Goal: Task Accomplishment & Management: Use online tool/utility

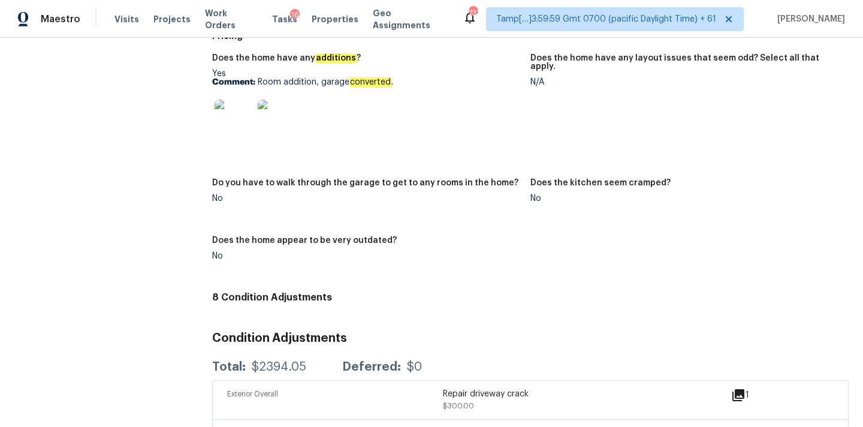
scroll to position [1652, 0]
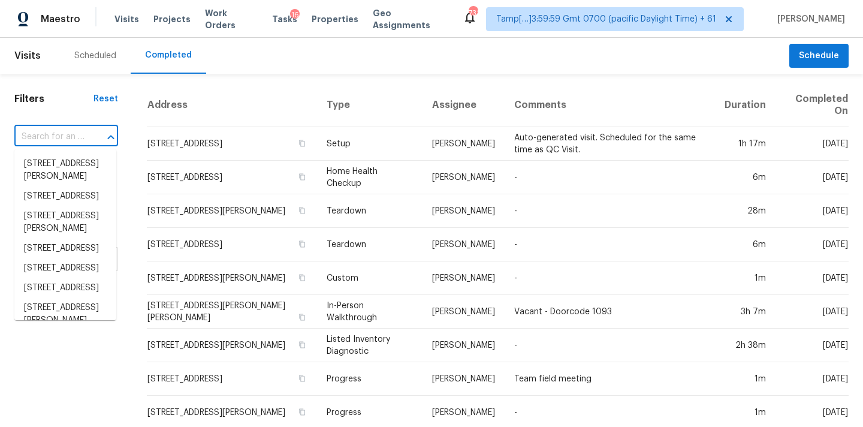
click at [55, 136] on input "text" at bounding box center [49, 137] width 70 height 19
paste input "4234 Illicium Ln, Lady Lake, FL 32159"
type input "4234 Illicium Ln, Lady Lake, FL 32159"
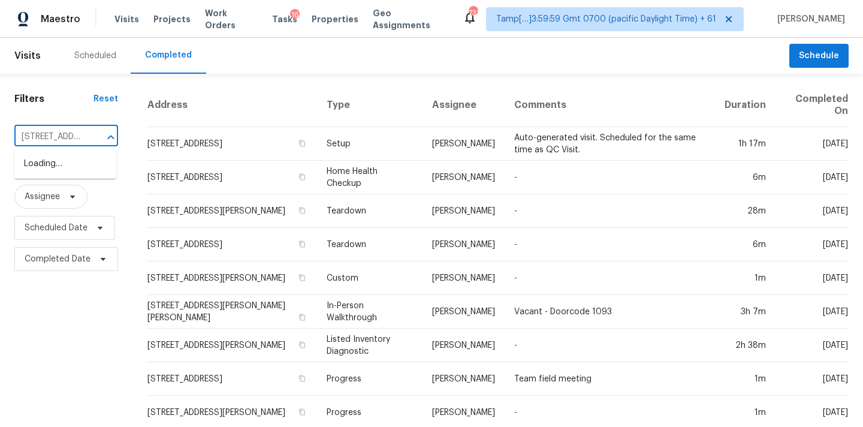
scroll to position [0, 83]
click at [54, 167] on li "4234 Illicium Ln, Lady Lake, FL 32159" at bounding box center [65, 170] width 102 height 32
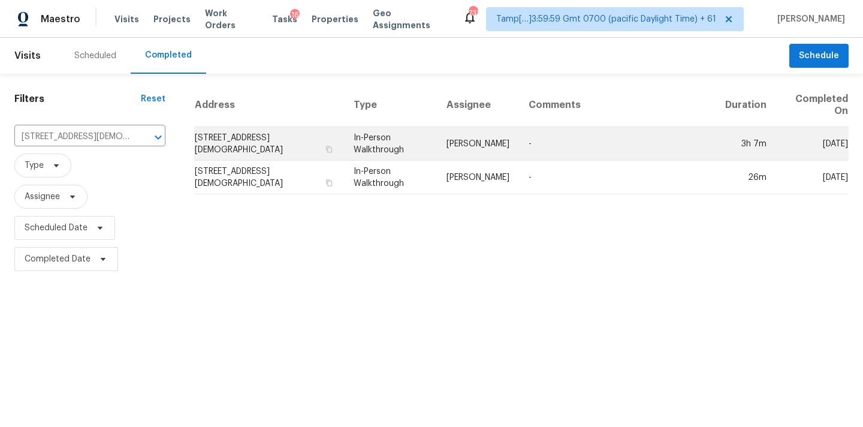
click at [430, 145] on td "In-Person Walkthrough" at bounding box center [391, 144] width 94 height 34
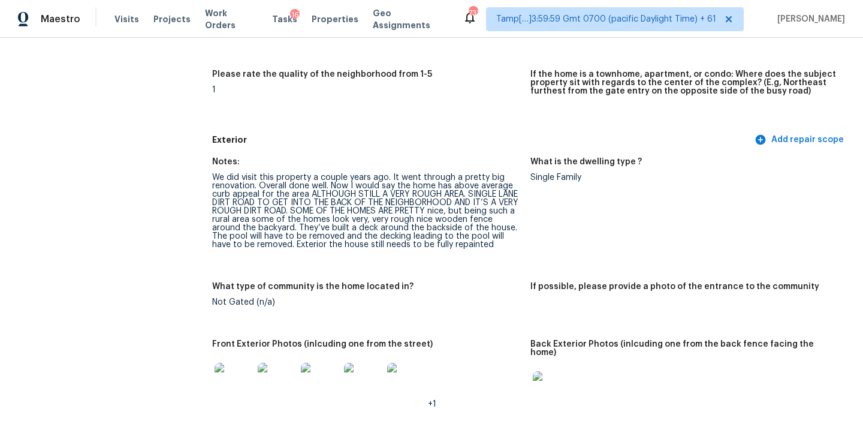
scroll to position [429, 0]
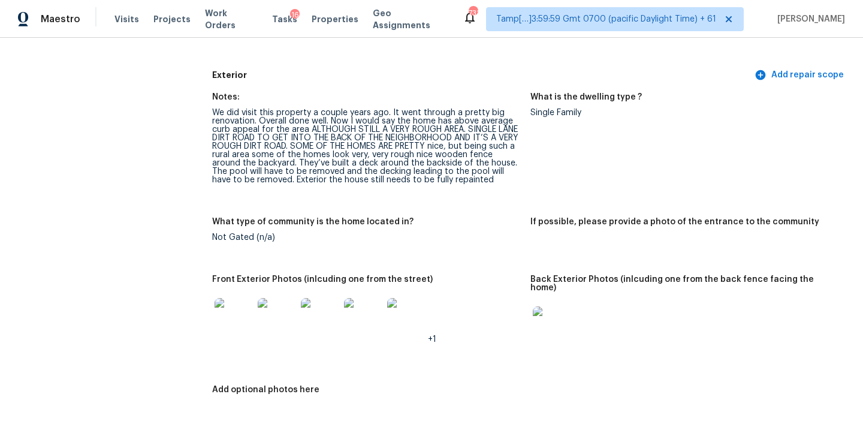
click at [234, 316] on img at bounding box center [234, 317] width 38 height 38
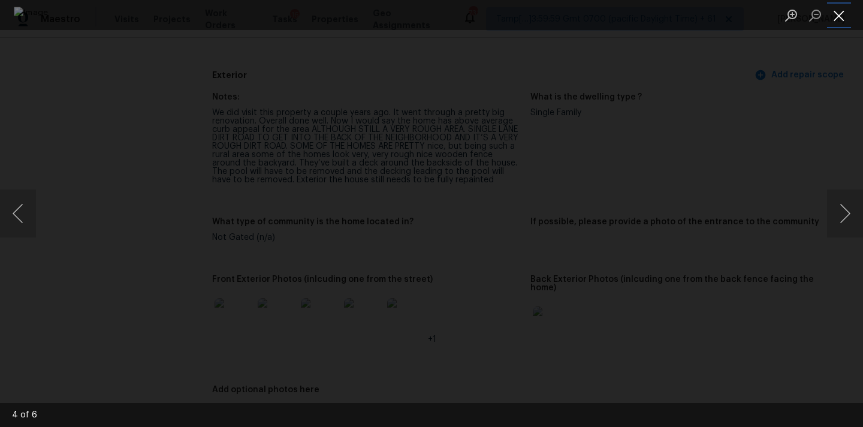
click at [842, 20] on button "Close lightbox" at bounding box center [839, 15] width 24 height 21
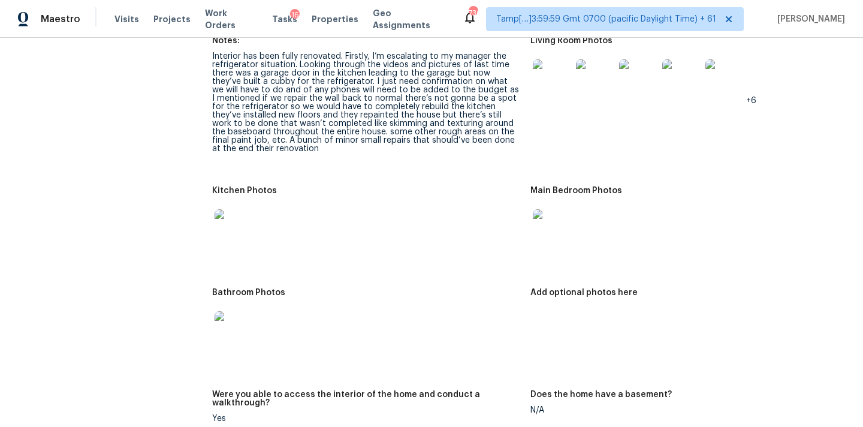
scroll to position [1202, 0]
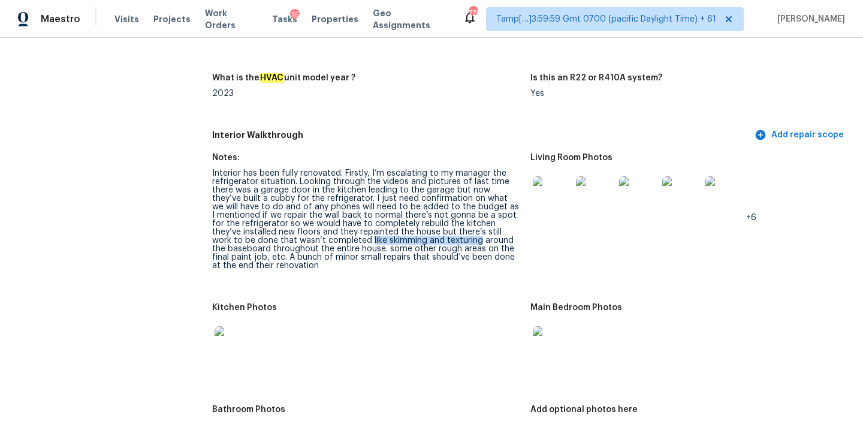
drag, startPoint x: 325, startPoint y: 233, endPoint x: 433, endPoint y: 233, distance: 107.9
click at [433, 233] on div "Interior has been fully renovated. Firstly, I’m escalating to my manager the re…" at bounding box center [366, 219] width 309 height 101
copy div "like skimming and texturing"
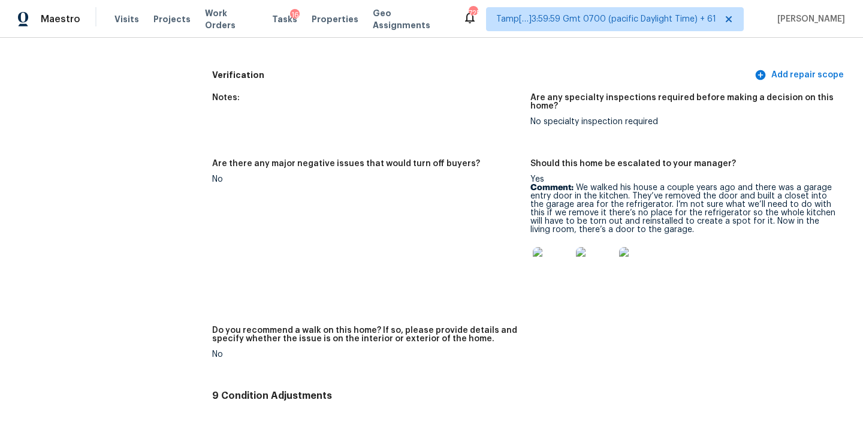
scroll to position [2577, 0]
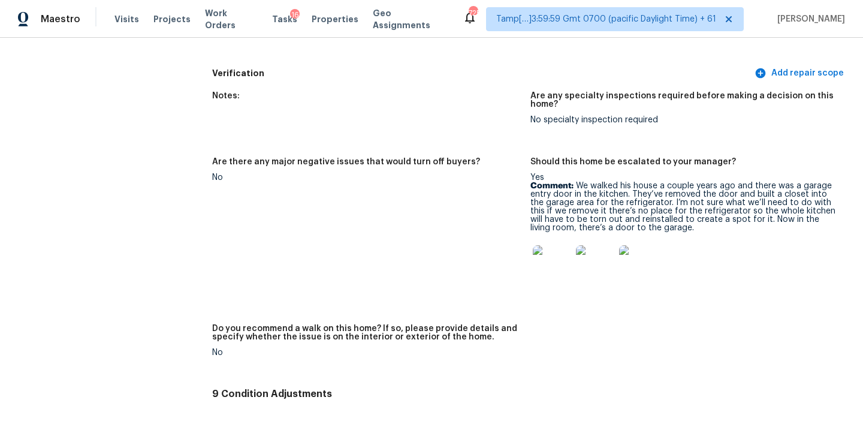
click at [545, 249] on img at bounding box center [552, 264] width 38 height 38
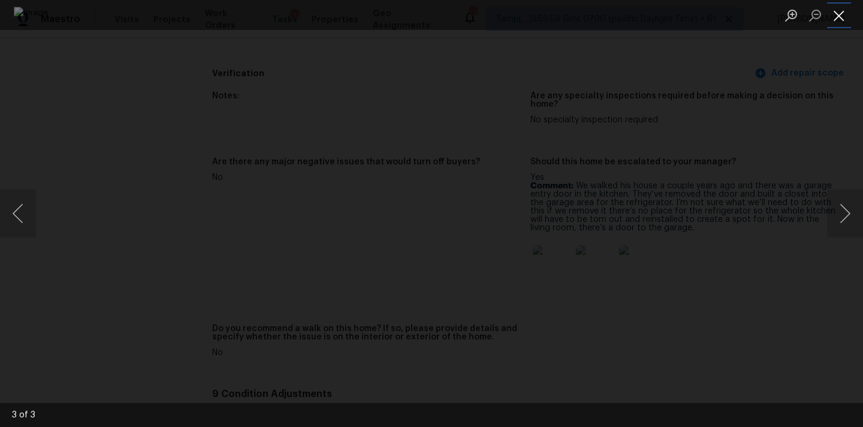
click at [843, 17] on button "Close lightbox" at bounding box center [839, 15] width 24 height 21
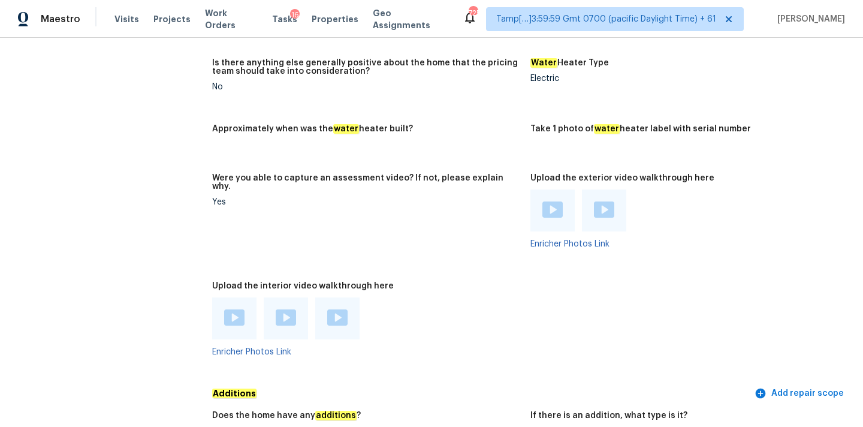
scroll to position [2134, 0]
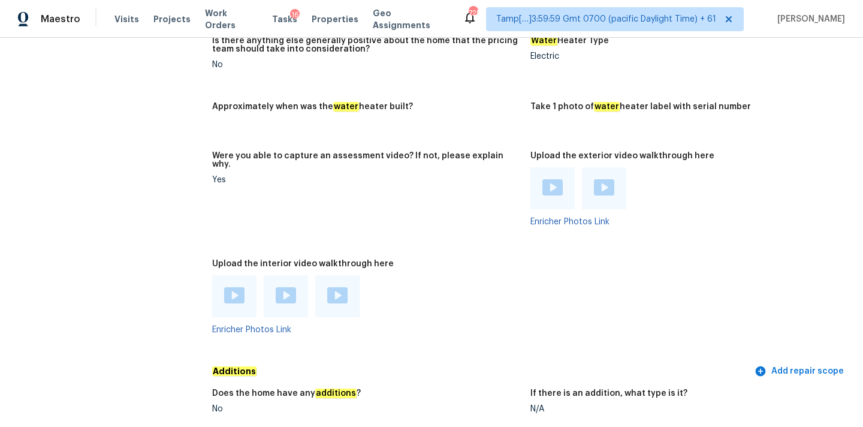
click at [237, 287] on img at bounding box center [234, 295] width 20 height 16
click at [280, 287] on img at bounding box center [286, 295] width 20 height 16
click at [341, 287] on img at bounding box center [337, 295] width 20 height 16
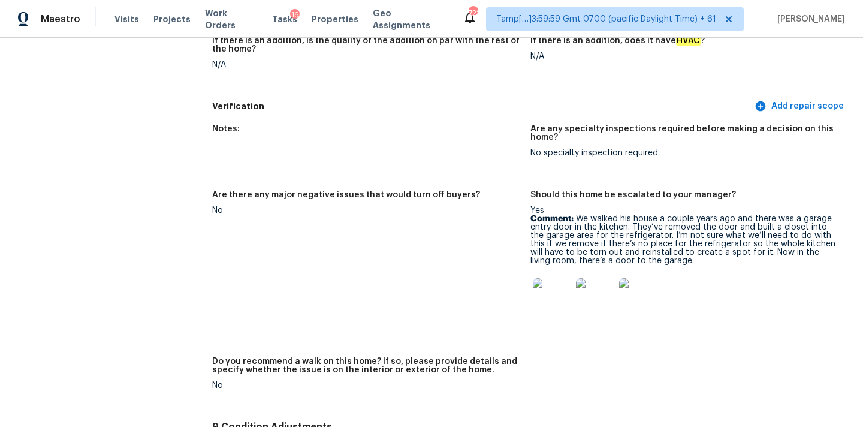
scroll to position [2489, 0]
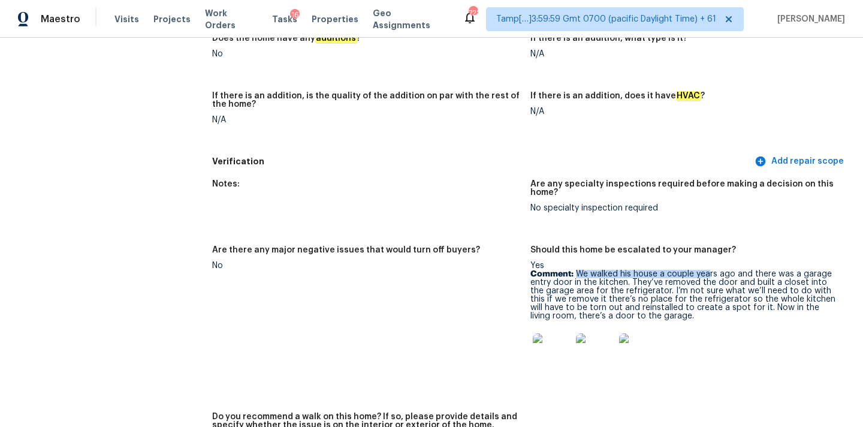
drag, startPoint x: 577, startPoint y: 257, endPoint x: 711, endPoint y: 253, distance: 133.2
click at [711, 270] on p "Comment: We walked his house a couple years ago and there was a garage entry do…" at bounding box center [685, 295] width 309 height 50
click at [759, 270] on p "Comment: We walked his house a couple years ago and there was a garage entry do…" at bounding box center [685, 295] width 309 height 50
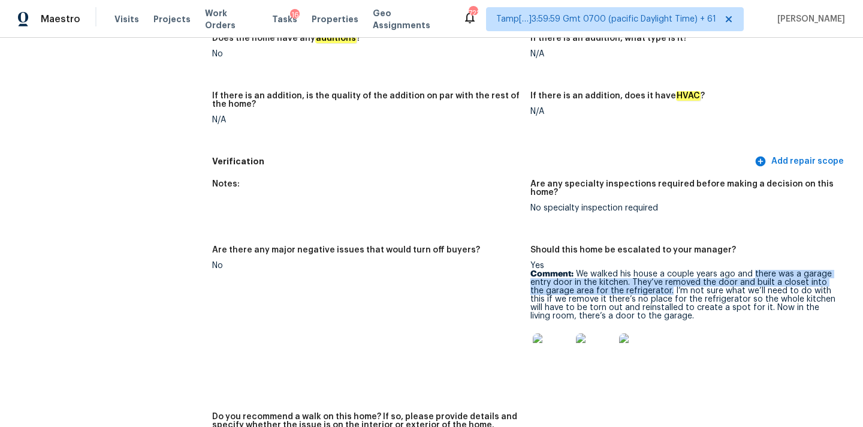
drag, startPoint x: 754, startPoint y: 257, endPoint x: 654, endPoint y: 273, distance: 100.8
click at [654, 273] on p "Comment: We walked his house a couple years ago and there was a garage entry do…" at bounding box center [685, 295] width 309 height 50
copy p "there was a garage entry door in the kitchen. They’ve removed the door and buil…"
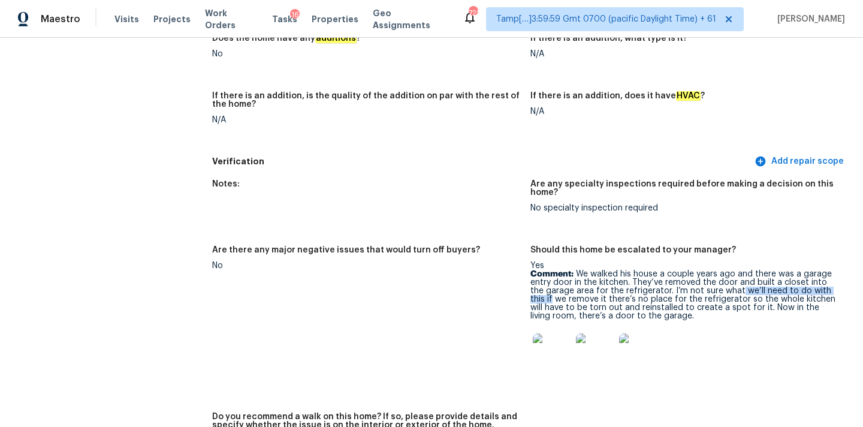
drag, startPoint x: 724, startPoint y: 274, endPoint x: 833, endPoint y: 270, distance: 109.2
click at [833, 270] on p "Comment: We walked his house a couple years ago and there was a garage entry do…" at bounding box center [685, 295] width 309 height 50
click at [842, 291] on figure "Should this home be escalated to your manager? Yes Comment: We walked his house…" at bounding box center [690, 322] width 318 height 152
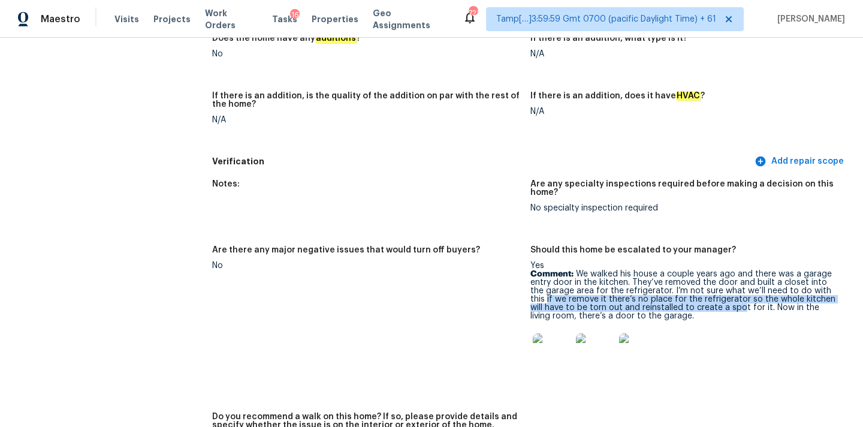
drag, startPoint x: 826, startPoint y: 274, endPoint x: 724, endPoint y: 290, distance: 103.1
click at [724, 290] on p "Comment: We walked his house a couple years ago and there was a garage entry do…" at bounding box center [685, 295] width 309 height 50
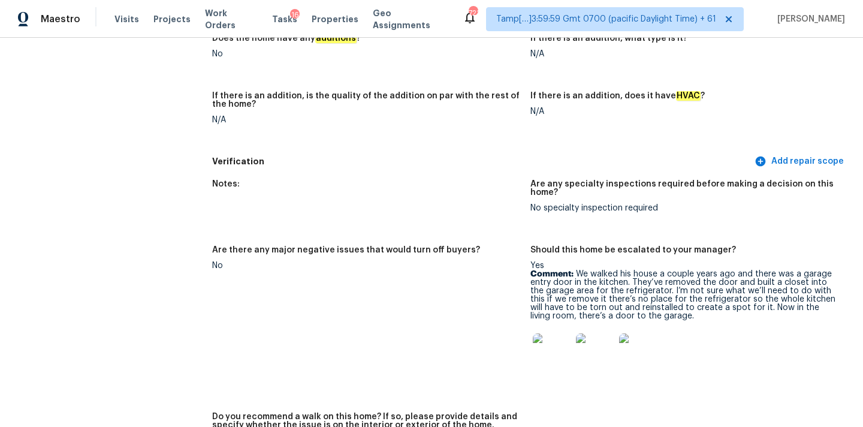
click at [746, 326] on div at bounding box center [685, 352] width 309 height 53
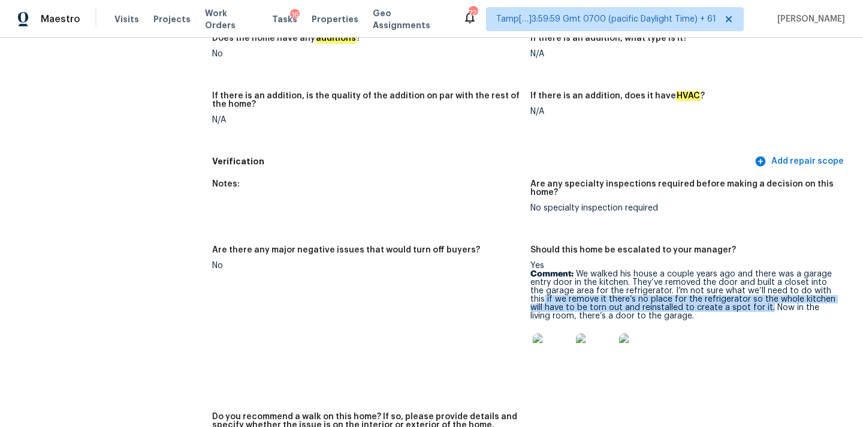
copy p "if we remove it there’s no place for the refrigerator so the whole kitchen will…"
drag, startPoint x: 825, startPoint y: 274, endPoint x: 753, endPoint y: 291, distance: 73.9
click at [753, 291] on p "Comment: We walked his house a couple years ago and there was a garage entry do…" at bounding box center [685, 295] width 309 height 50
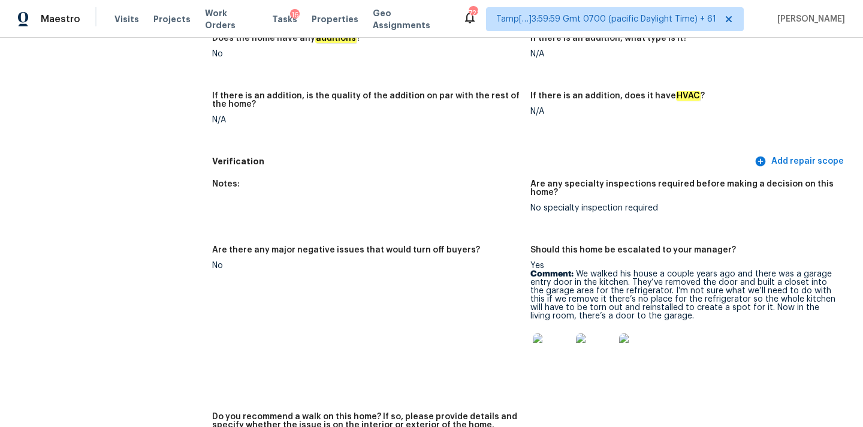
click at [782, 303] on div "Yes Comment: We walked his house a couple years ago and there was a garage entr…" at bounding box center [685, 320] width 309 height 118
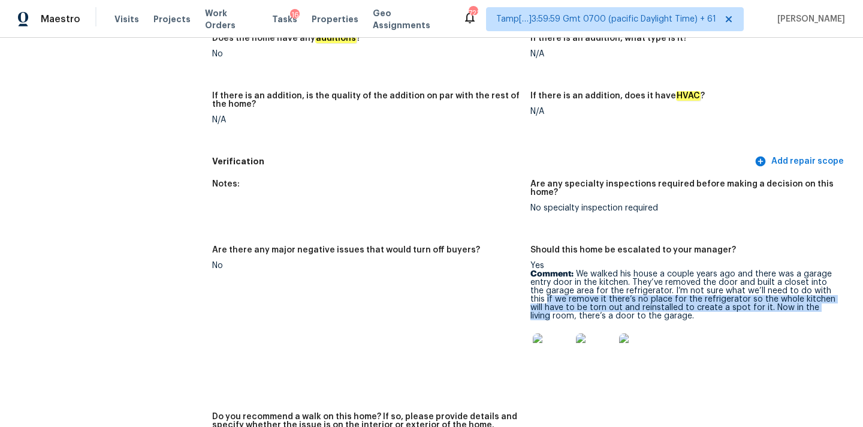
drag, startPoint x: 826, startPoint y: 275, endPoint x: 826, endPoint y: 295, distance: 20.4
click at [826, 293] on p "Comment: We walked his house a couple years ago and there was a garage entry do…" at bounding box center [685, 295] width 309 height 50
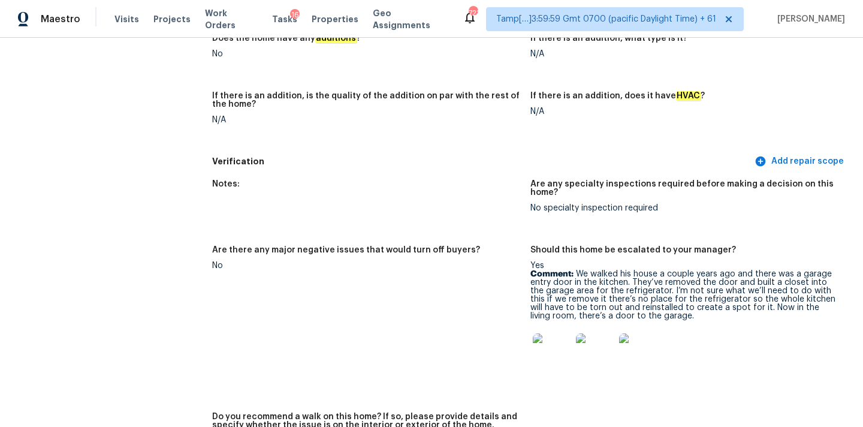
drag, startPoint x: 826, startPoint y: 304, endPoint x: 727, endPoint y: 301, distance: 98.4
click at [727, 301] on div "Yes Comment: We walked his house a couple years ago and there was a garage entr…" at bounding box center [685, 320] width 309 height 118
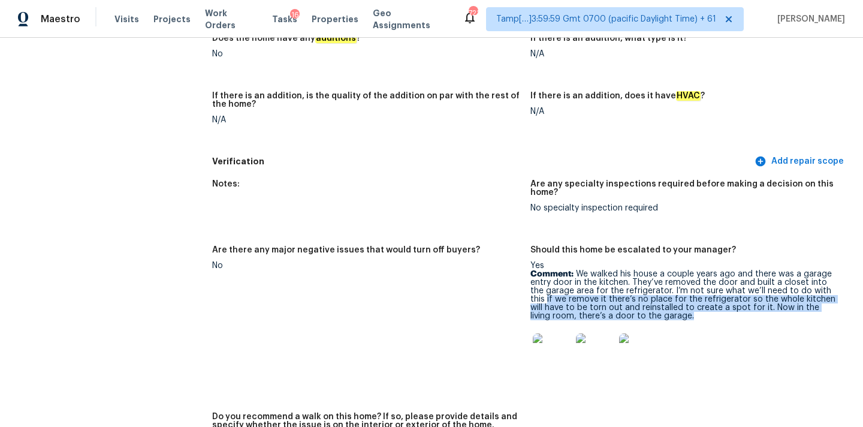
copy p "if we remove it there’s no place for the refrigerator so the whole kitchen will…"
drag, startPoint x: 826, startPoint y: 274, endPoint x: 670, endPoint y: 302, distance: 158.3
click at [670, 302] on p "Comment: We walked his house a couple years ago and there was a garage entry do…" at bounding box center [685, 295] width 309 height 50
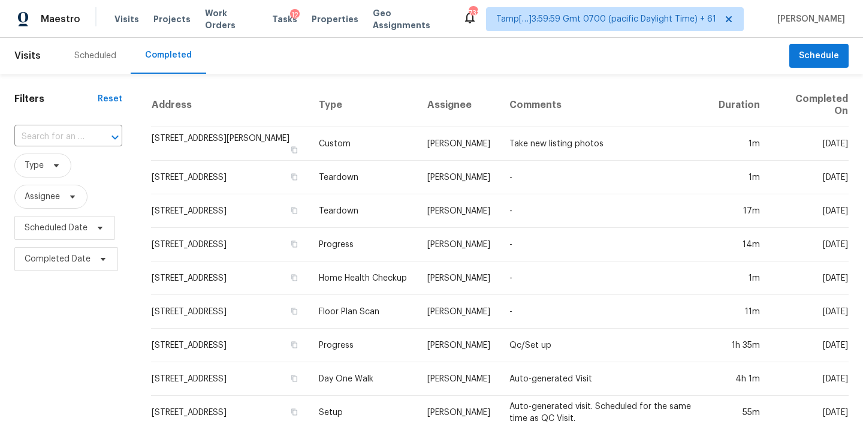
click at [77, 139] on input "text" at bounding box center [51, 137] width 74 height 19
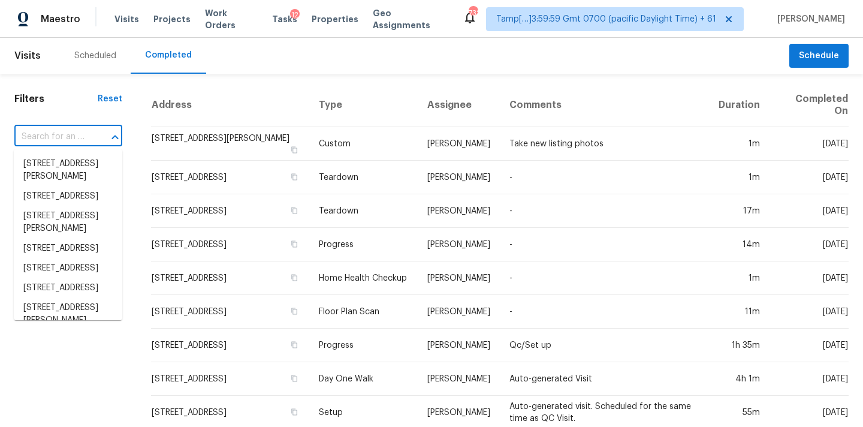
paste input "22523 W Pima St, Buckeye, AZ 85326"
type input "22523 W Pima St, Buckeye, AZ 85326"
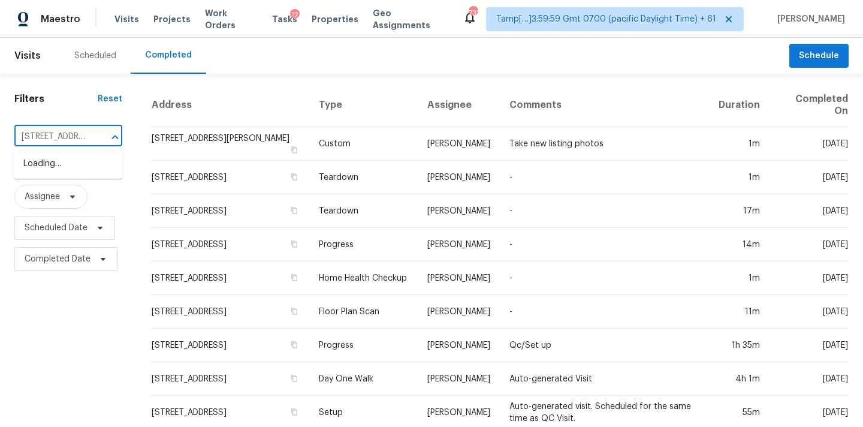
scroll to position [0, 77]
click at [71, 171] on li "22523 W Pima St, Buckeye, AZ 85326" at bounding box center [68, 164] width 109 height 20
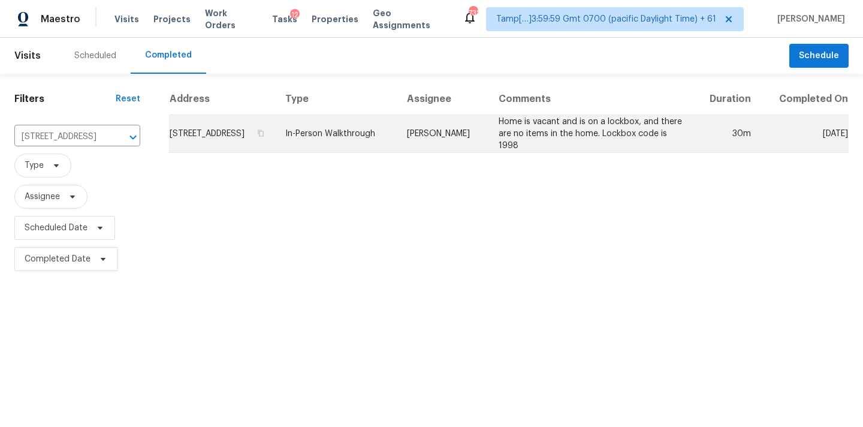
click at [451, 137] on td "Nick Pulliam" at bounding box center [444, 134] width 92 height 38
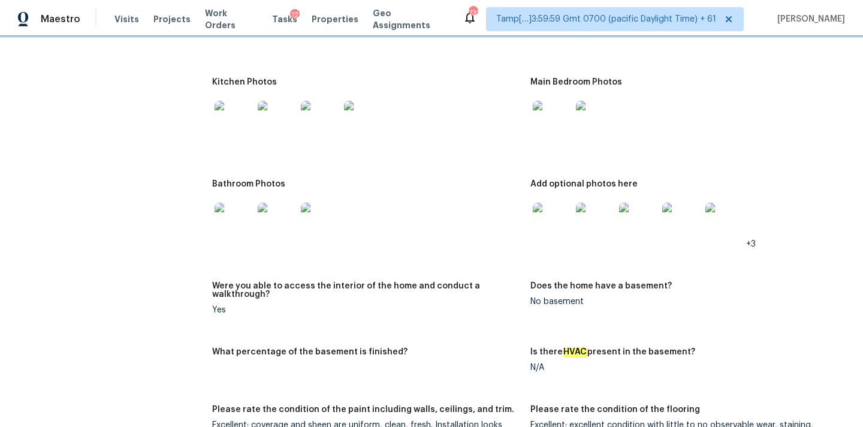
scroll to position [1473, 0]
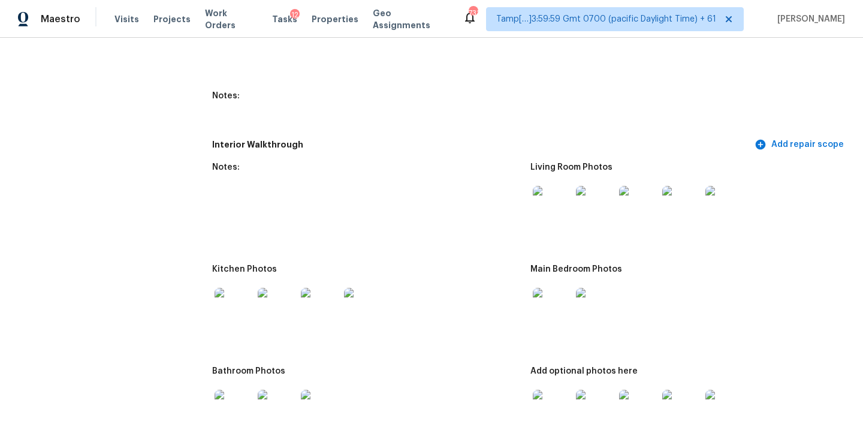
click at [553, 197] on img at bounding box center [552, 205] width 38 height 38
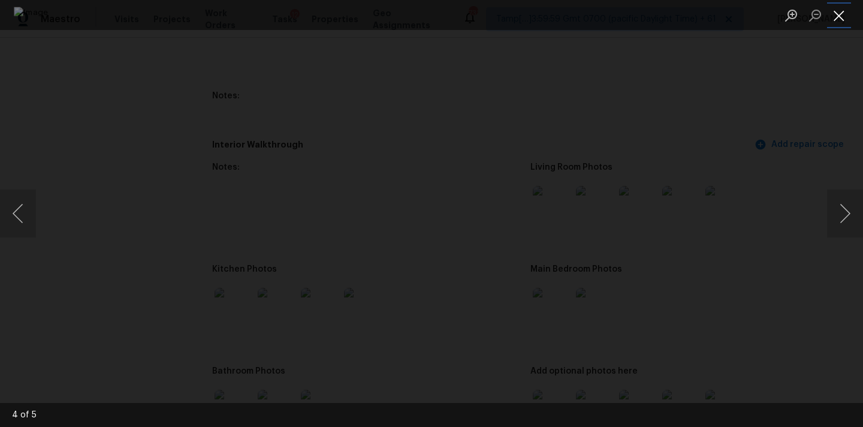
click at [848, 20] on button "Close lightbox" at bounding box center [839, 15] width 24 height 21
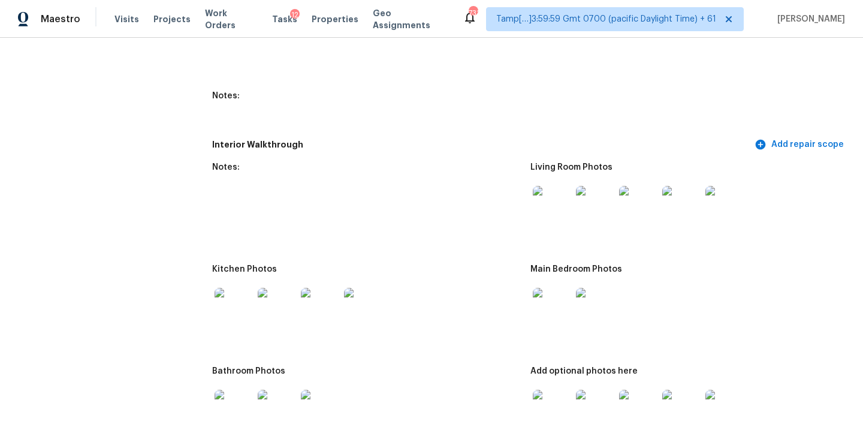
click at [546, 296] on img at bounding box center [552, 307] width 38 height 38
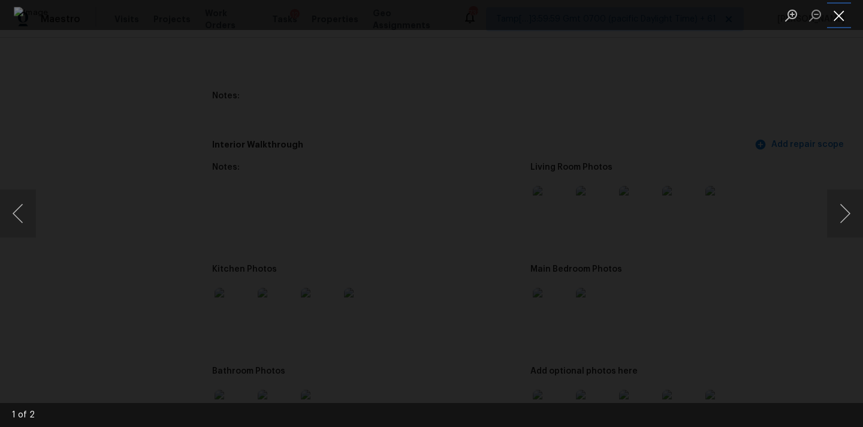
click at [836, 11] on button "Close lightbox" at bounding box center [839, 15] width 24 height 21
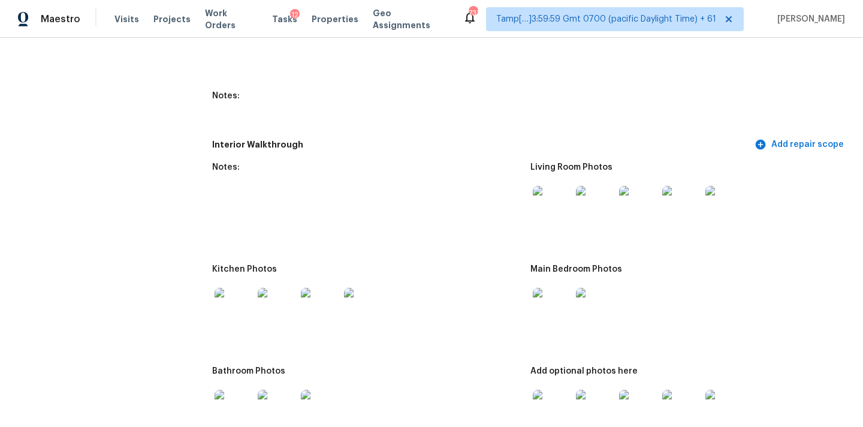
click at [233, 298] on img at bounding box center [234, 307] width 38 height 38
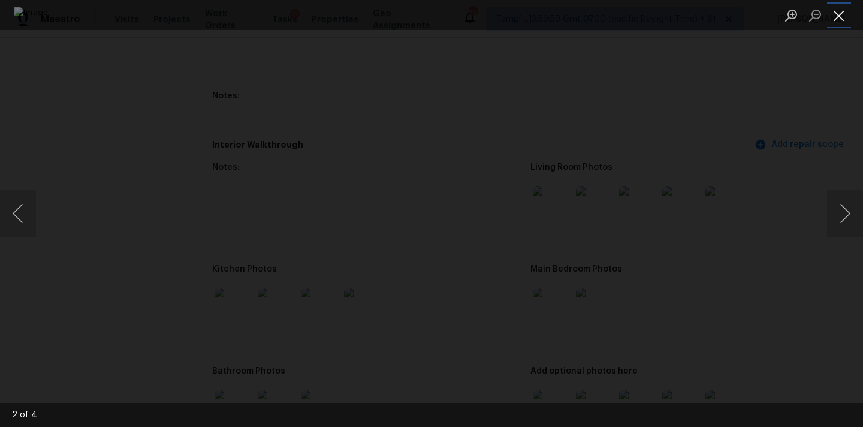
click at [835, 15] on button "Close lightbox" at bounding box center [839, 15] width 24 height 21
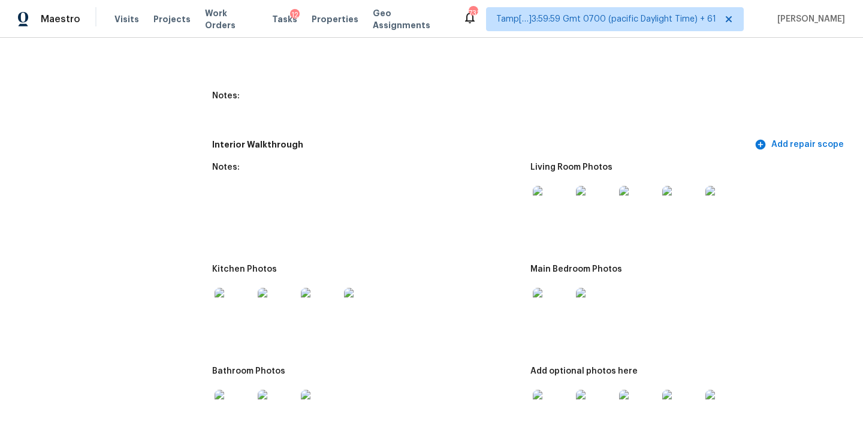
scroll to position [1620, 0]
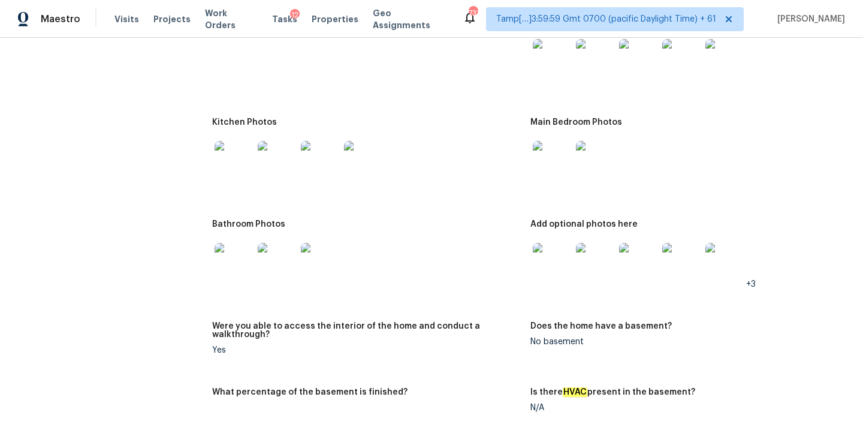
click at [240, 256] on img at bounding box center [234, 262] width 38 height 38
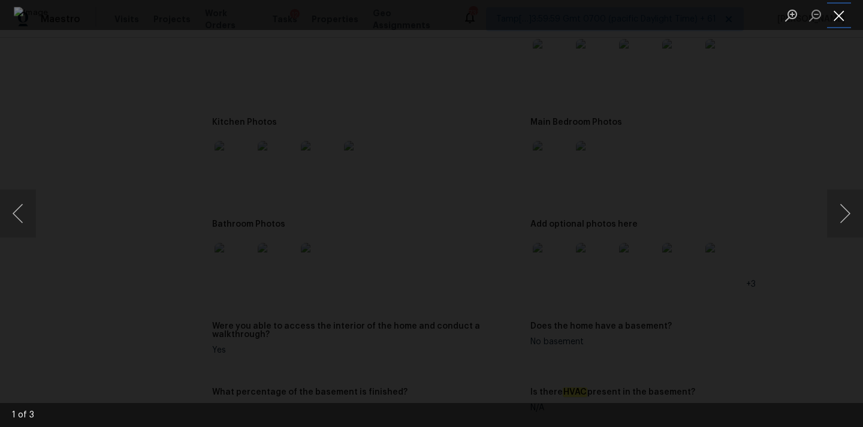
click at [840, 11] on button "Close lightbox" at bounding box center [839, 15] width 24 height 21
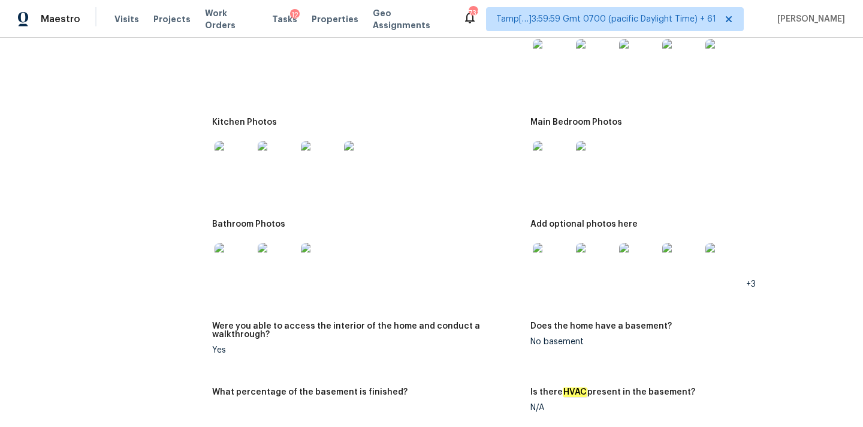
click at [550, 257] on img at bounding box center [552, 262] width 38 height 38
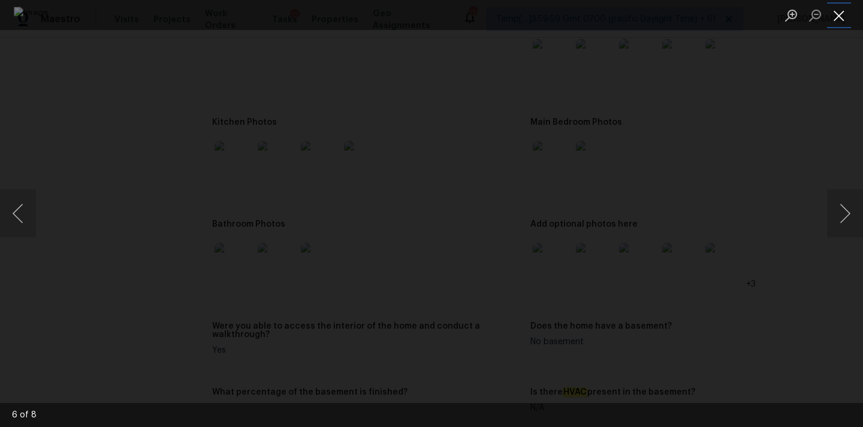
click at [842, 19] on button "Close lightbox" at bounding box center [839, 15] width 24 height 21
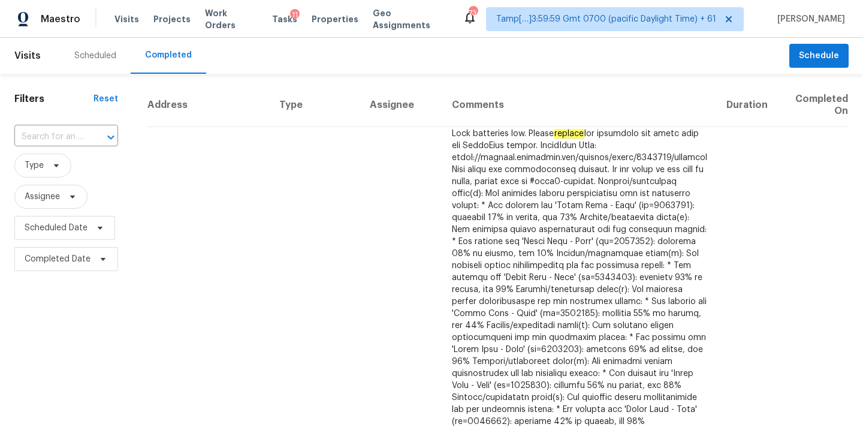
click at [50, 141] on input "text" at bounding box center [49, 137] width 70 height 19
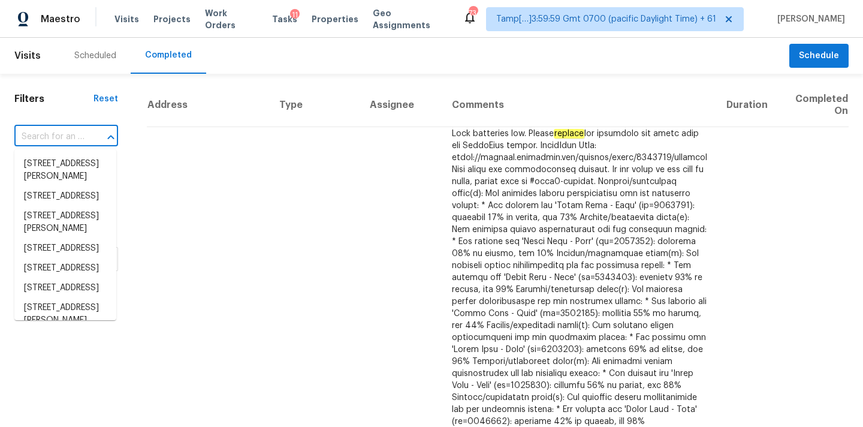
paste input "6525 N Campbell Ave Portland OR 97217"
type input "6525 N Campbell Ave Portland OR 97217"
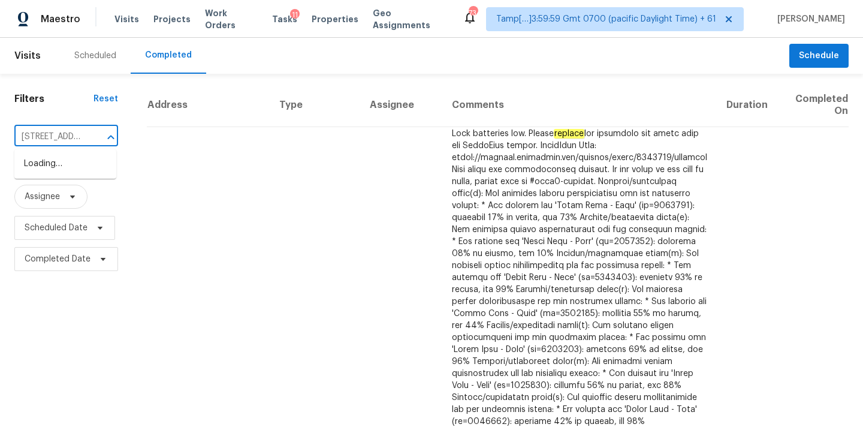
scroll to position [0, 97]
click at [52, 175] on li "6525 N Campbell Ave, Portland, OR 97217" at bounding box center [65, 170] width 102 height 32
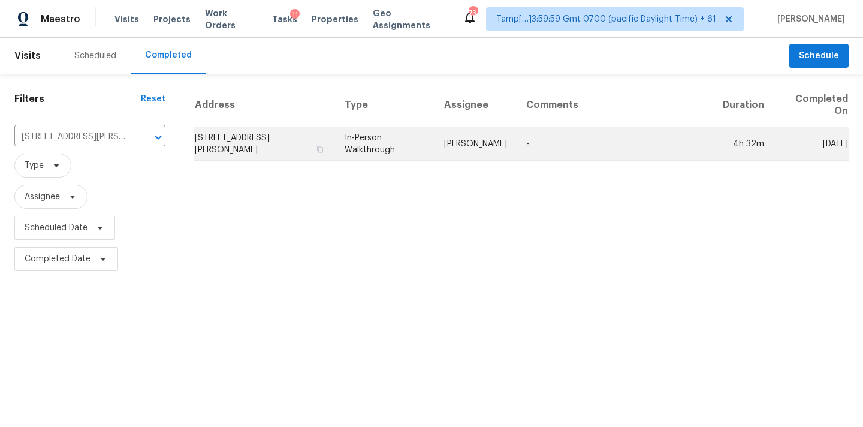
click at [414, 152] on td "In-Person Walkthrough" at bounding box center [385, 144] width 100 height 34
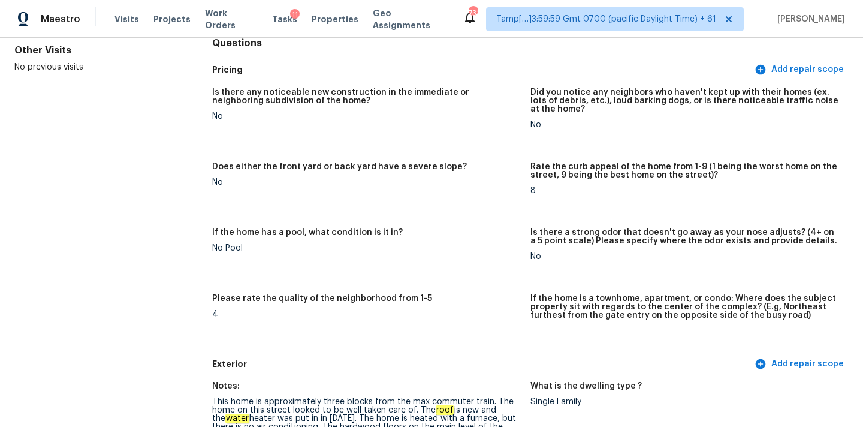
scroll to position [936, 0]
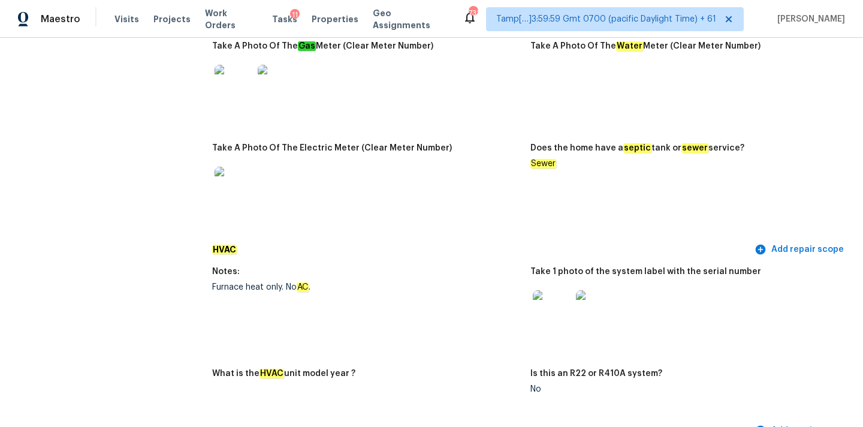
click at [212, 283] on div "Furnace heat only. No AC ." at bounding box center [366, 287] width 309 height 8
copy div "Furnace heat only. No AC ."
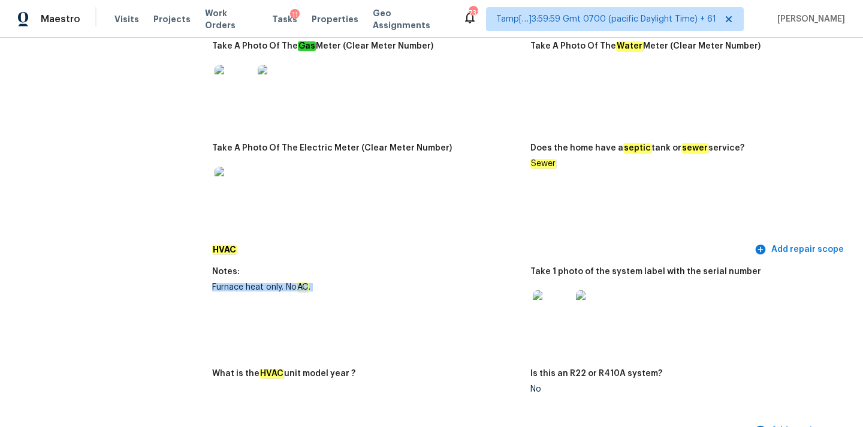
copy div "Furnace heat only. No AC ."
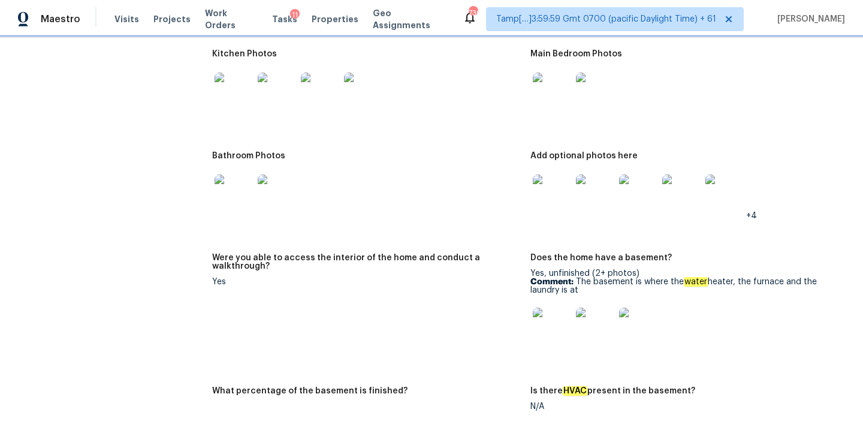
scroll to position [1500, 0]
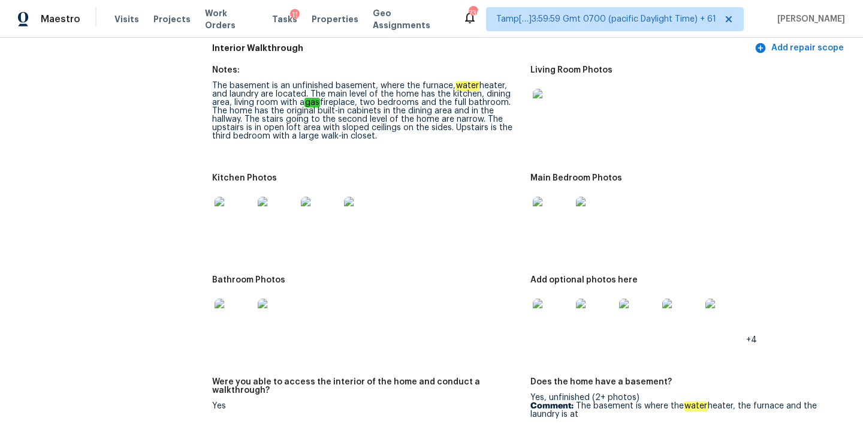
click at [555, 90] on img at bounding box center [552, 108] width 38 height 38
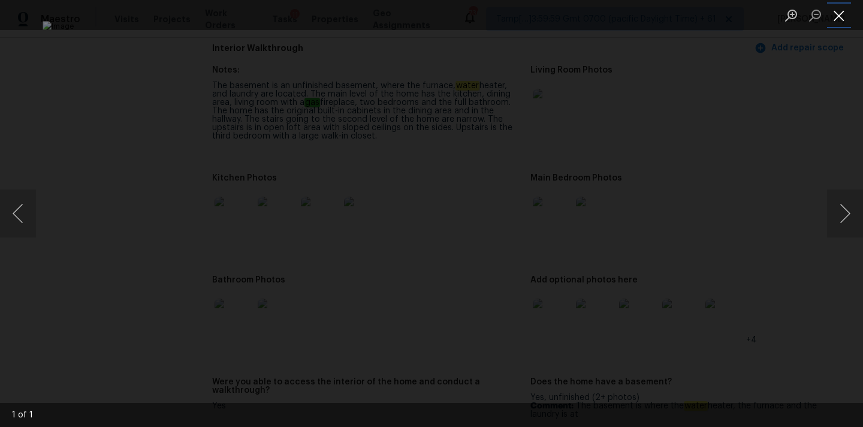
click at [838, 18] on button "Close lightbox" at bounding box center [839, 15] width 24 height 21
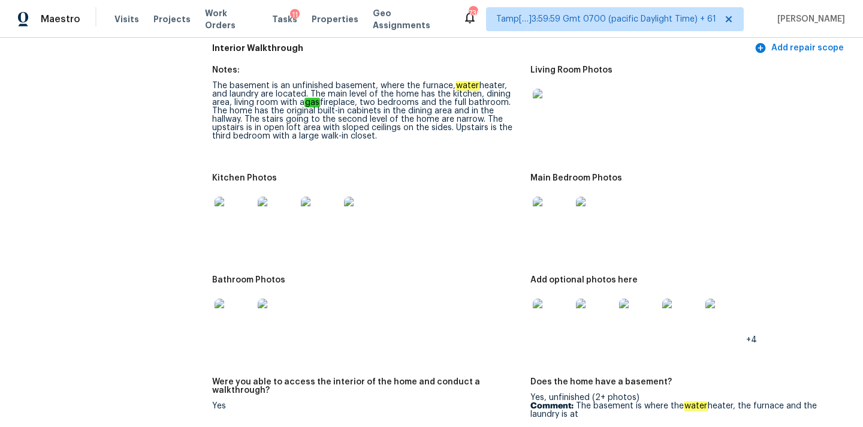
click at [559, 197] on img at bounding box center [552, 216] width 38 height 38
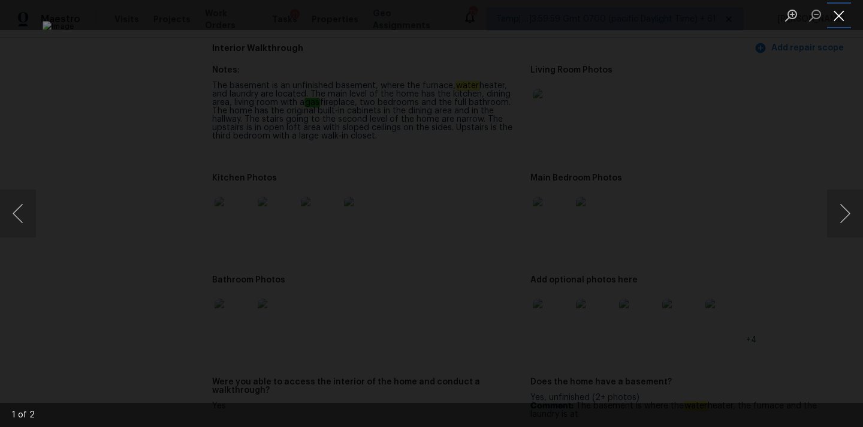
click at [839, 9] on button "Close lightbox" at bounding box center [839, 15] width 24 height 21
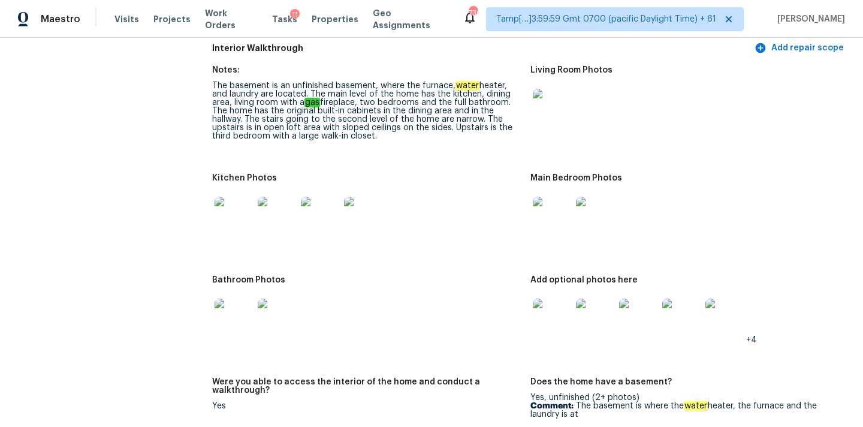
click at [236, 198] on img at bounding box center [234, 216] width 38 height 38
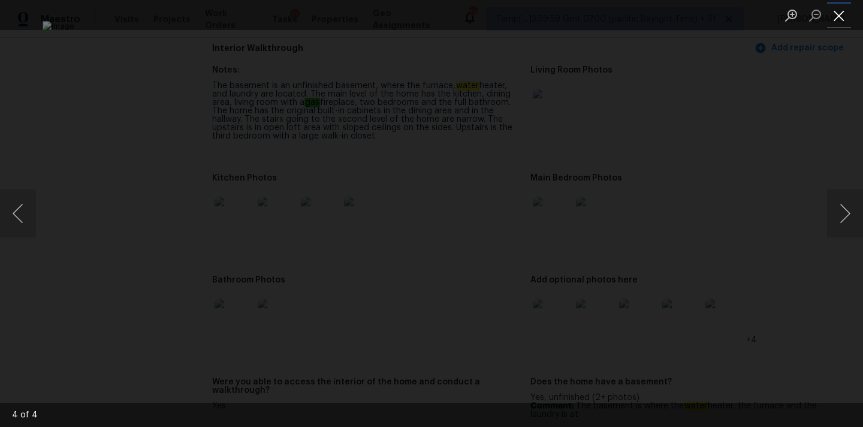
click at [841, 14] on button "Close lightbox" at bounding box center [839, 15] width 24 height 21
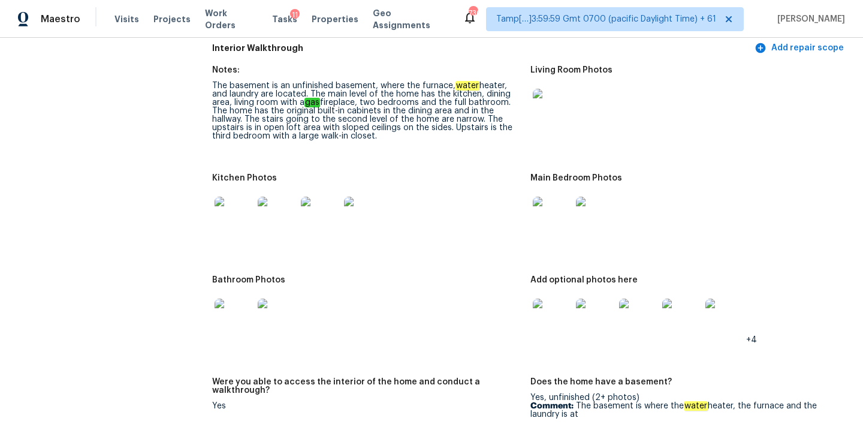
click at [314, 198] on img at bounding box center [320, 216] width 38 height 38
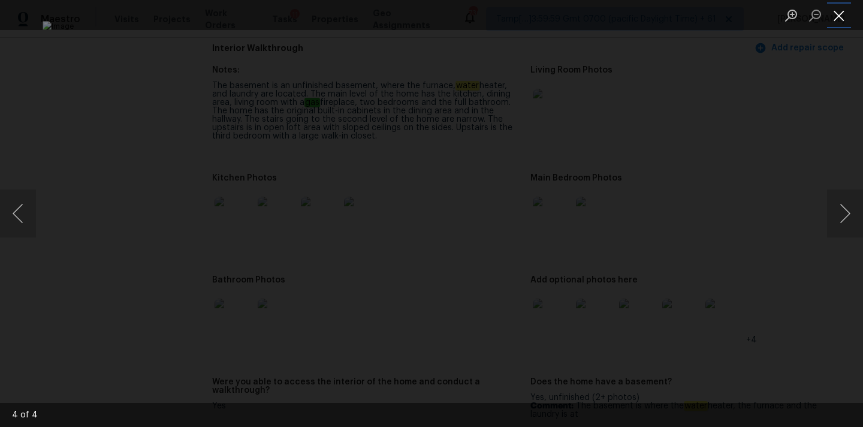
click at [837, 17] on button "Close lightbox" at bounding box center [839, 15] width 24 height 21
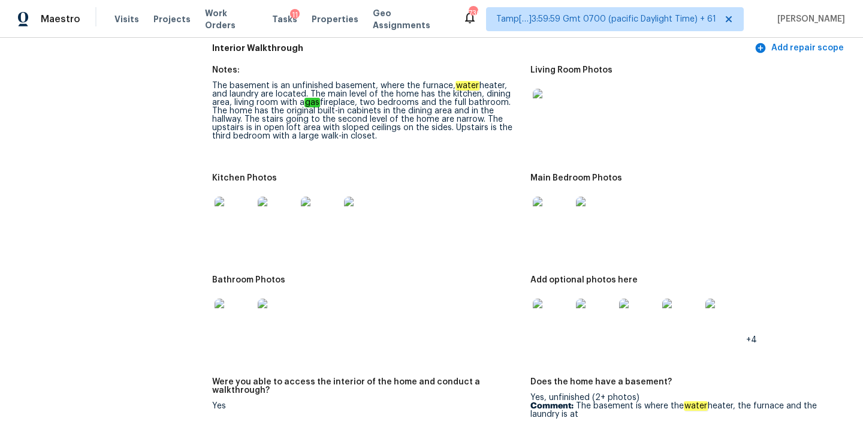
click at [546, 306] on img at bounding box center [552, 318] width 38 height 38
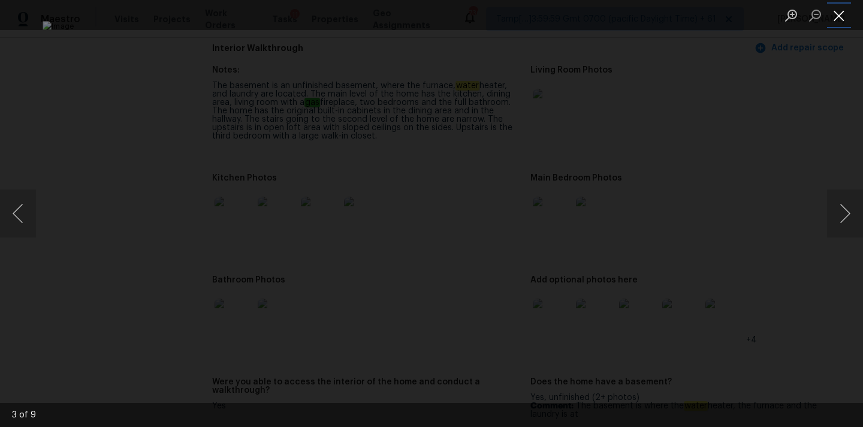
click at [834, 10] on button "Close lightbox" at bounding box center [839, 15] width 24 height 21
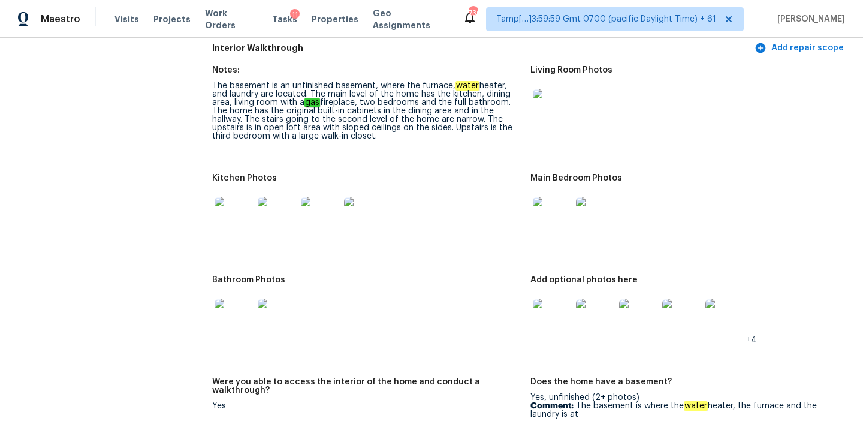
click at [218, 299] on img at bounding box center [234, 318] width 38 height 38
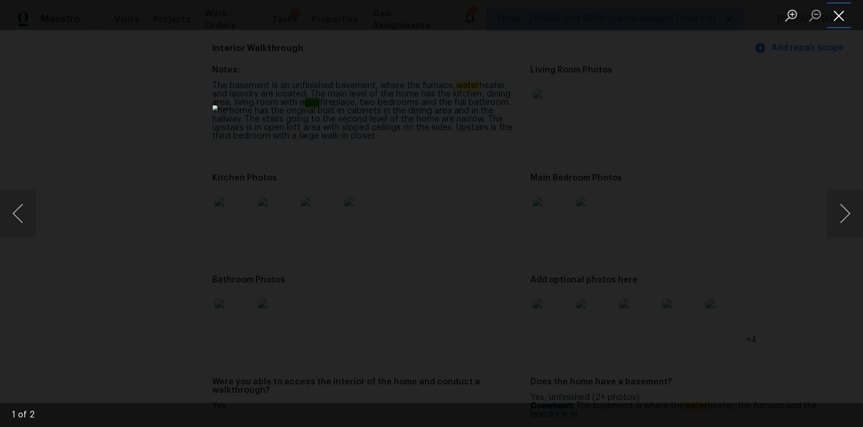
click at [843, 11] on button "Close lightbox" at bounding box center [839, 15] width 24 height 21
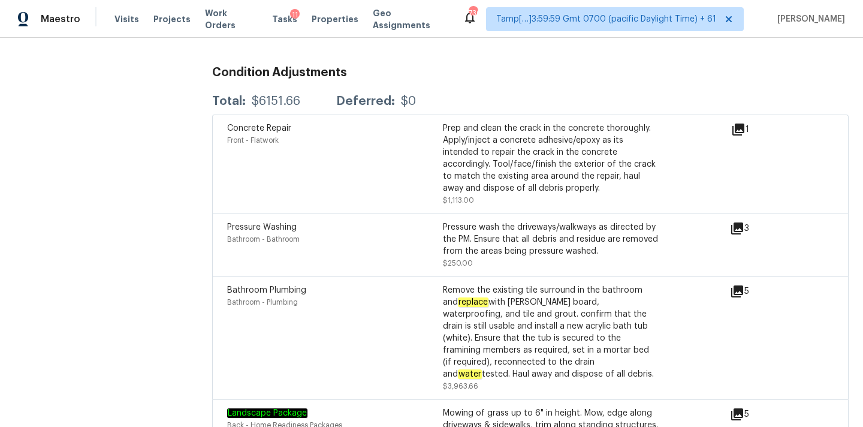
scroll to position [3133, 0]
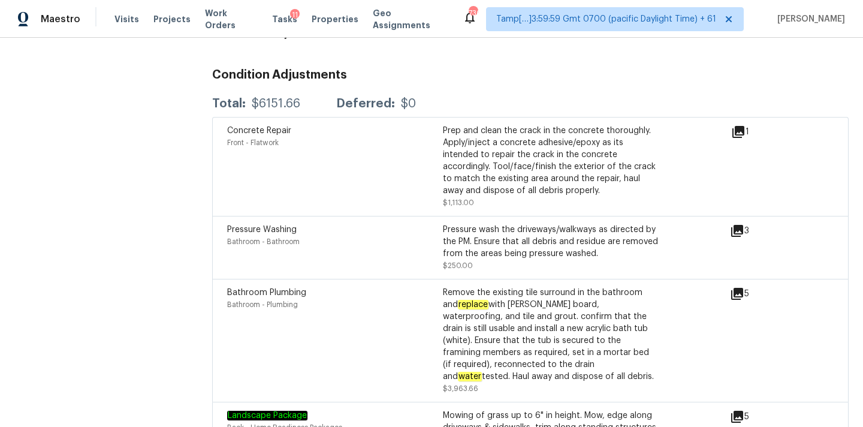
click at [739, 126] on icon at bounding box center [739, 132] width 12 height 12
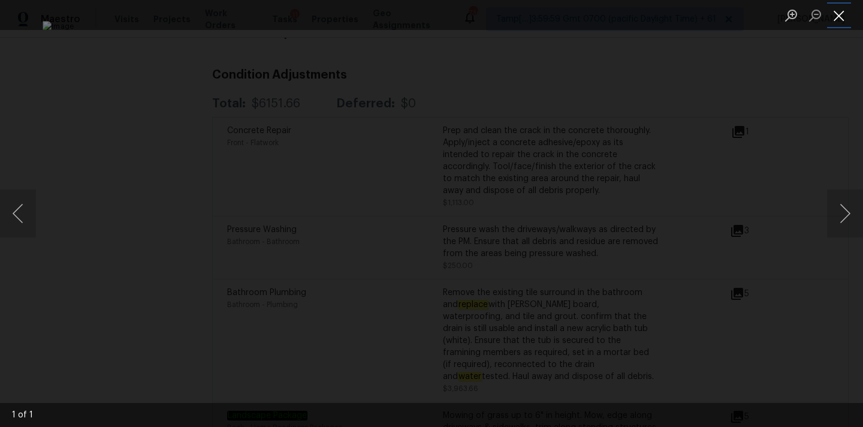
click at [837, 16] on button "Close lightbox" at bounding box center [839, 15] width 24 height 21
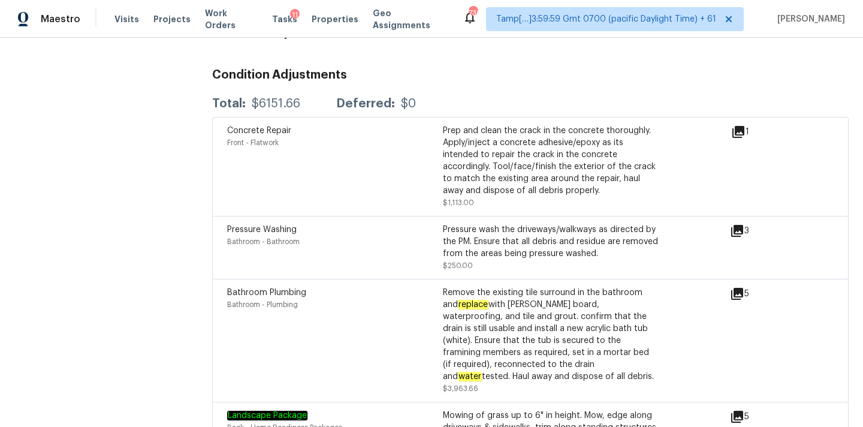
click at [734, 288] on icon at bounding box center [737, 294] width 12 height 12
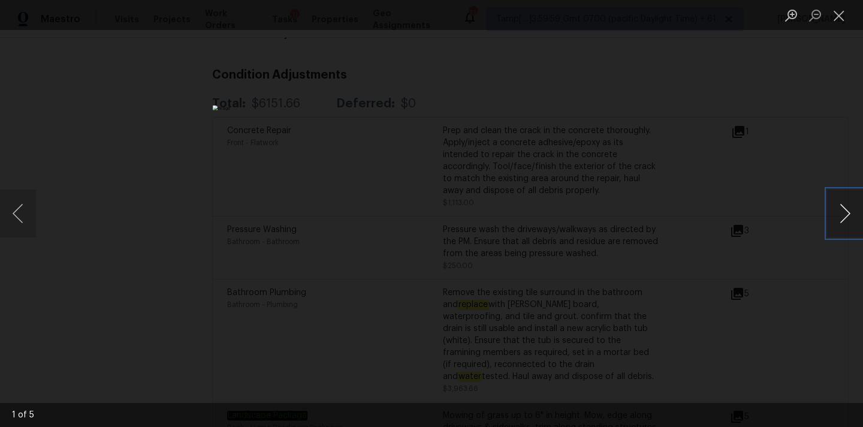
click at [842, 220] on button "Next image" at bounding box center [845, 213] width 36 height 48
click at [841, 14] on button "Close lightbox" at bounding box center [839, 15] width 24 height 21
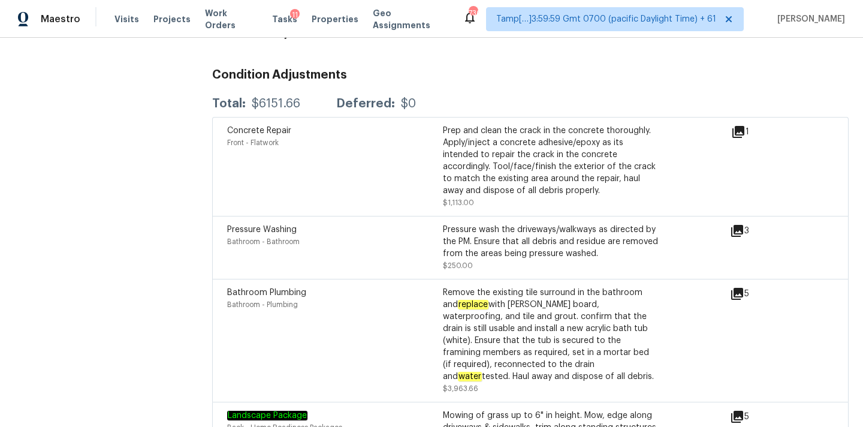
scroll to position [3222, 0]
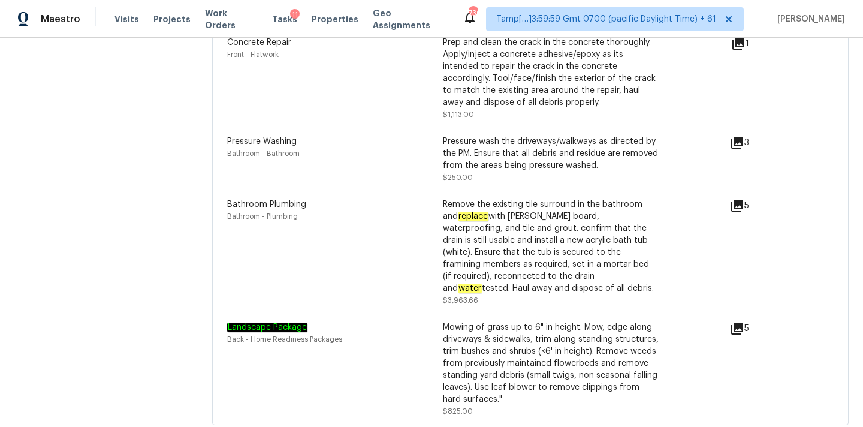
click at [745, 198] on div "5" at bounding box center [759, 205] width 58 height 14
click at [740, 200] on icon at bounding box center [737, 206] width 12 height 12
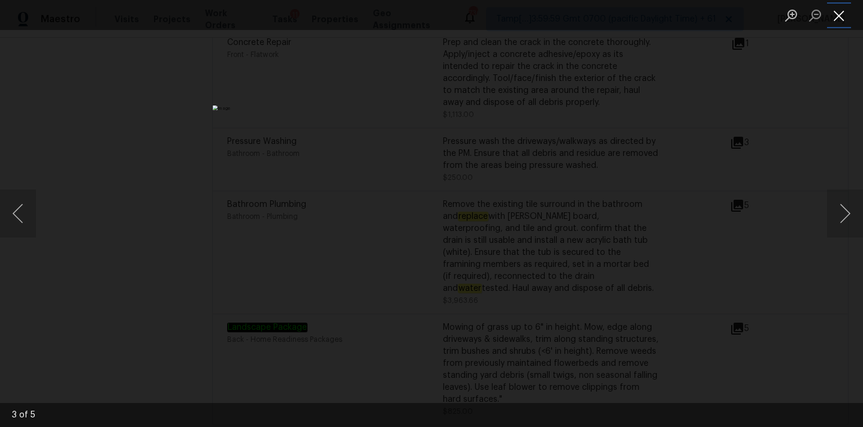
click at [839, 12] on button "Close lightbox" at bounding box center [839, 15] width 24 height 21
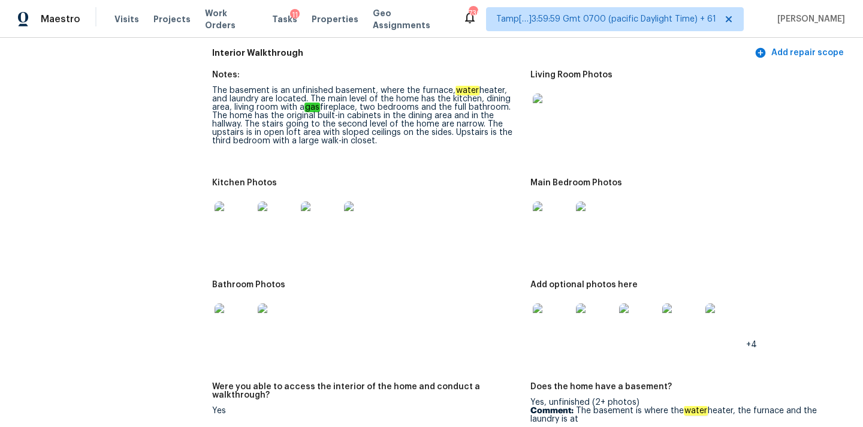
scroll to position [1462, 0]
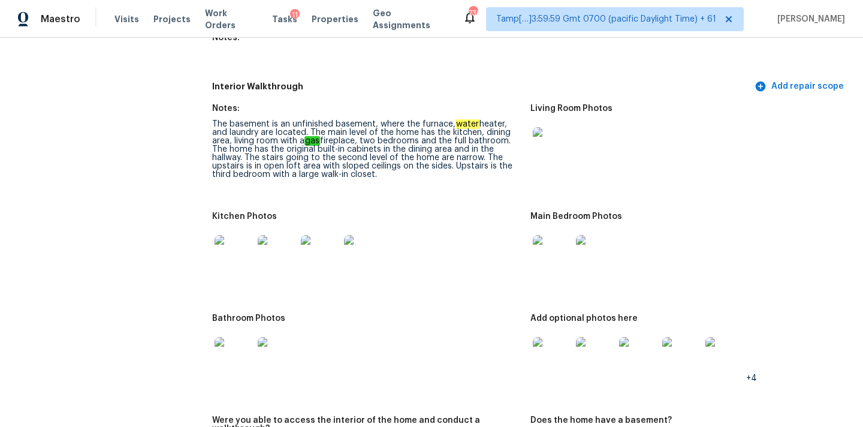
click at [283, 242] on img at bounding box center [277, 254] width 38 height 38
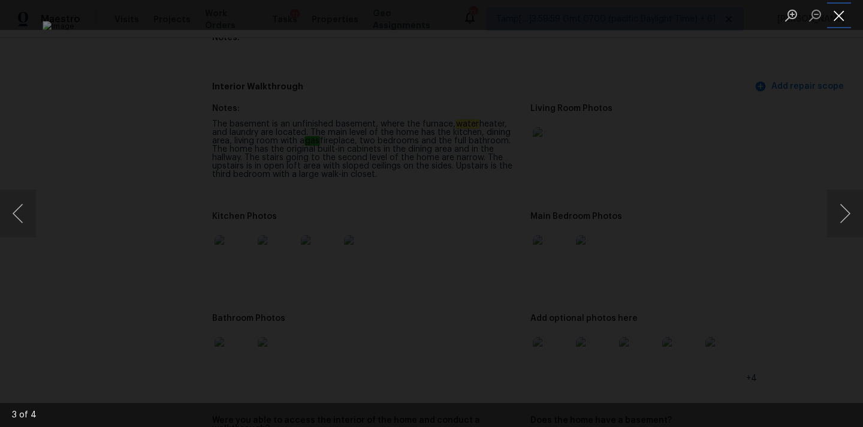
click at [840, 16] on button "Close lightbox" at bounding box center [839, 15] width 24 height 21
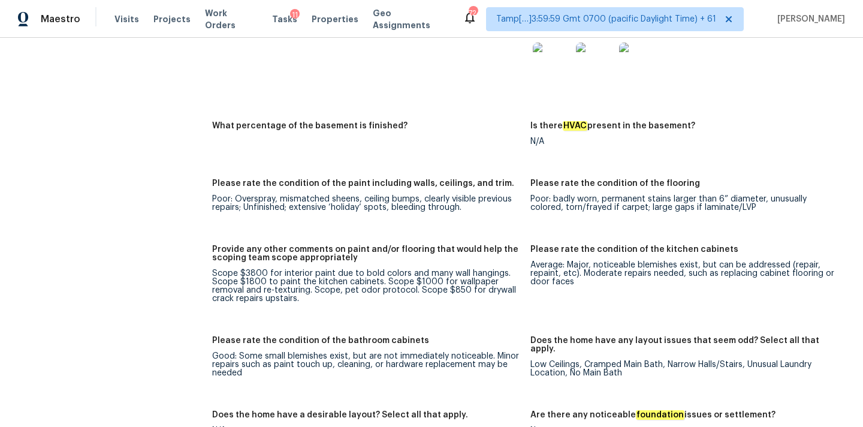
scroll to position [1890, 0]
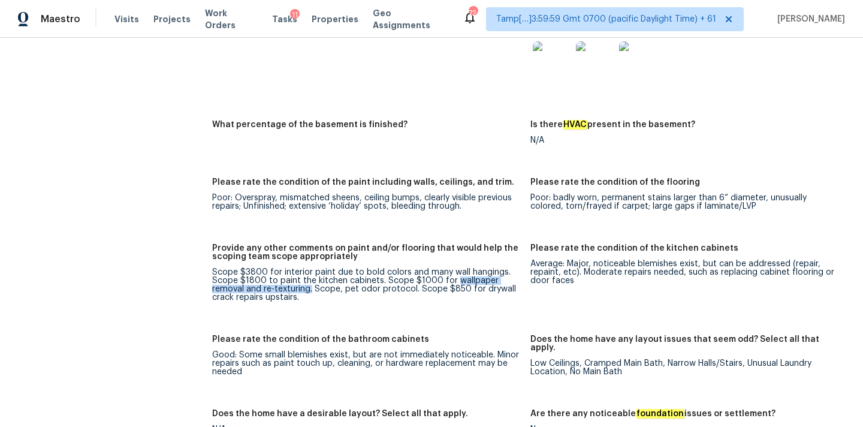
drag, startPoint x: 453, startPoint y: 264, endPoint x: 312, endPoint y: 274, distance: 141.2
click at [312, 274] on div "Scope $3800 for interior paint due to bold colors and many wall hangings. Scope…" at bounding box center [366, 285] width 309 height 34
copy div "wallpaper removal and re-texturing."
drag, startPoint x: 342, startPoint y: 273, endPoint x: 404, endPoint y: 270, distance: 62.4
click at [404, 270] on div "Scope $3800 for interior paint due to bold colors and many wall hangings. Scope…" at bounding box center [366, 285] width 309 height 34
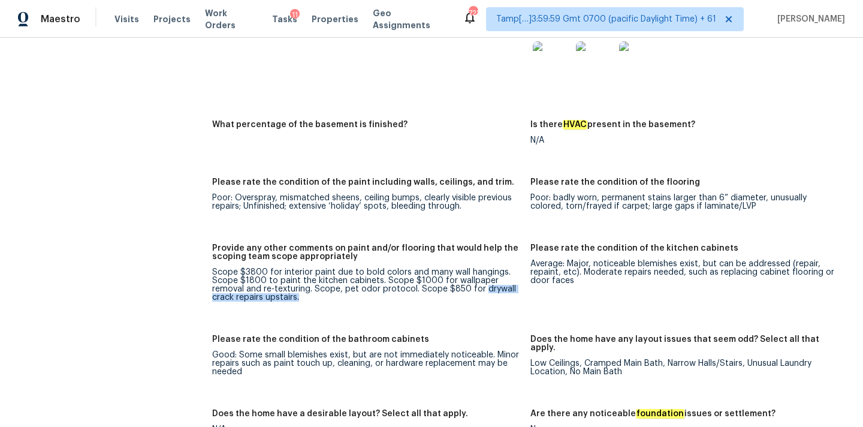
copy div "drywall crack repairs upstairs."
drag, startPoint x: 481, startPoint y: 274, endPoint x: 305, endPoint y: 288, distance: 177.4
click at [305, 288] on figure "Provide any other comments on paint and/or flooring that would help the scoping…" at bounding box center [371, 282] width 318 height 77
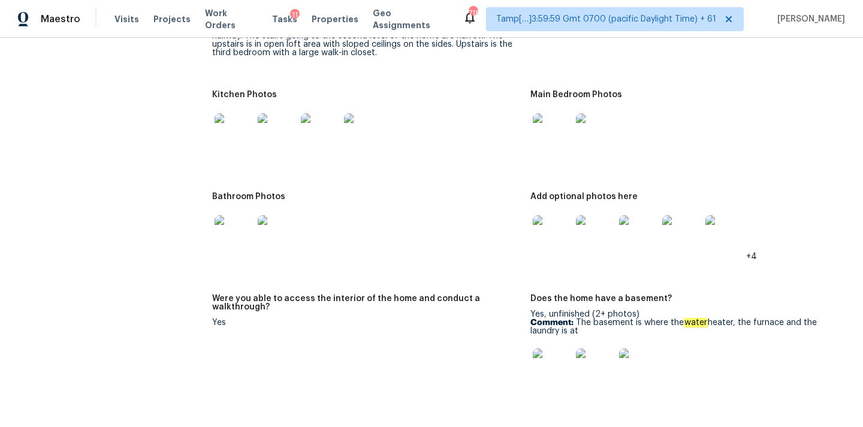
scroll to position [1497, 0]
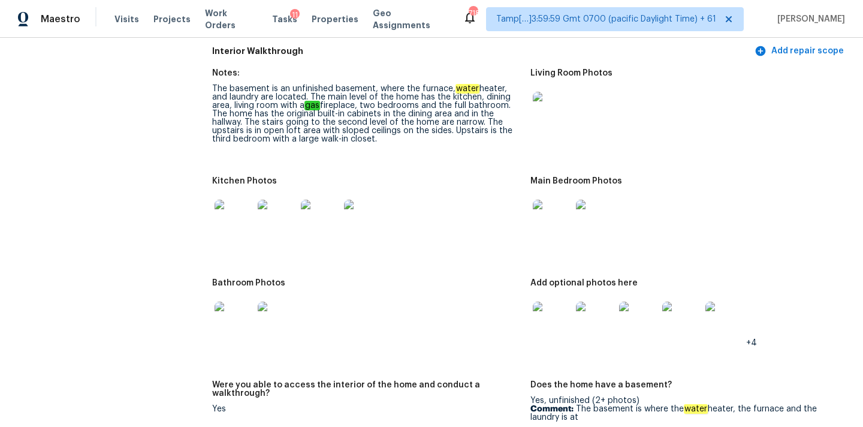
click at [544, 207] on img at bounding box center [552, 219] width 38 height 38
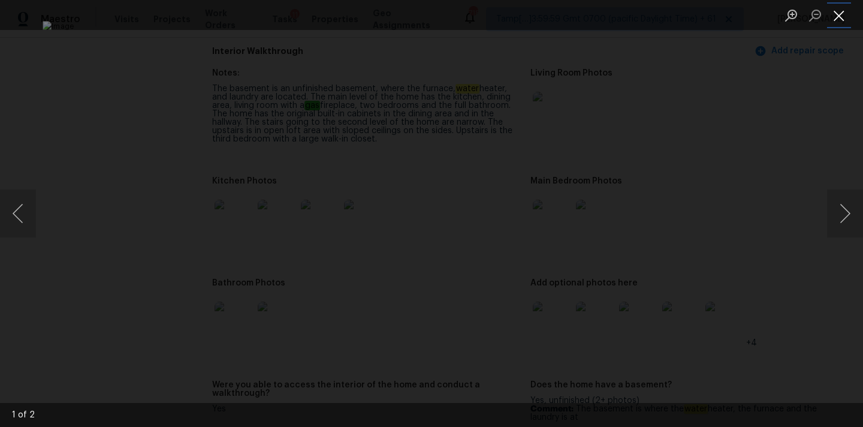
click at [845, 22] on button "Close lightbox" at bounding box center [839, 15] width 24 height 21
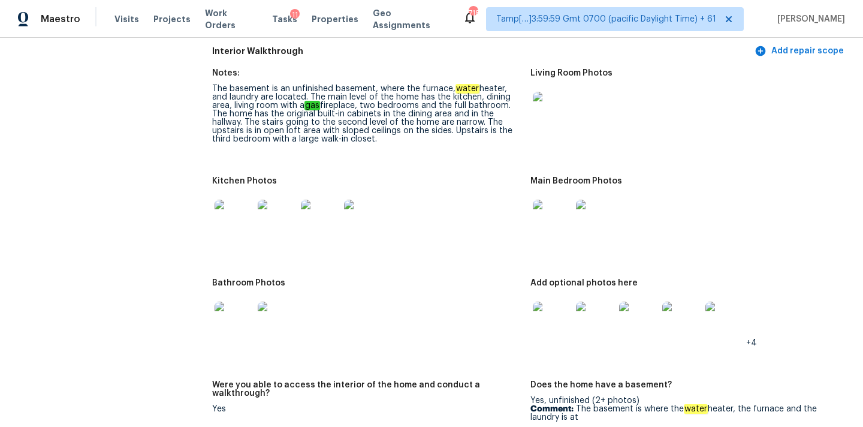
click at [556, 310] on img at bounding box center [552, 321] width 38 height 38
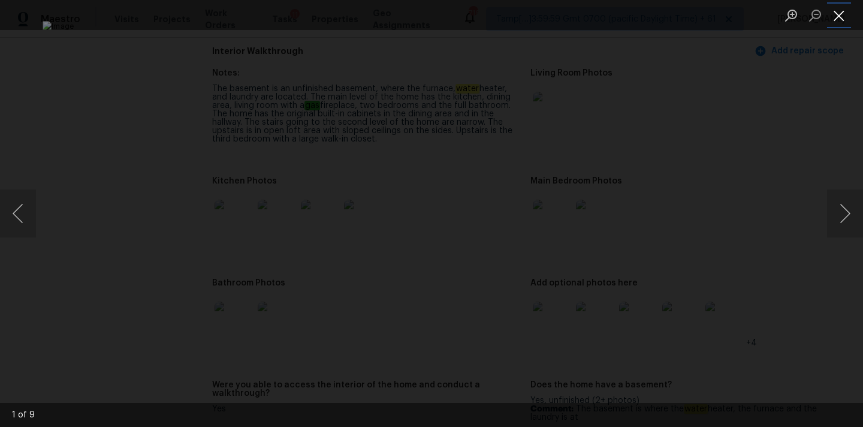
click at [844, 16] on button "Close lightbox" at bounding box center [839, 15] width 24 height 21
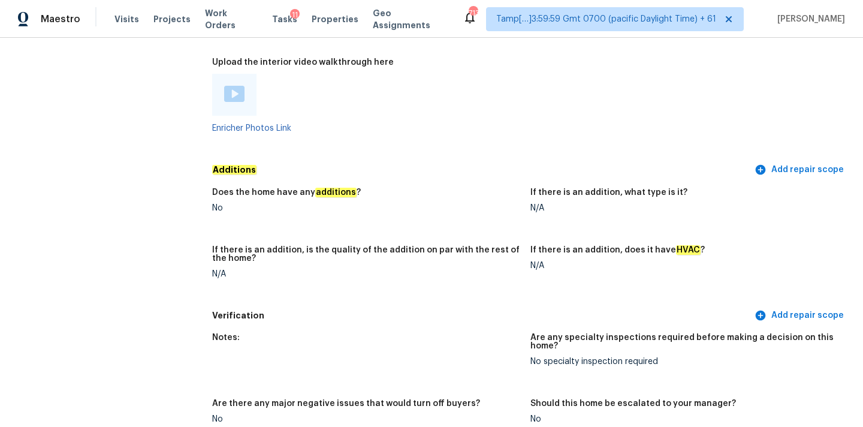
scroll to position [936, 0]
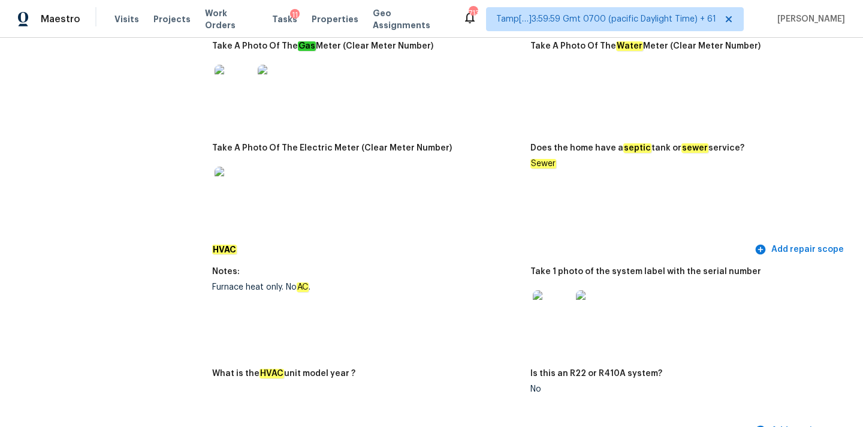
click at [213, 283] on div "Furnace heat only. No AC ." at bounding box center [366, 287] width 309 height 8
drag, startPoint x: 213, startPoint y: 271, endPoint x: 336, endPoint y: 270, distance: 123.5
click at [336, 283] on div "Furnace heat only. No AC ." at bounding box center [366, 287] width 309 height 8
copy div "Furnace heat only. No AC ."
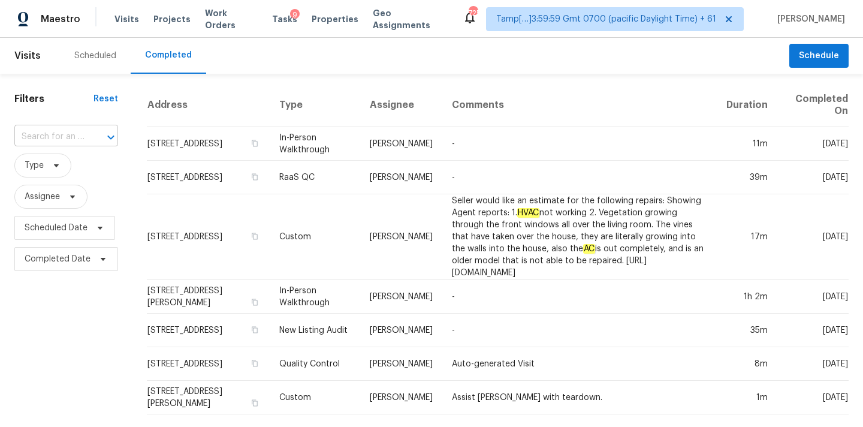
click at [37, 139] on input "text" at bounding box center [49, 137] width 70 height 19
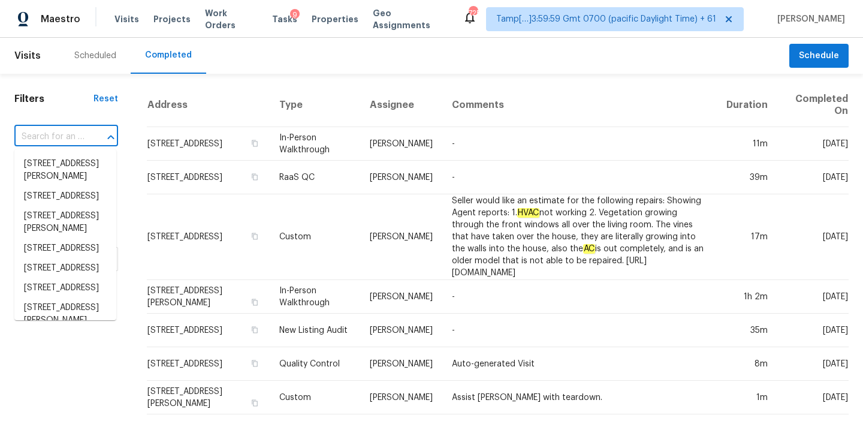
type input "[STREET_ADDRESS][PERSON_NAME]"
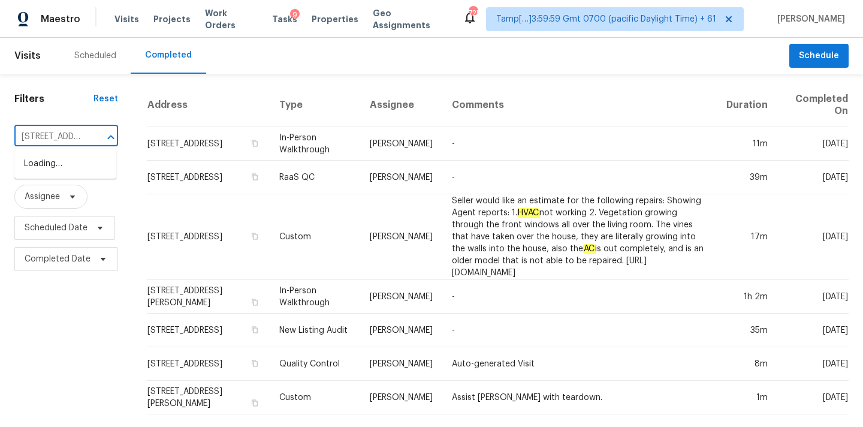
scroll to position [0, 116]
click at [44, 165] on li "[STREET_ADDRESS][PERSON_NAME]" at bounding box center [65, 170] width 102 height 32
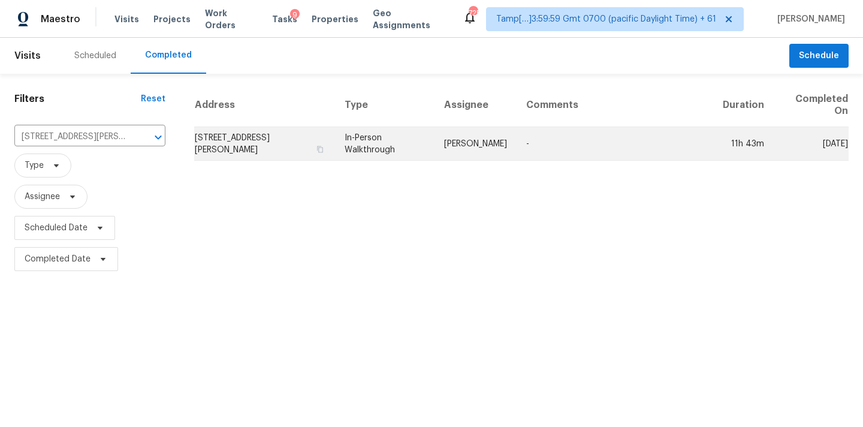
click at [386, 149] on td "In-Person Walkthrough" at bounding box center [385, 144] width 100 height 34
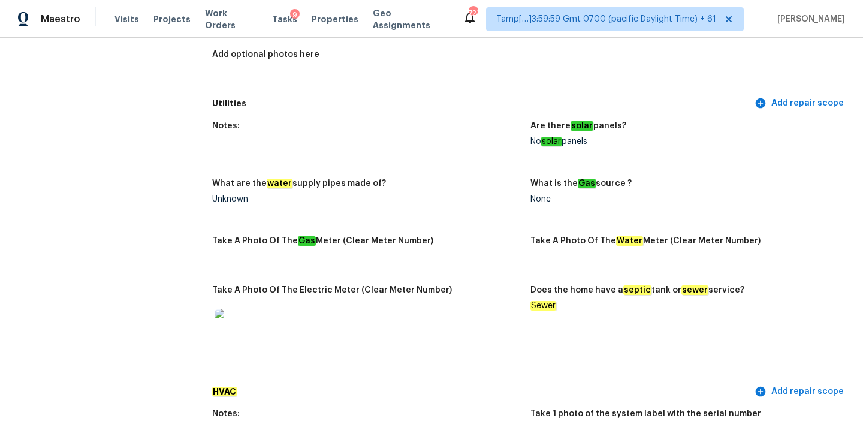
scroll to position [125, 0]
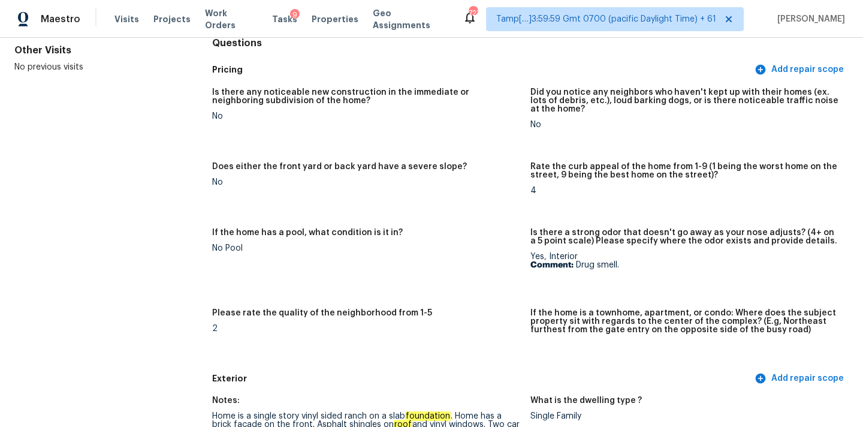
click at [589, 270] on figure "Is there a strong odor that doesn't go away as your nose adjusts? (4+ on a 5 po…" at bounding box center [690, 261] width 318 height 66
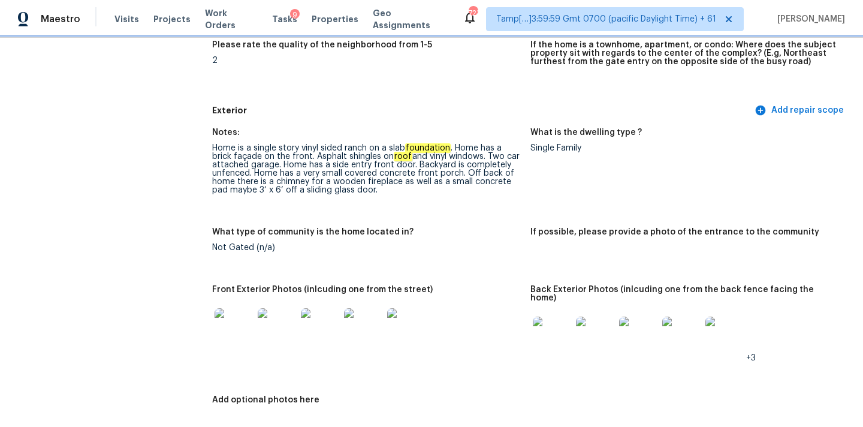
scroll to position [394, 0]
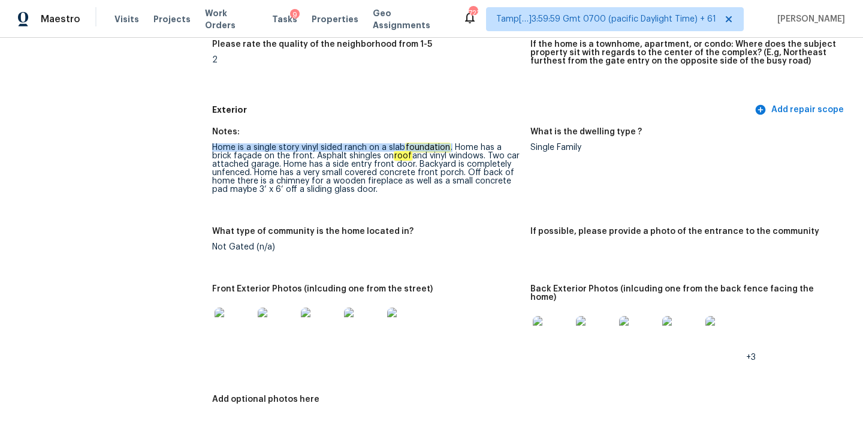
drag, startPoint x: 212, startPoint y: 146, endPoint x: 453, endPoint y: 149, distance: 241.0
click at [453, 149] on div "Home is a single story vinyl sided ranch on a slab foundation . Home has a bric…" at bounding box center [366, 168] width 309 height 50
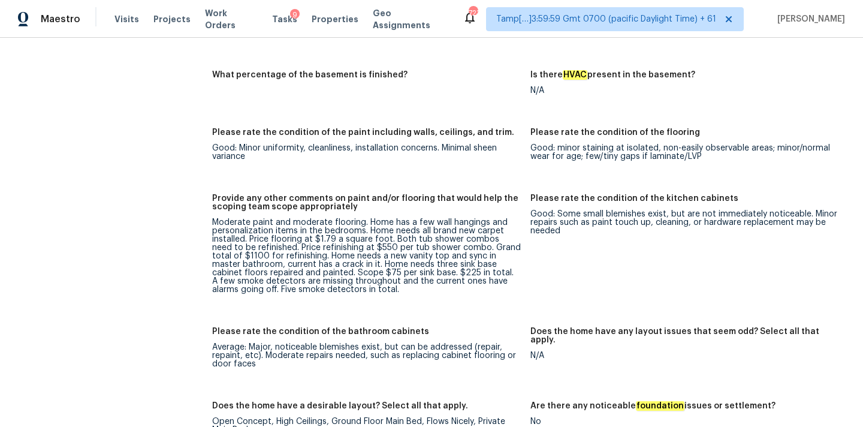
scroll to position [1633, 0]
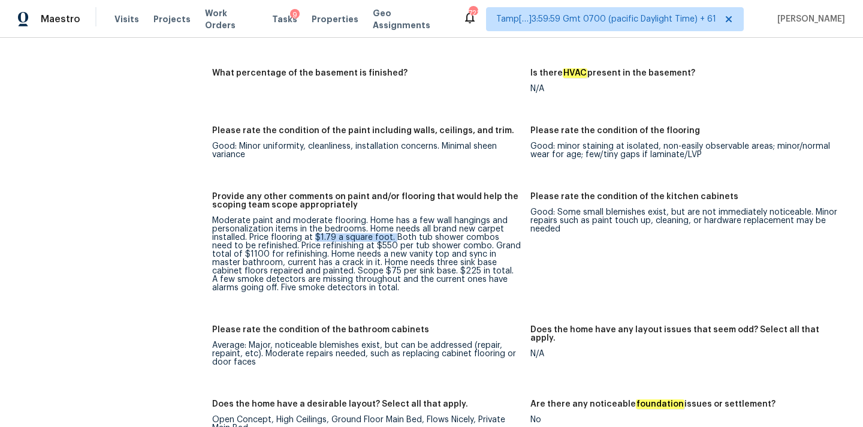
drag, startPoint x: 314, startPoint y: 218, endPoint x: 392, endPoint y: 218, distance: 77.3
click at [392, 218] on div "Moderate paint and moderate flooring. Home has a few wall hangings and personal…" at bounding box center [366, 254] width 309 height 76
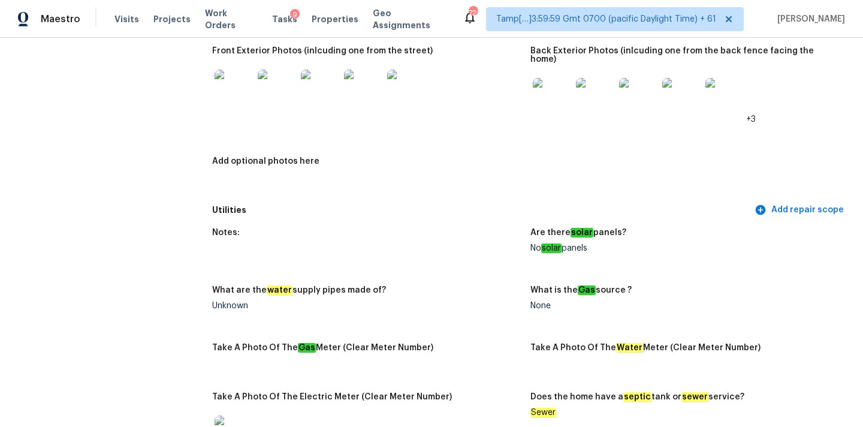
scroll to position [549, 0]
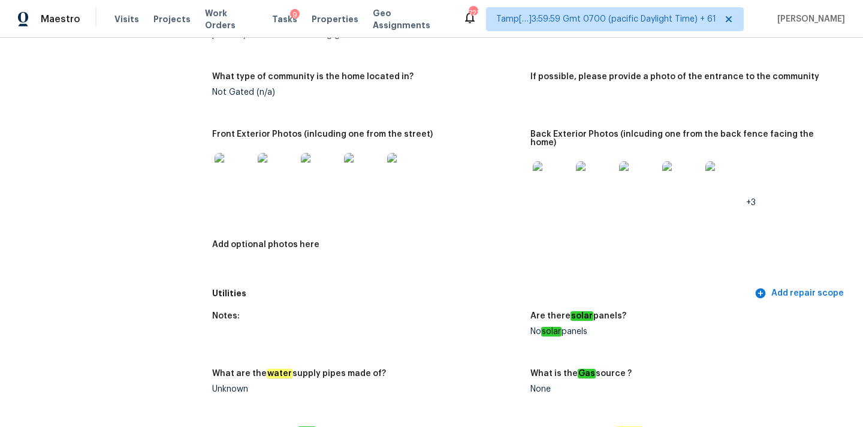
click at [234, 168] on img at bounding box center [234, 172] width 38 height 38
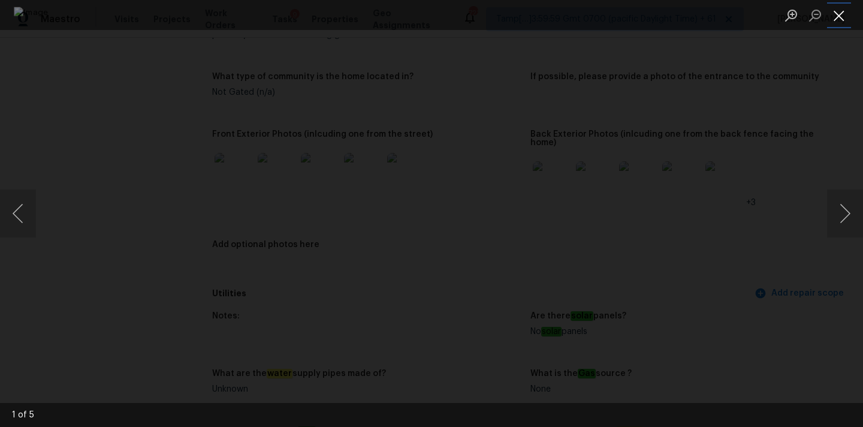
click at [843, 11] on button "Close lightbox" at bounding box center [839, 15] width 24 height 21
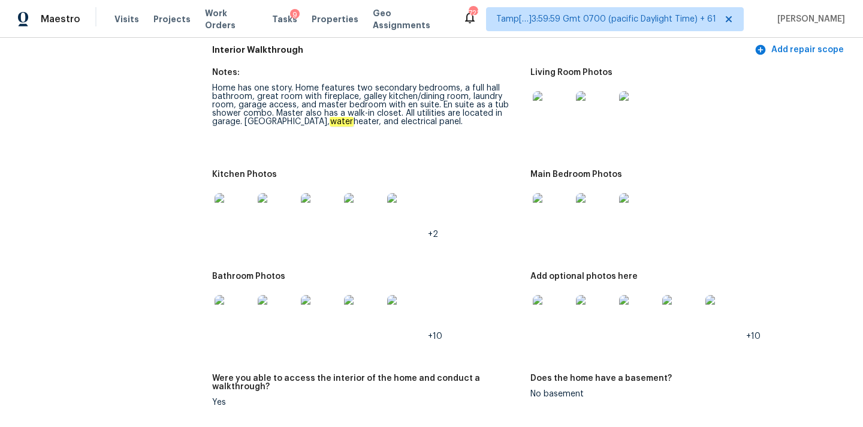
scroll to position [1247, 0]
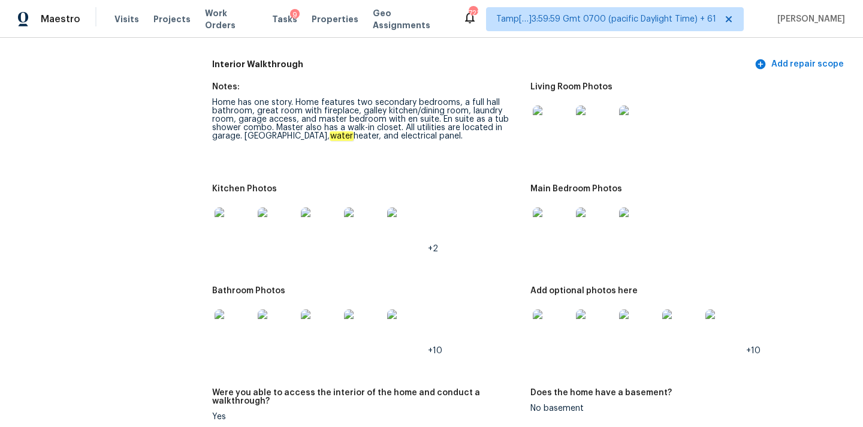
click at [543, 113] on img at bounding box center [552, 125] width 38 height 38
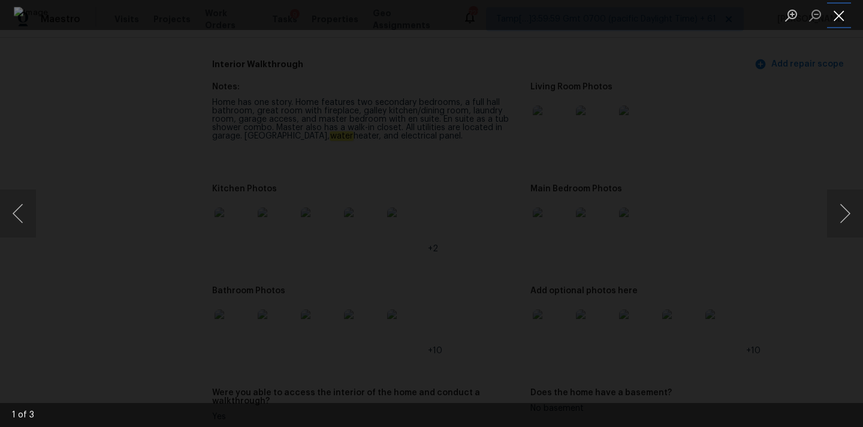
click at [842, 9] on button "Close lightbox" at bounding box center [839, 15] width 24 height 21
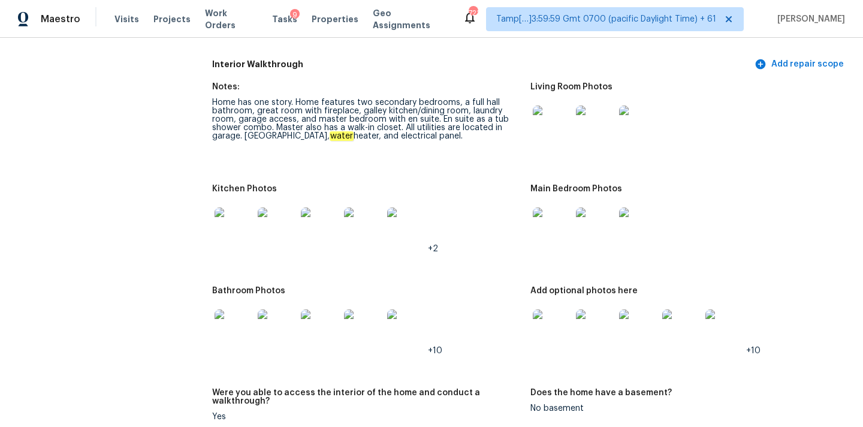
click at [552, 210] on img at bounding box center [552, 226] width 38 height 38
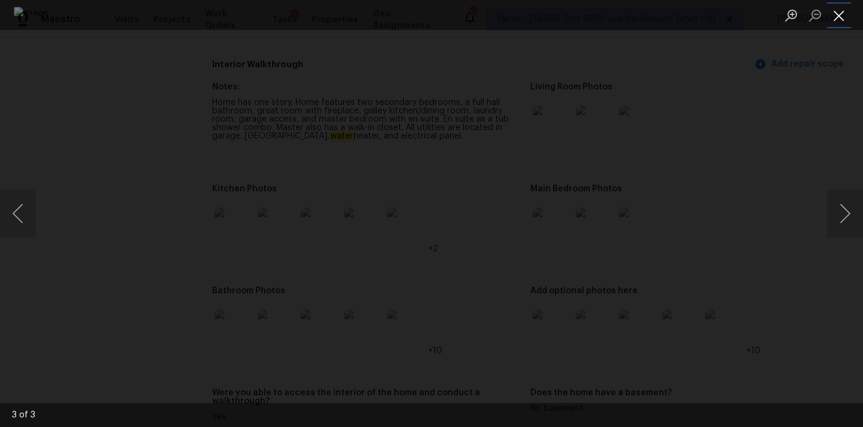
click at [842, 17] on button "Close lightbox" at bounding box center [839, 15] width 24 height 21
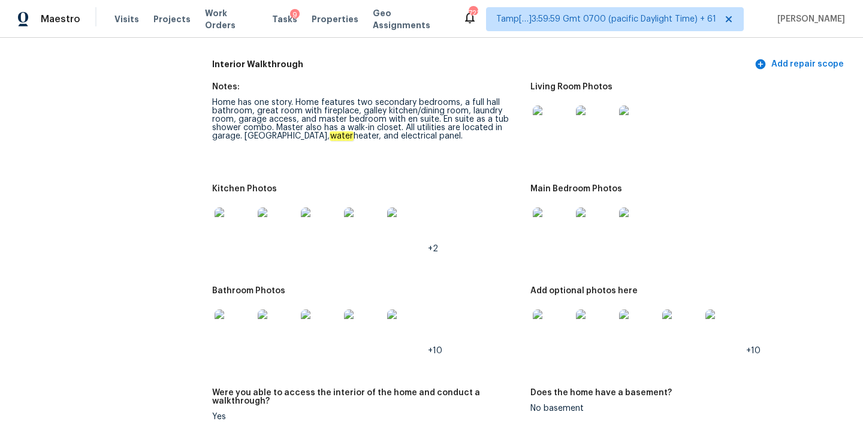
click at [246, 218] on img at bounding box center [234, 226] width 38 height 38
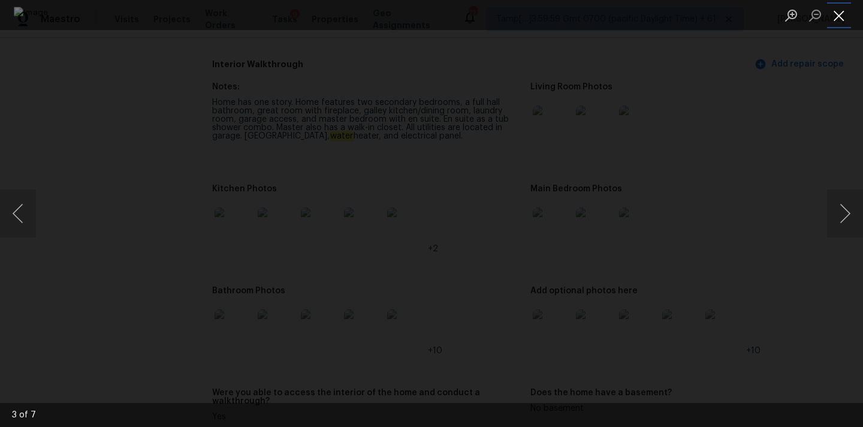
click at [841, 10] on button "Close lightbox" at bounding box center [839, 15] width 24 height 21
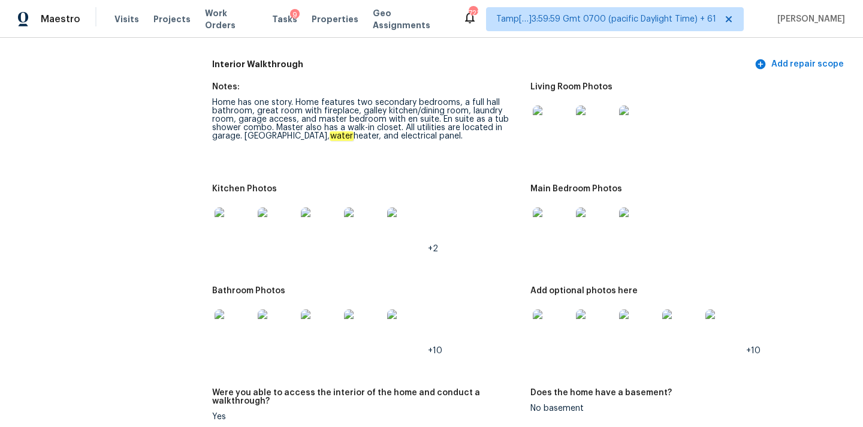
click at [232, 322] on img at bounding box center [234, 328] width 38 height 38
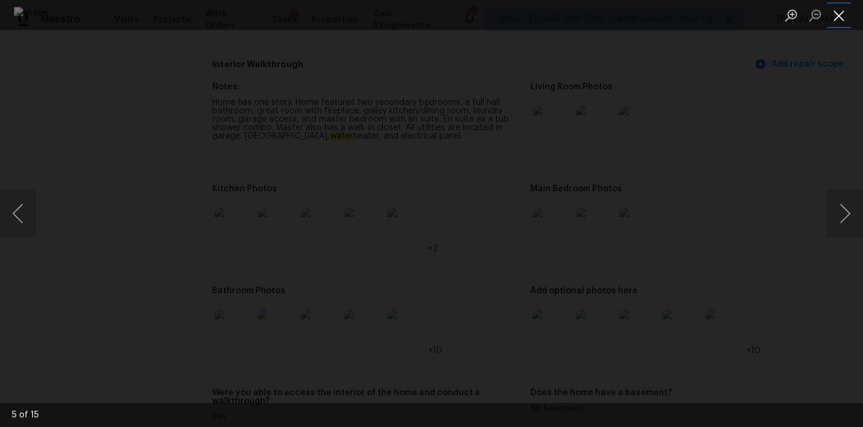
click at [836, 10] on button "Close lightbox" at bounding box center [839, 15] width 24 height 21
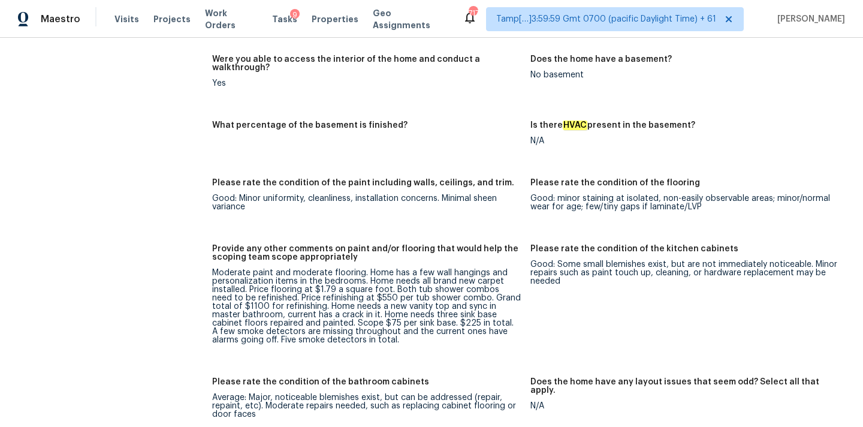
scroll to position [1582, 0]
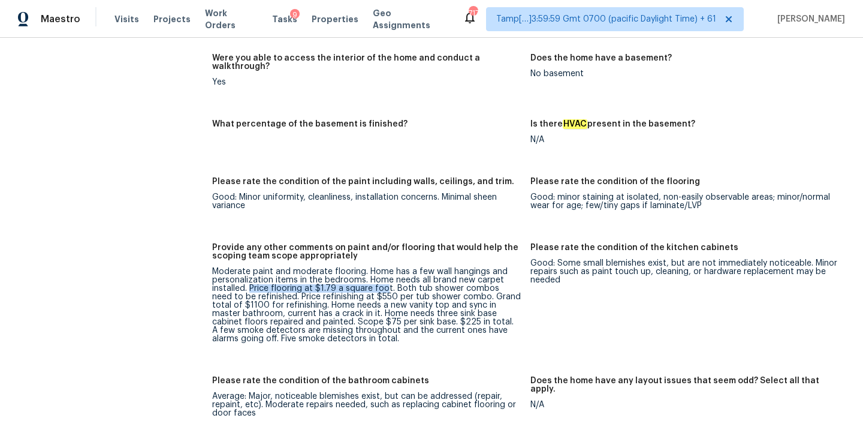
drag, startPoint x: 251, startPoint y: 272, endPoint x: 386, endPoint y: 273, distance: 134.9
click at [386, 273] on div "Moderate paint and moderate flooring. Home has a few wall hangings and personal…" at bounding box center [366, 305] width 309 height 76
drag, startPoint x: 393, startPoint y: 272, endPoint x: 456, endPoint y: 273, distance: 63.0
click at [456, 273] on div "Moderate paint and moderate flooring. Home has a few wall hangings and personal…" at bounding box center [366, 305] width 309 height 76
drag, startPoint x: 300, startPoint y: 281, endPoint x: 342, endPoint y: 280, distance: 42.6
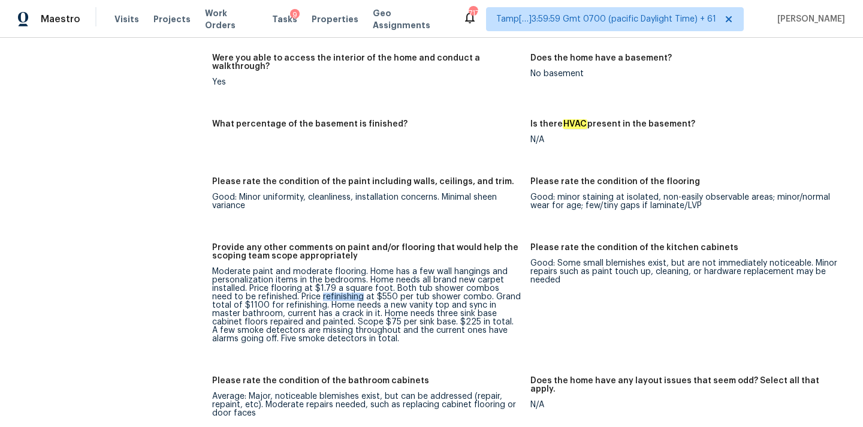
click at [342, 280] on div "Moderate paint and moderate flooring. Home has a few wall hangings and personal…" at bounding box center [366, 305] width 309 height 76
copy div "refinishing"
drag, startPoint x: 309, startPoint y: 289, endPoint x: 378, endPoint y: 288, distance: 68.4
click at [378, 288] on div "Moderate paint and moderate flooring. Home has a few wall hangings and personal…" at bounding box center [366, 305] width 309 height 76
click at [387, 288] on div "Moderate paint and moderate flooring. Home has a few wall hangings and personal…" at bounding box center [366, 305] width 309 height 76
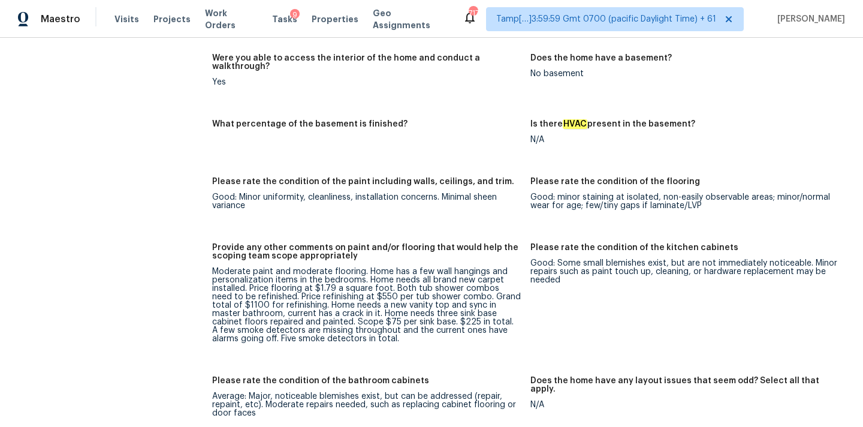
click at [384, 288] on div "Moderate paint and moderate flooring. Home has a few wall hangings and personal…" at bounding box center [366, 305] width 309 height 76
copy div "new vanity top"
drag, startPoint x: 366, startPoint y: 287, endPoint x: 422, endPoint y: 288, distance: 55.8
click at [422, 288] on div "Moderate paint and moderate flooring. Home has a few wall hangings and personal…" at bounding box center [366, 305] width 309 height 76
drag, startPoint x: 256, startPoint y: 299, endPoint x: 339, endPoint y: 296, distance: 82.8
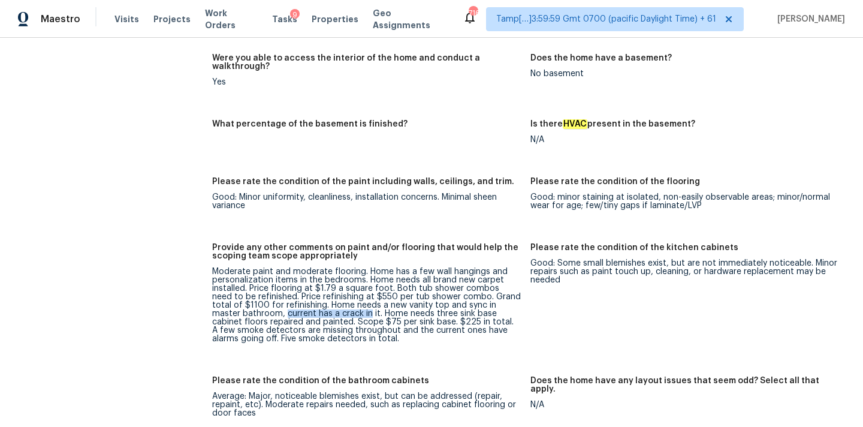
click at [339, 296] on div "Moderate paint and moderate flooring. Home has a few wall hangings and personal…" at bounding box center [366, 305] width 309 height 76
click at [353, 296] on div "Moderate paint and moderate flooring. Home has a few wall hangings and personal…" at bounding box center [366, 305] width 309 height 76
drag, startPoint x: 426, startPoint y: 298, endPoint x: 526, endPoint y: 296, distance: 100.2
click at [526, 296] on figure "Provide any other comments on paint and/or flooring that would help the scoping…" at bounding box center [371, 302] width 318 height 119
copy div "sink base cabinet floors"
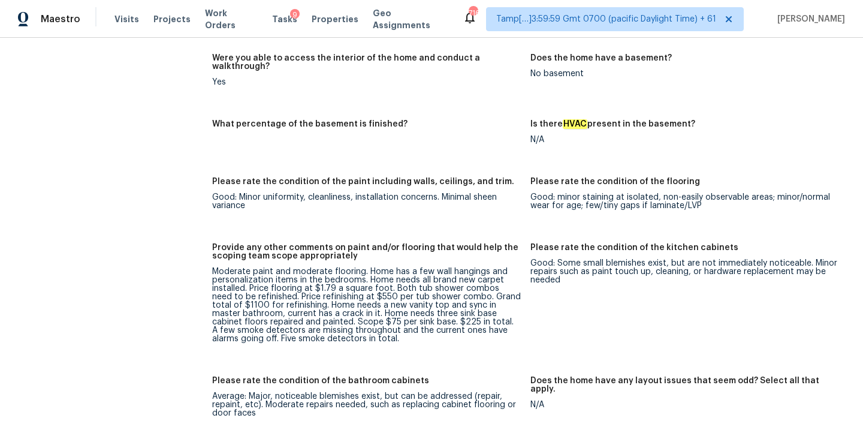
click at [361, 312] on div "Moderate paint and moderate flooring. Home has a few wall hangings and personal…" at bounding box center [366, 305] width 309 height 76
copy div "sink base"
drag, startPoint x: 357, startPoint y: 306, endPoint x: 393, endPoint y: 306, distance: 36.0
click at [393, 306] on div "Moderate paint and moderate flooring. Home has a few wall hangings and personal…" at bounding box center [366, 305] width 309 height 76
copy div "smoke detectors"
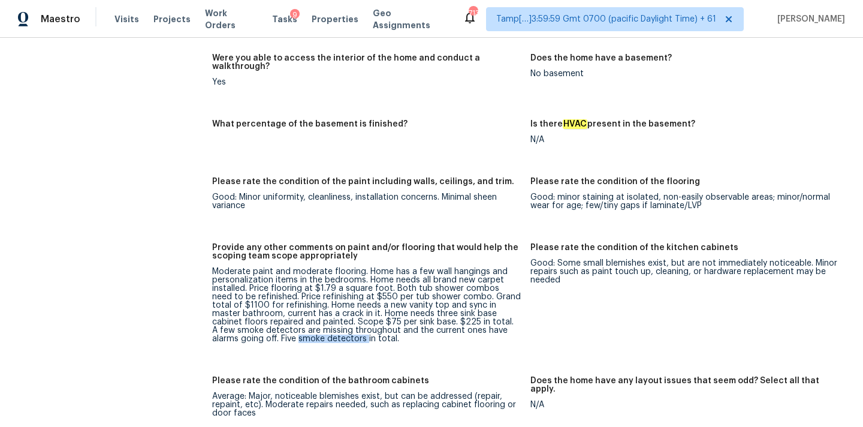
drag, startPoint x: 230, startPoint y: 323, endPoint x: 296, endPoint y: 323, distance: 66.0
click at [296, 323] on div "Moderate paint and moderate flooring. Home has a few wall hangings and personal…" at bounding box center [366, 305] width 309 height 76
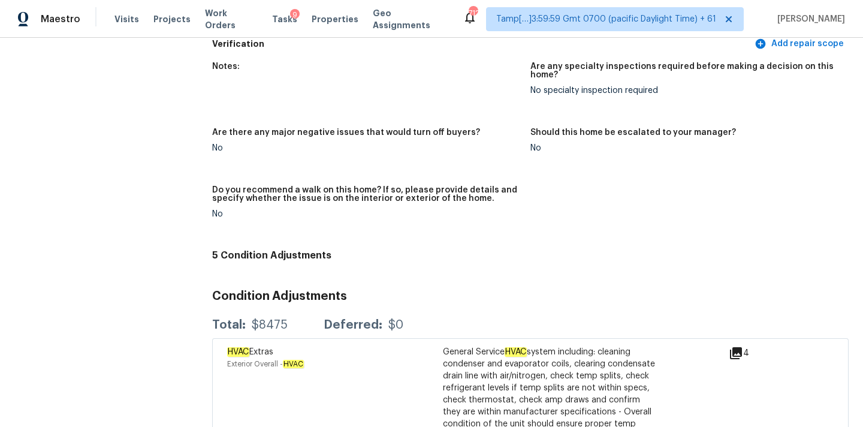
scroll to position [125, 0]
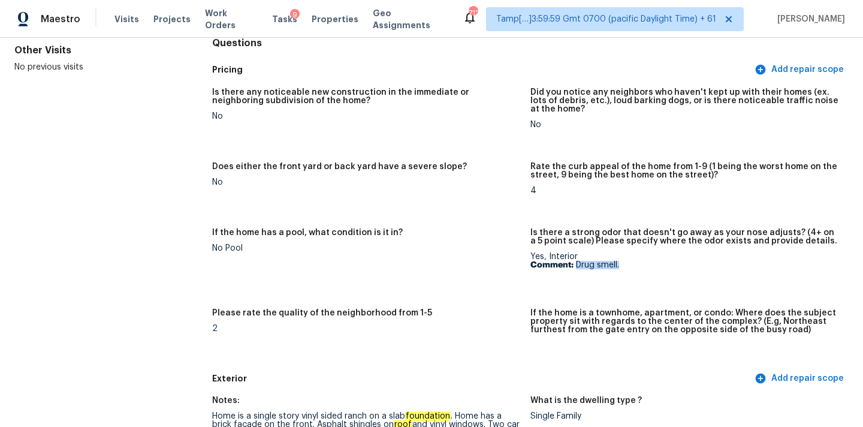
drag, startPoint x: 577, startPoint y: 264, endPoint x: 654, endPoint y: 264, distance: 76.7
click at [654, 264] on p "Comment: Drug smell." at bounding box center [685, 265] width 309 height 8
copy p "Drug smell."
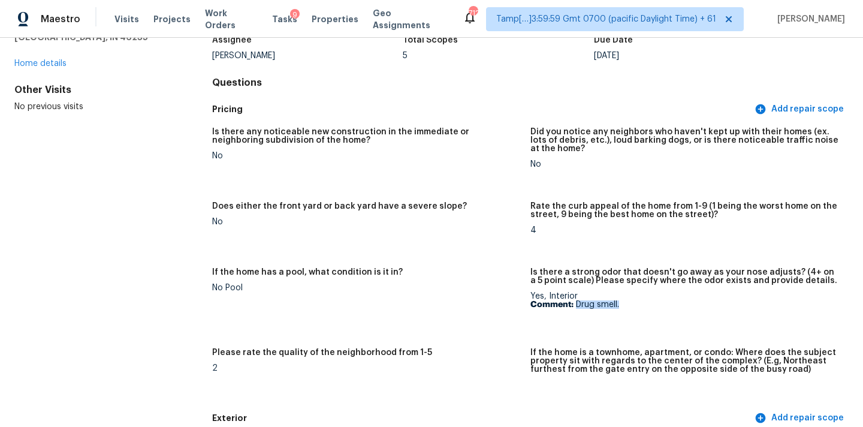
scroll to position [0, 0]
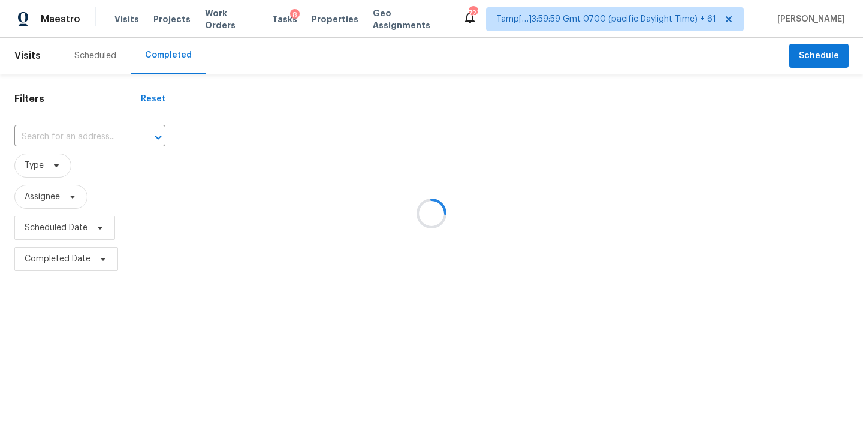
click at [56, 137] on div at bounding box center [431, 213] width 863 height 427
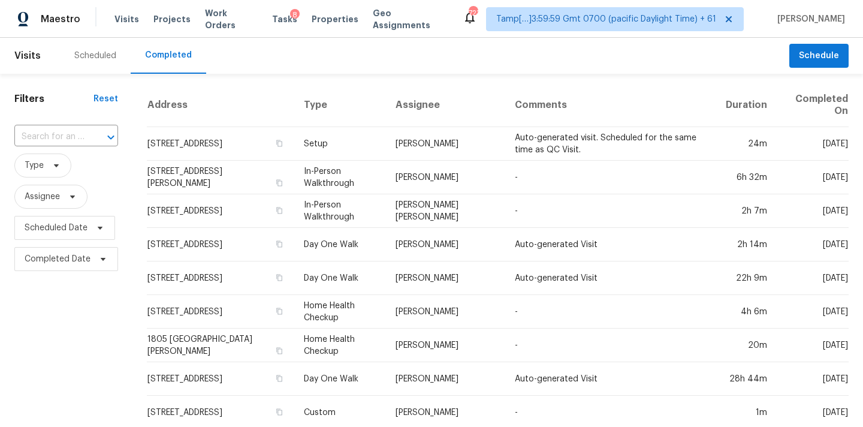
click at [56, 137] on input "text" at bounding box center [49, 137] width 70 height 19
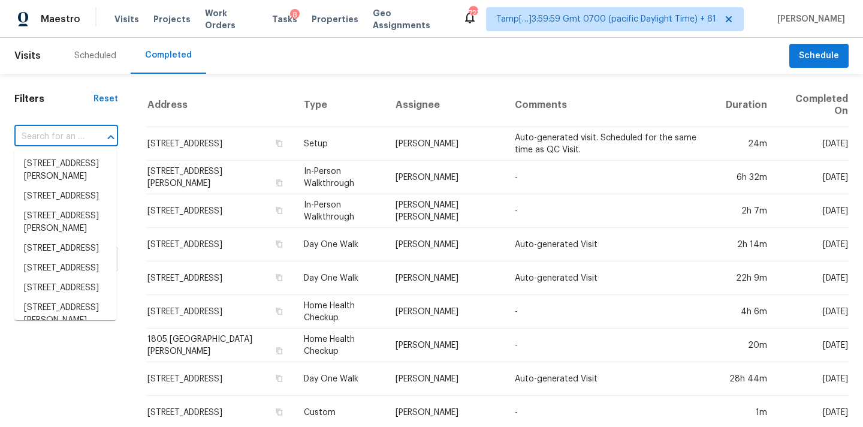
paste input "[STREET_ADDRESS][PERSON_NAME]"
type input "[STREET_ADDRESS][PERSON_NAME]"
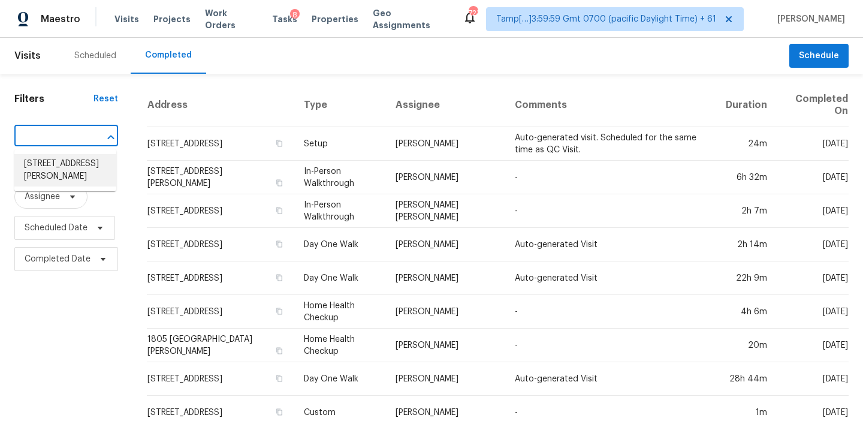
click at [61, 162] on li "[STREET_ADDRESS][PERSON_NAME]" at bounding box center [65, 170] width 102 height 32
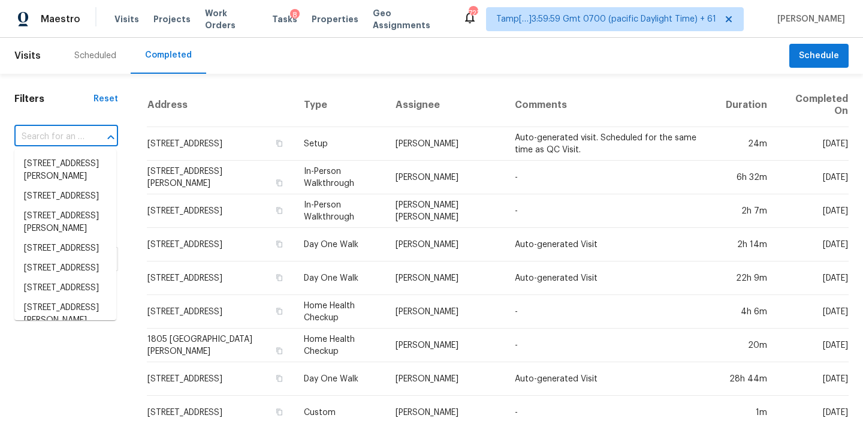
click at [67, 136] on input "text" at bounding box center [49, 137] width 70 height 19
paste input "[STREET_ADDRESS][PERSON_NAME]"
type input "[STREET_ADDRESS][PERSON_NAME]"
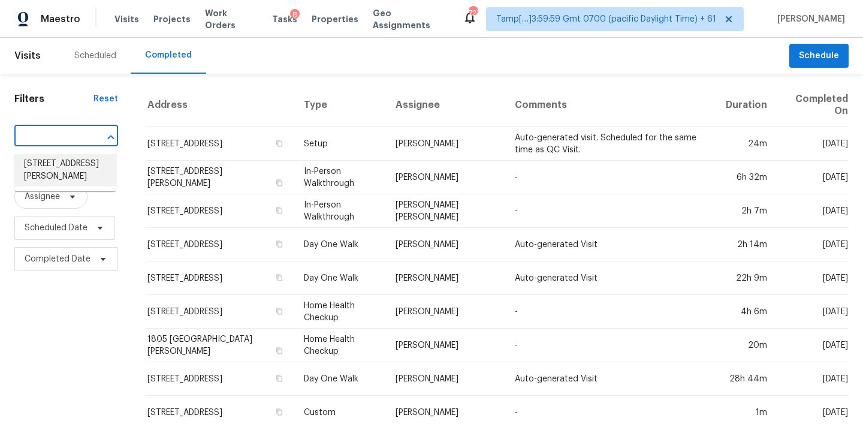
click at [65, 171] on li "[STREET_ADDRESS][PERSON_NAME]" at bounding box center [65, 170] width 102 height 32
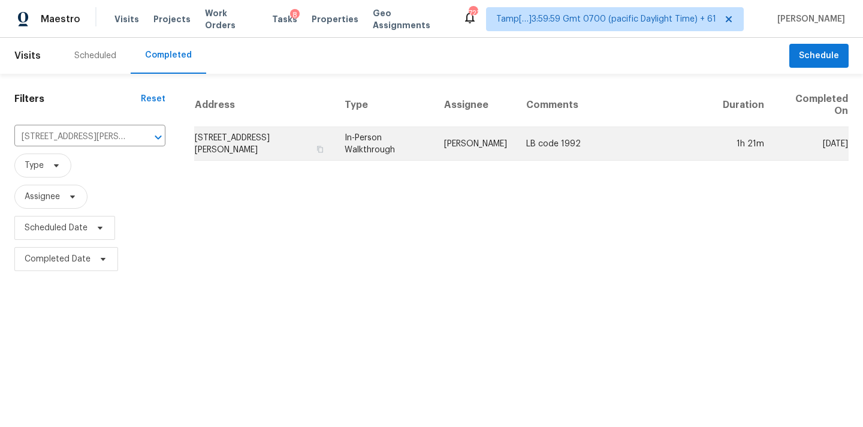
click at [462, 153] on td "[PERSON_NAME]" at bounding box center [476, 144] width 82 height 34
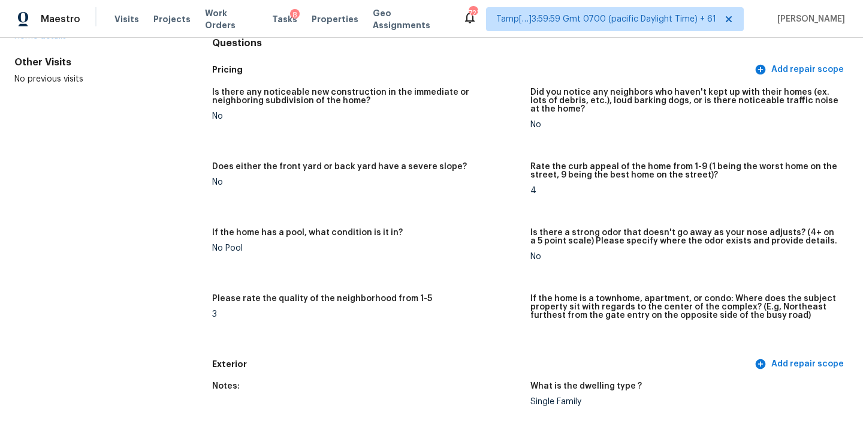
scroll to position [886, 0]
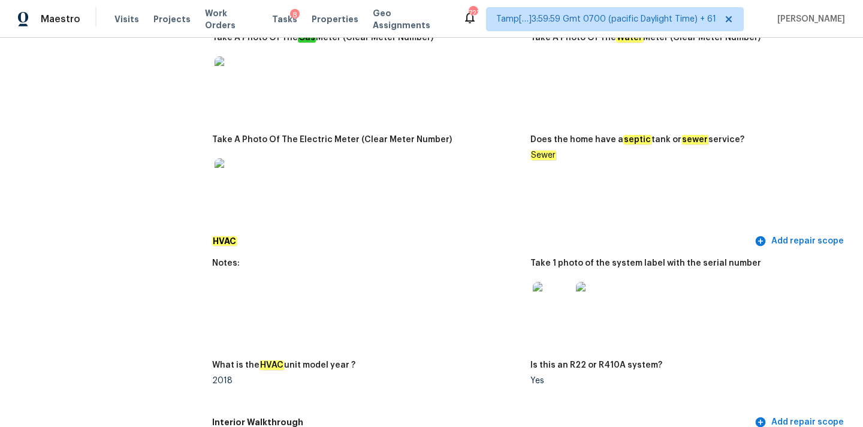
click at [550, 293] on img at bounding box center [552, 301] width 38 height 38
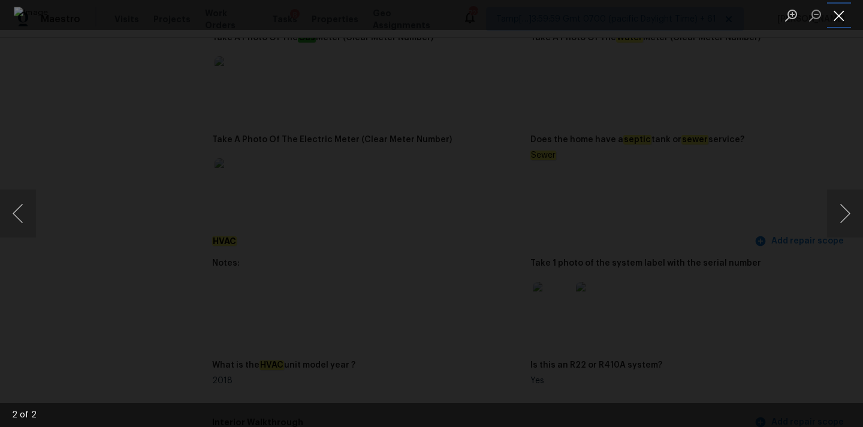
click at [833, 19] on button "Close lightbox" at bounding box center [839, 15] width 24 height 21
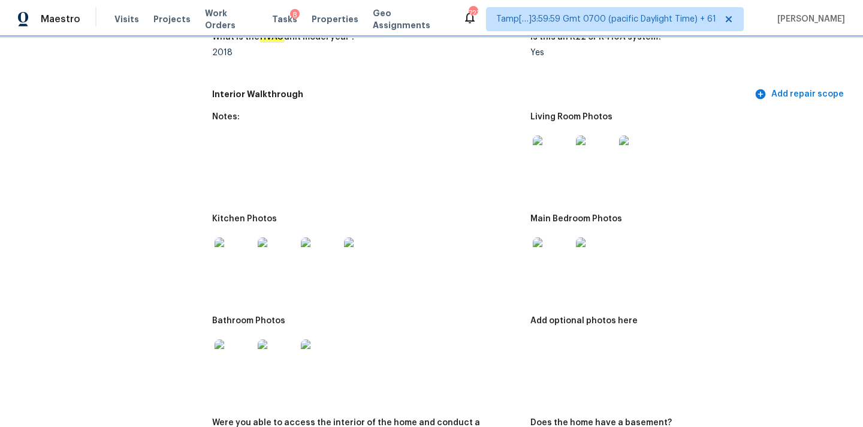
scroll to position [1136, 0]
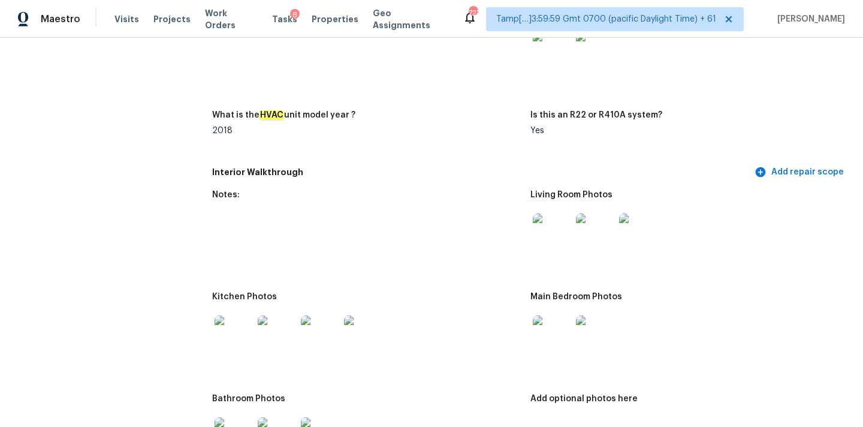
click at [553, 228] on img at bounding box center [552, 232] width 38 height 38
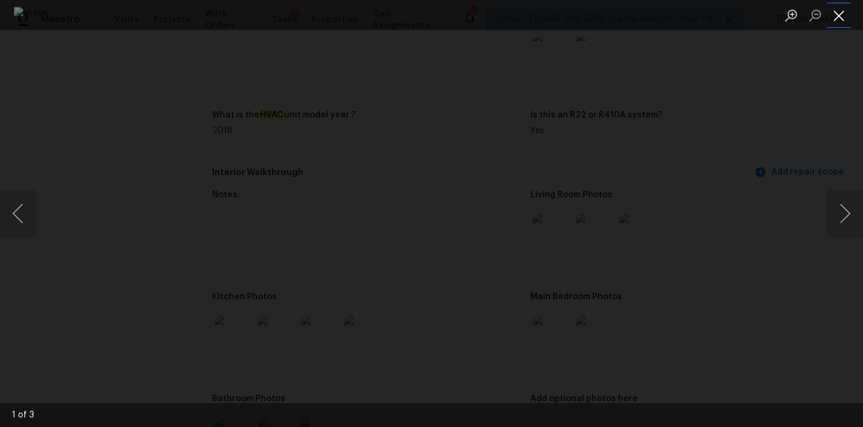
click at [837, 12] on button "Close lightbox" at bounding box center [839, 15] width 24 height 21
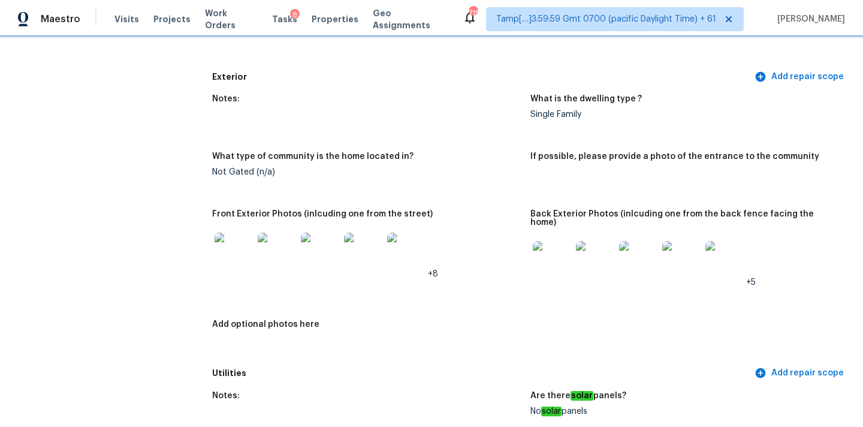
scroll to position [534, 0]
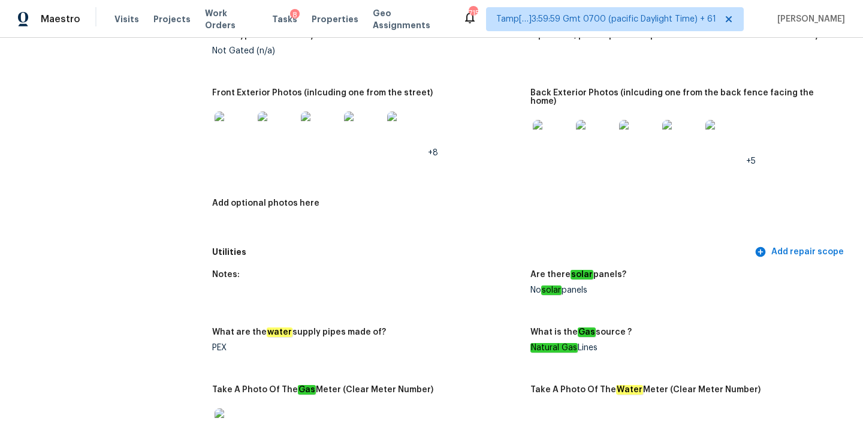
click at [367, 130] on img at bounding box center [363, 131] width 38 height 38
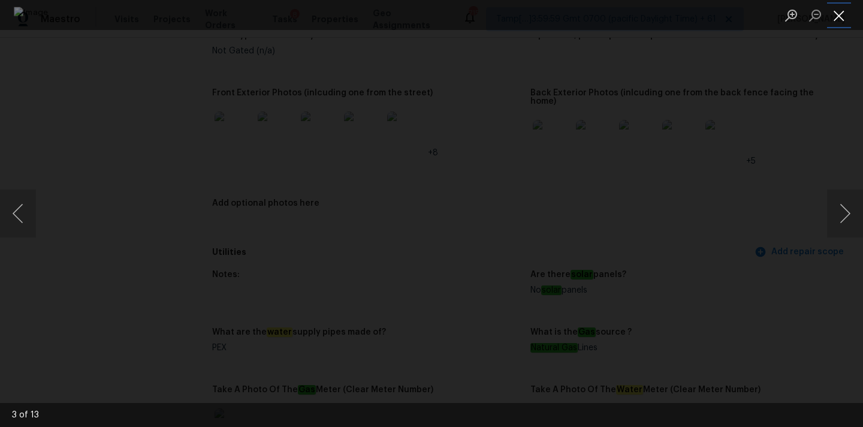
click at [842, 11] on button "Close lightbox" at bounding box center [839, 15] width 24 height 21
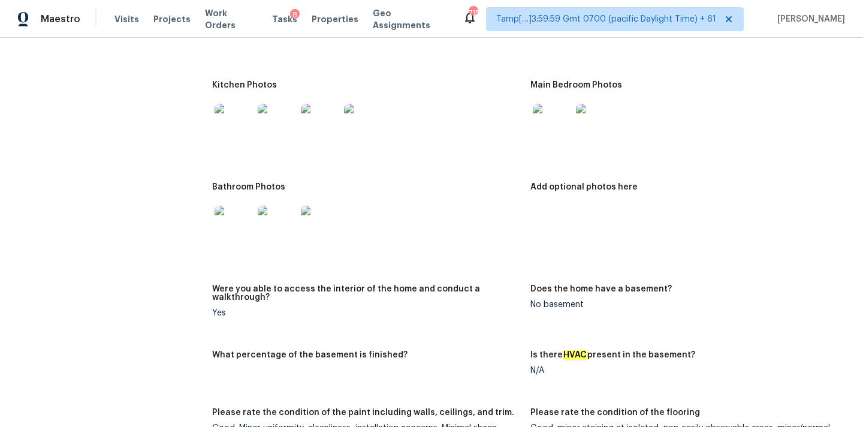
scroll to position [1250, 0]
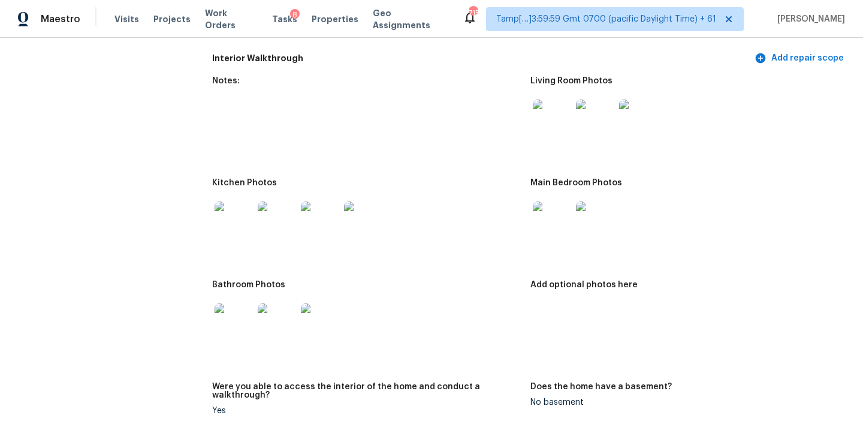
click at [557, 116] on img at bounding box center [552, 119] width 38 height 38
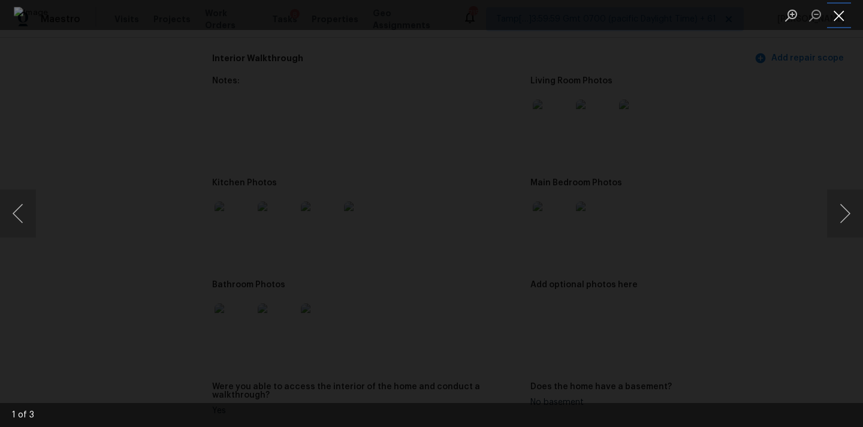
click at [836, 8] on button "Close lightbox" at bounding box center [839, 15] width 24 height 21
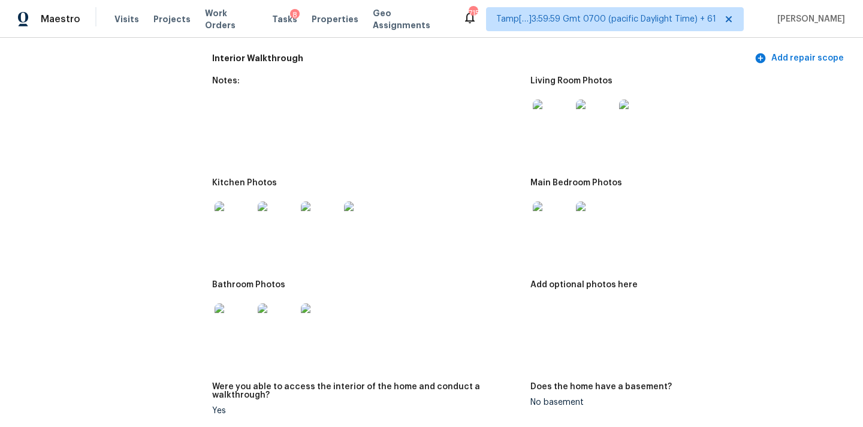
click at [559, 203] on img at bounding box center [552, 220] width 38 height 38
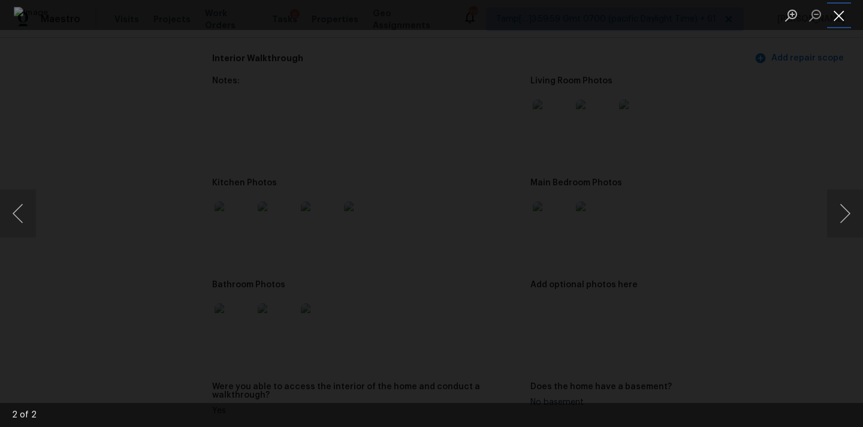
click at [835, 12] on button "Close lightbox" at bounding box center [839, 15] width 24 height 21
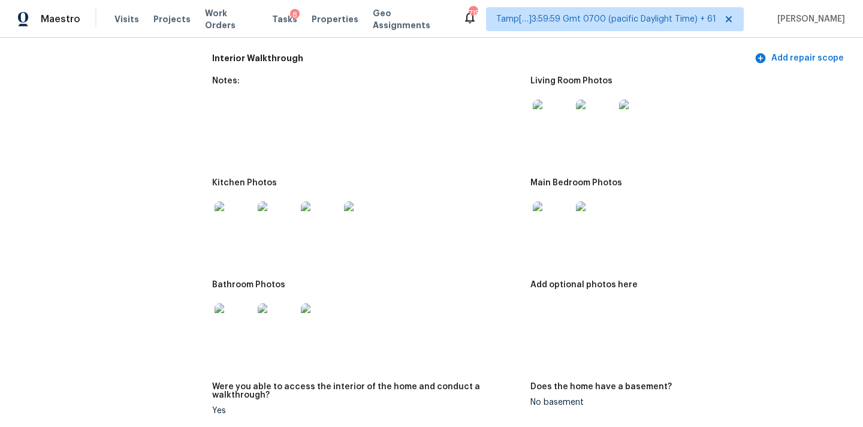
click at [237, 207] on img at bounding box center [234, 220] width 38 height 38
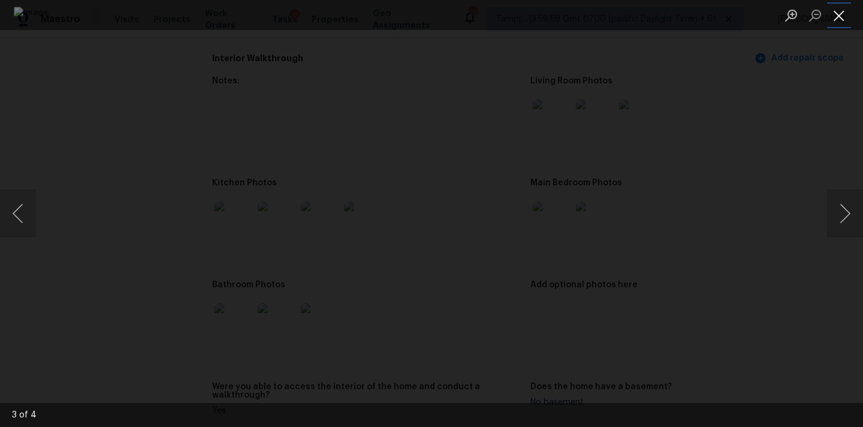
click at [832, 20] on button "Close lightbox" at bounding box center [839, 15] width 24 height 21
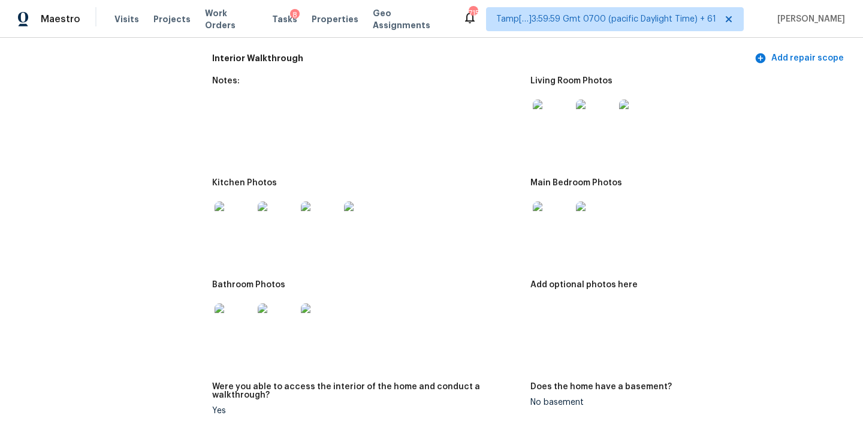
click at [231, 306] on img at bounding box center [234, 322] width 38 height 38
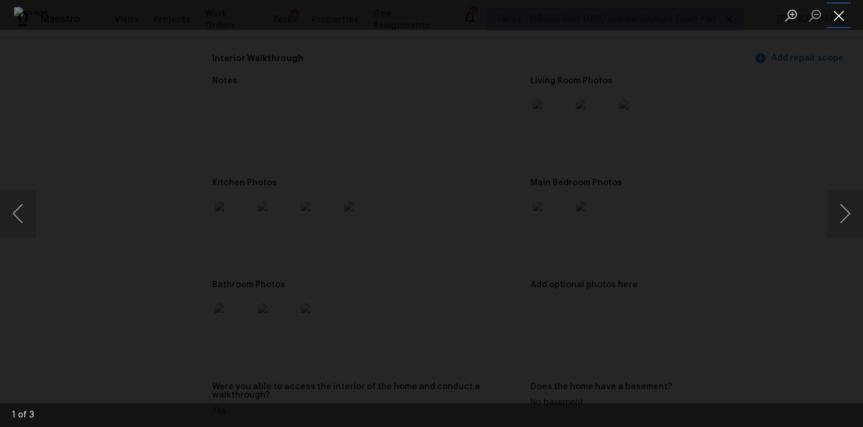
click at [840, 12] on button "Close lightbox" at bounding box center [839, 15] width 24 height 21
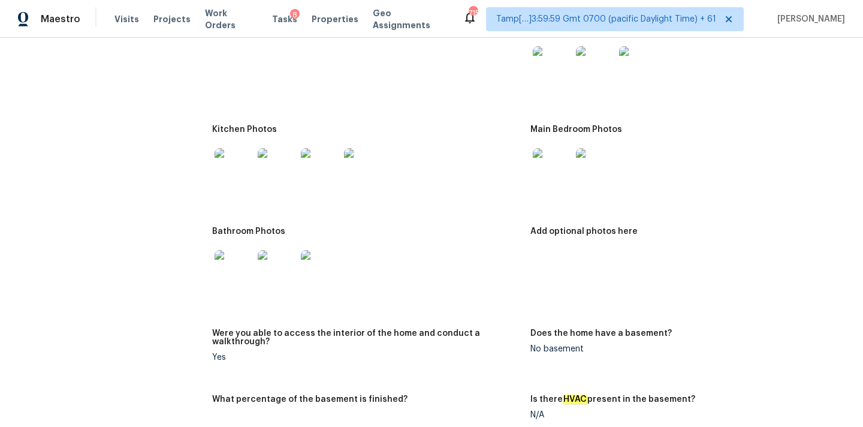
scroll to position [1298, 0]
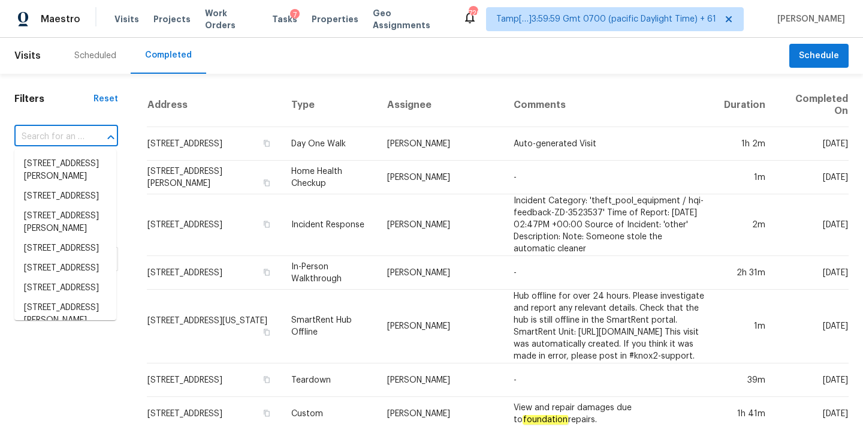
click at [31, 145] on input "text" at bounding box center [49, 137] width 70 height 19
paste input "[STREET_ADDRESS]"
type input "[STREET_ADDRESS]"
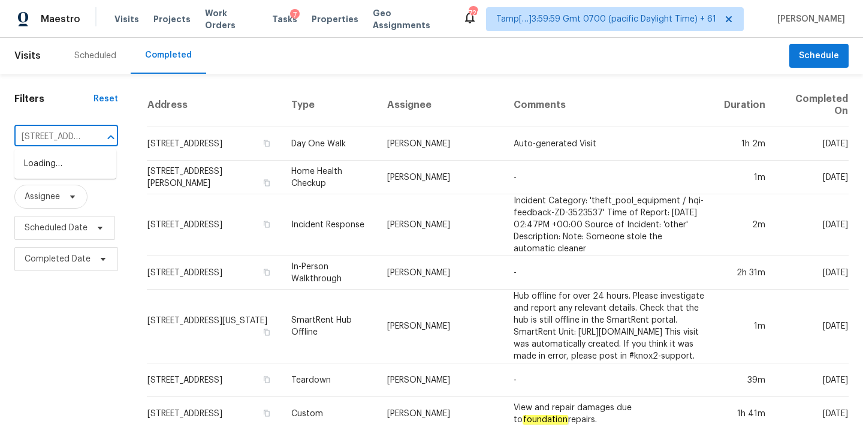
scroll to position [0, 88]
click at [52, 166] on li "[STREET_ADDRESS]" at bounding box center [65, 164] width 102 height 20
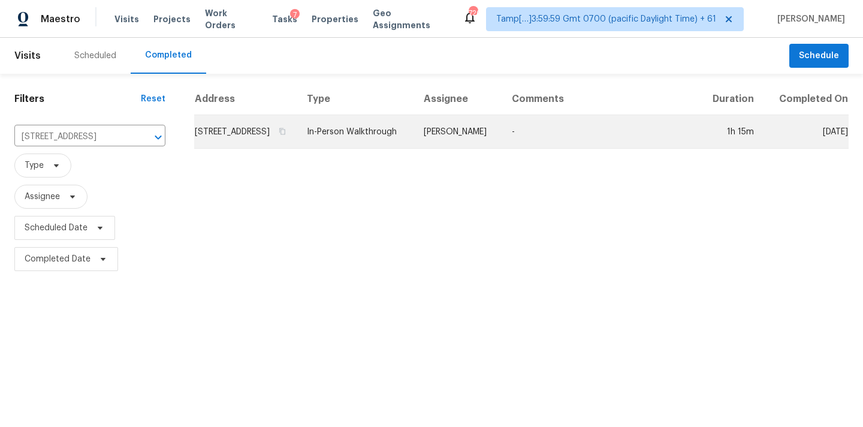
click at [489, 149] on td "[PERSON_NAME]" at bounding box center [458, 132] width 88 height 34
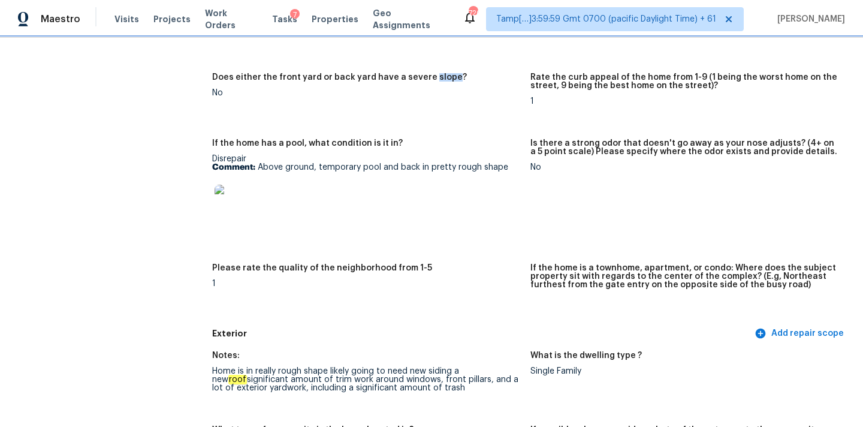
scroll to position [308, 0]
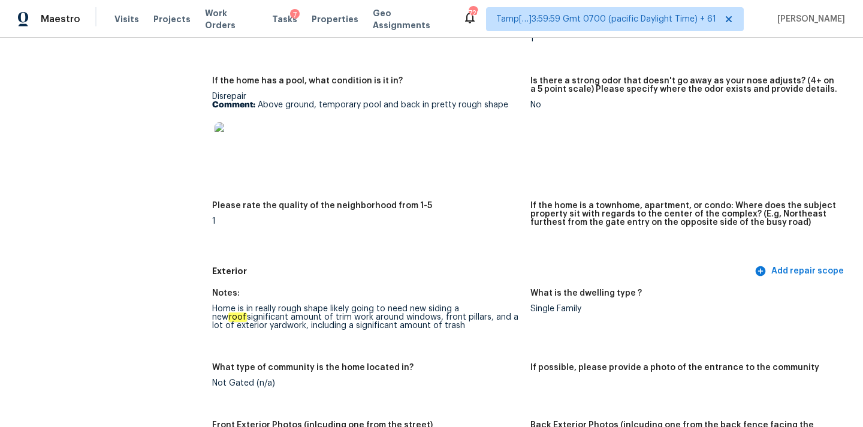
click at [240, 139] on img at bounding box center [234, 141] width 38 height 38
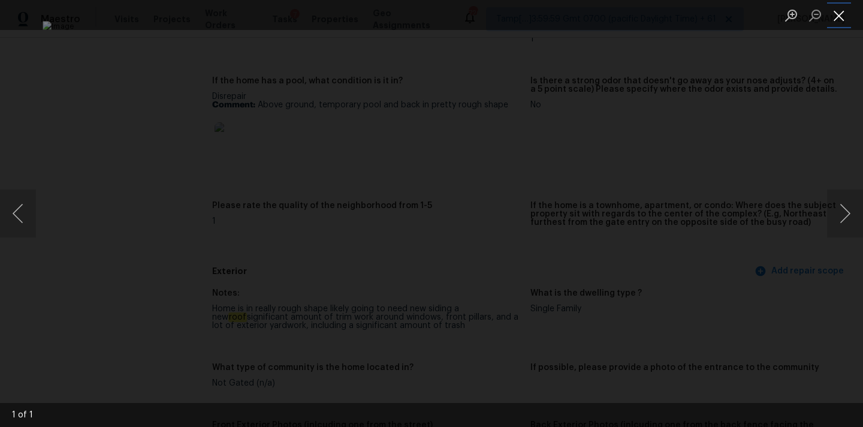
click at [837, 12] on button "Close lightbox" at bounding box center [839, 15] width 24 height 21
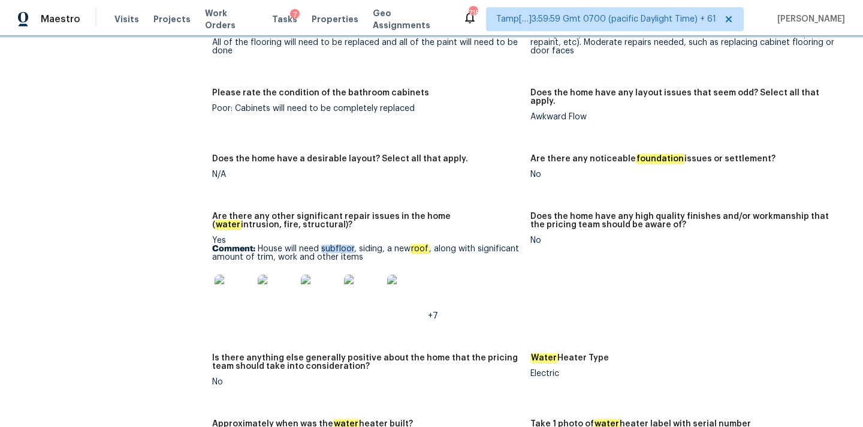
scroll to position [2097, 0]
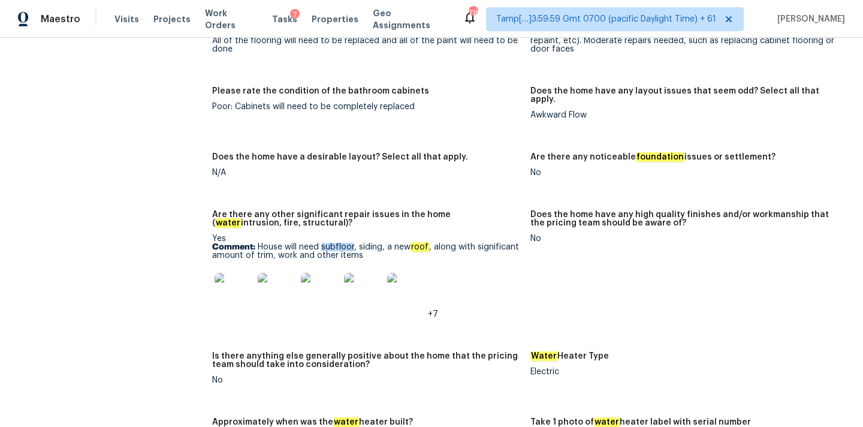
click at [231, 273] on img at bounding box center [234, 292] width 38 height 38
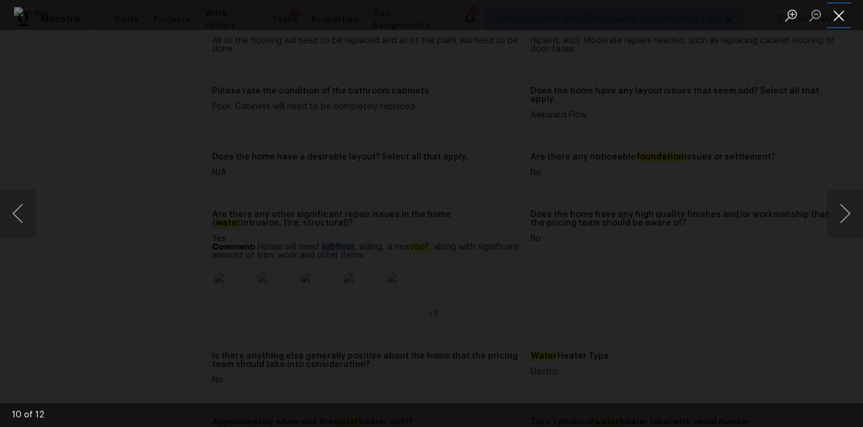
click at [834, 17] on button "Close lightbox" at bounding box center [839, 15] width 24 height 21
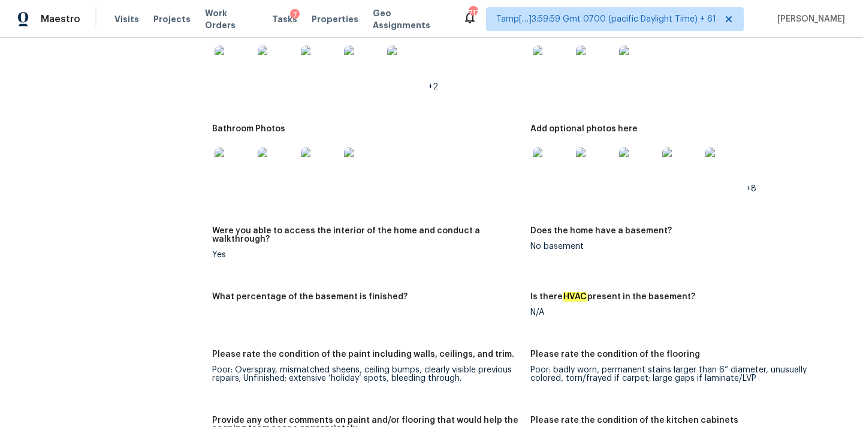
scroll to position [1589, 0]
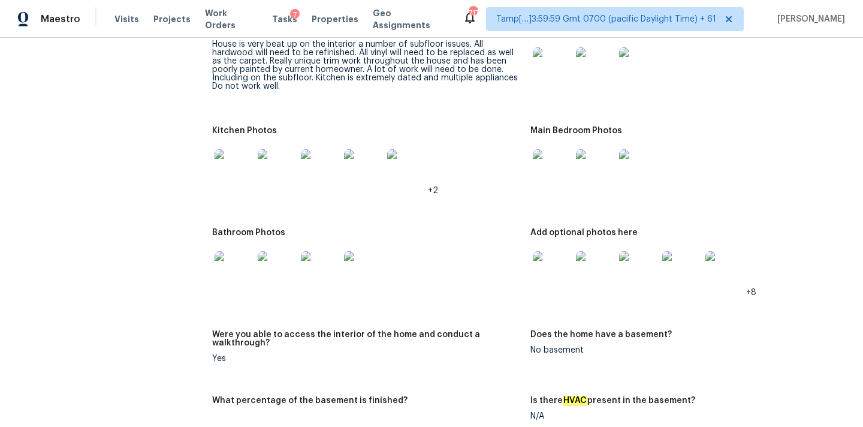
click at [230, 264] on img at bounding box center [234, 270] width 38 height 38
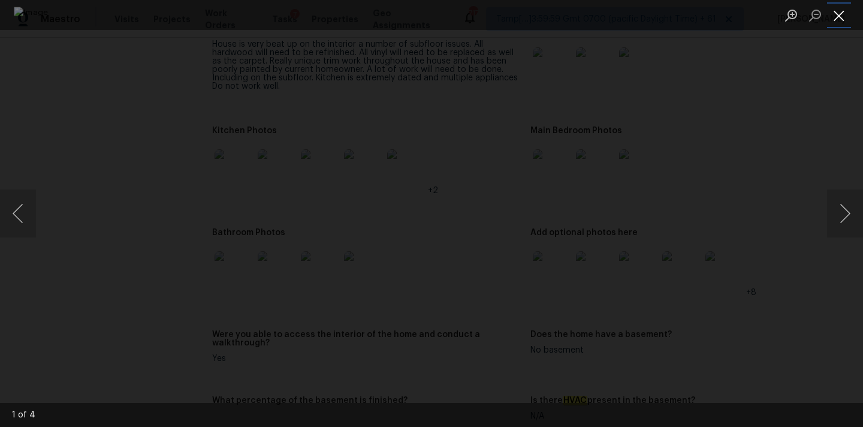
click at [841, 8] on button "Close lightbox" at bounding box center [839, 15] width 24 height 21
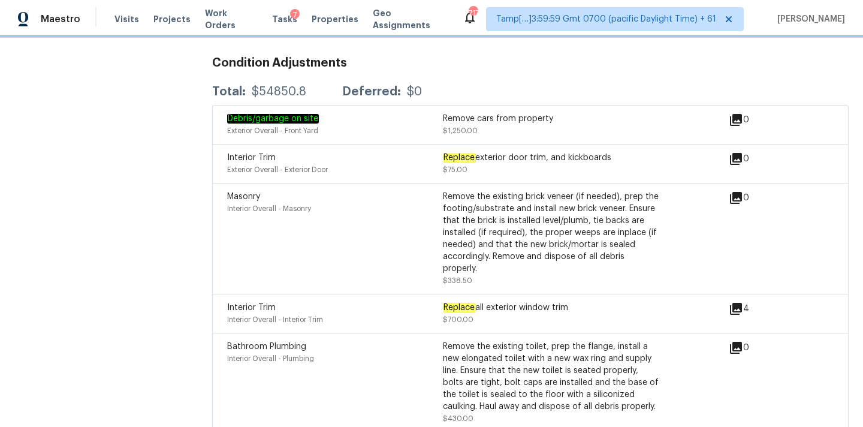
scroll to position [3364, 0]
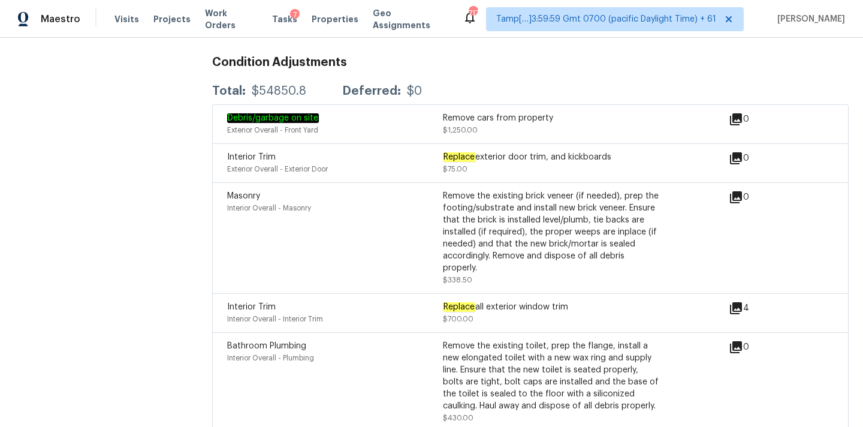
click at [573, 151] on div "Replace exterior door trim, and kickboards" at bounding box center [551, 157] width 216 height 12
copy div "kickboards"
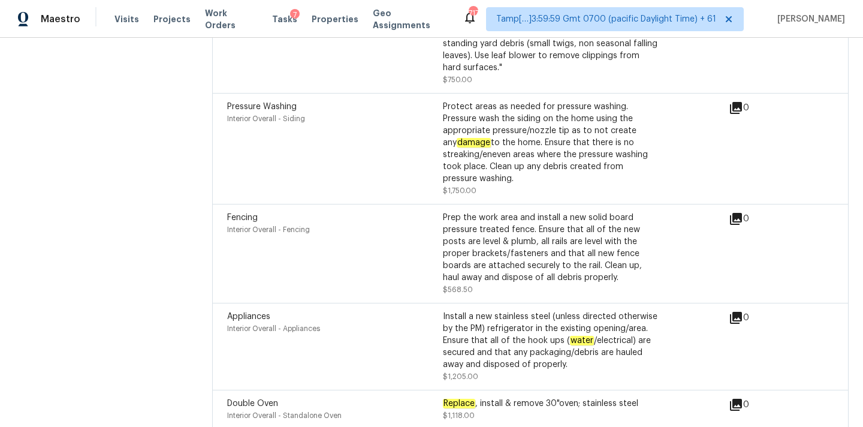
scroll to position [4730, 0]
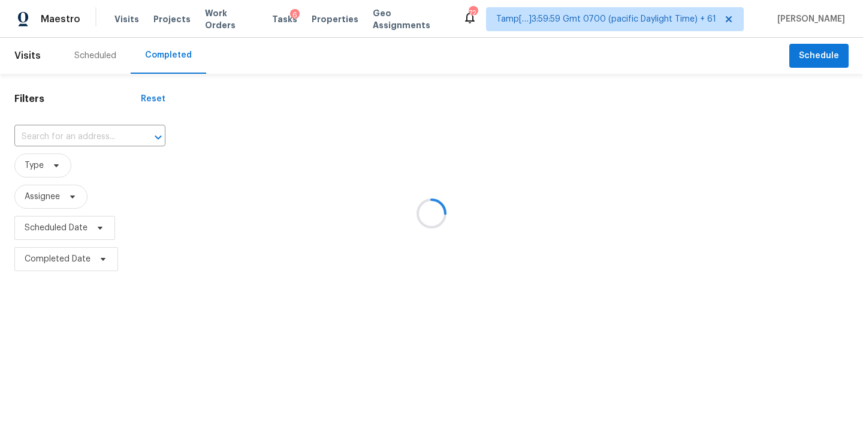
click at [67, 134] on div at bounding box center [431, 213] width 863 height 427
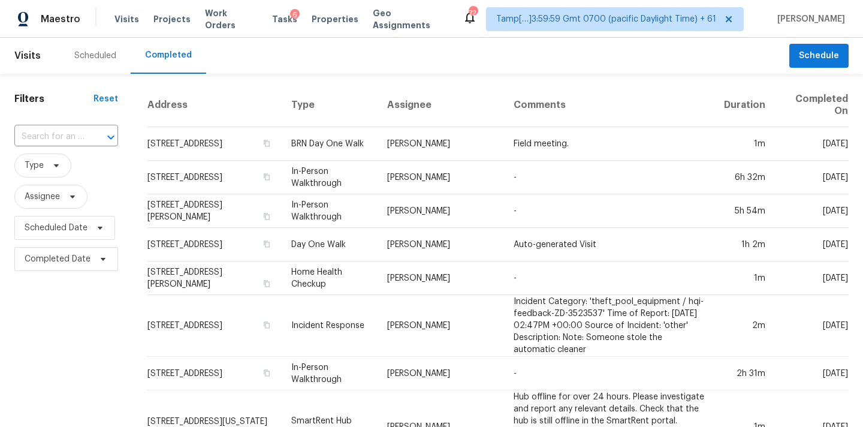
click at [67, 134] on input "text" at bounding box center [49, 137] width 70 height 19
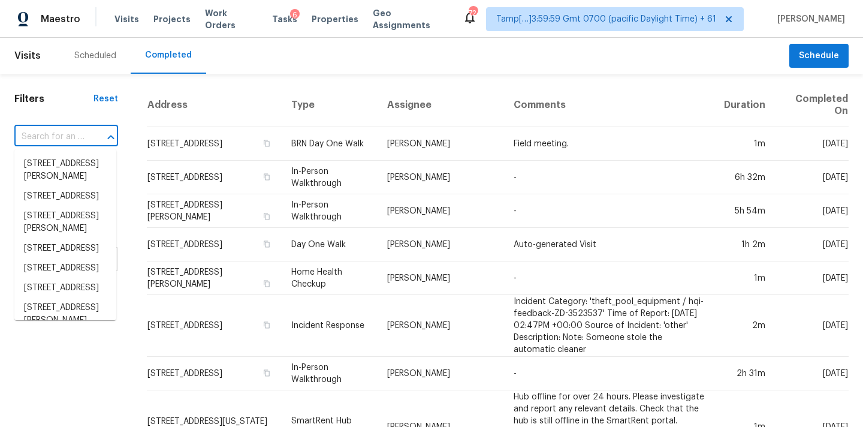
paste input "9383 W Via Del Sol, Peoria, AZ 85383"
type input "9383 W Via Del Sol, Peoria, AZ 85383"
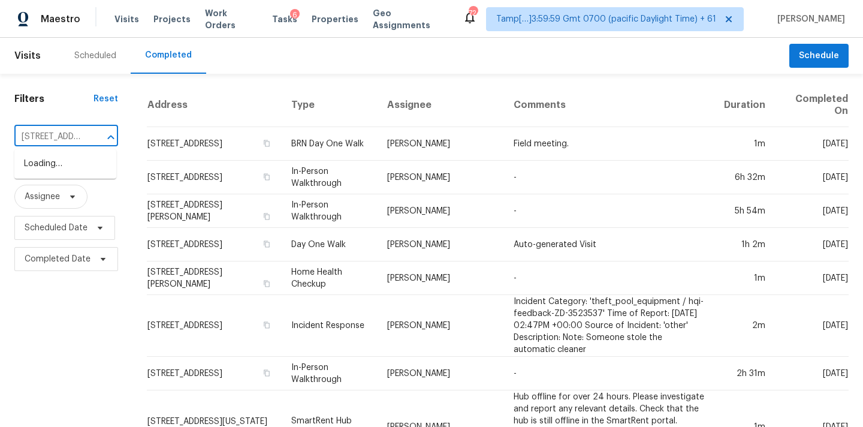
scroll to position [0, 85]
click at [65, 171] on li "9383 W Via Del Sol, Peoria, AZ 85383" at bounding box center [65, 164] width 102 height 20
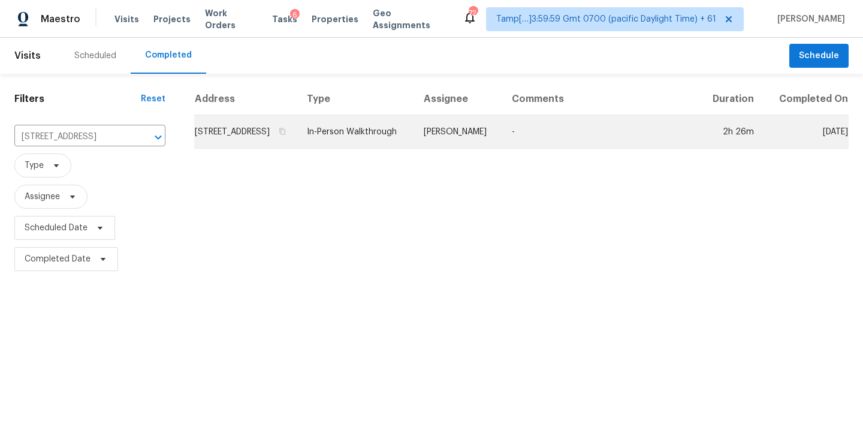
click at [297, 149] on td "9383 W Via Del Sol, Peoria, AZ 85383" at bounding box center [245, 132] width 103 height 34
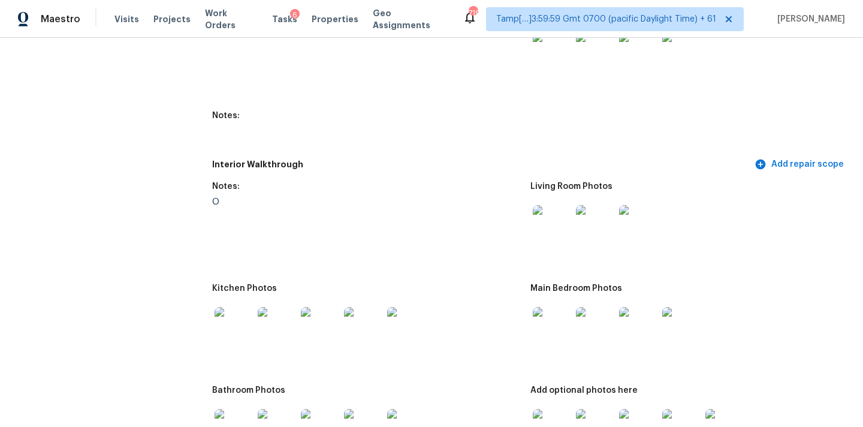
scroll to position [1644, 0]
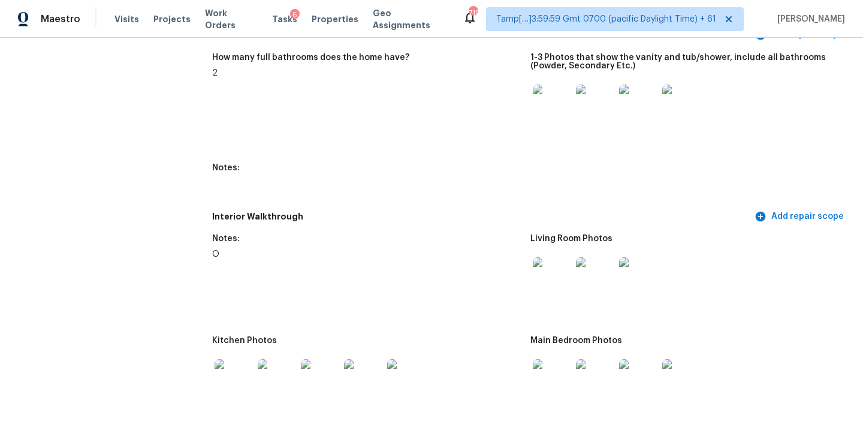
click at [603, 263] on img at bounding box center [595, 276] width 38 height 38
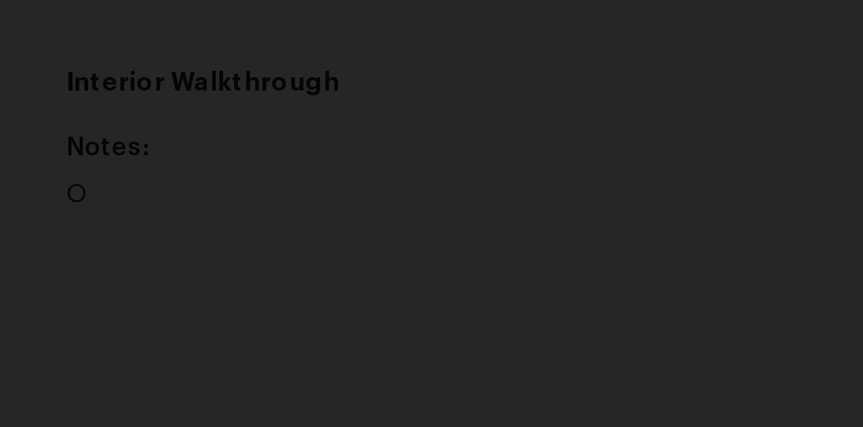
click at [432, 293] on img "Lightbox" at bounding box center [729, 151] width 1568 height 775
click at [424, 293] on img "Lightbox" at bounding box center [619, 151] width 1568 height 775
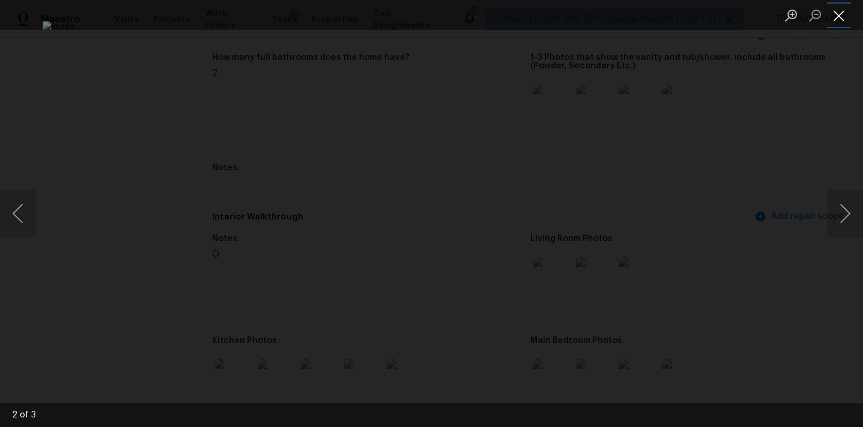
click at [838, 12] on button "Close lightbox" at bounding box center [839, 15] width 24 height 21
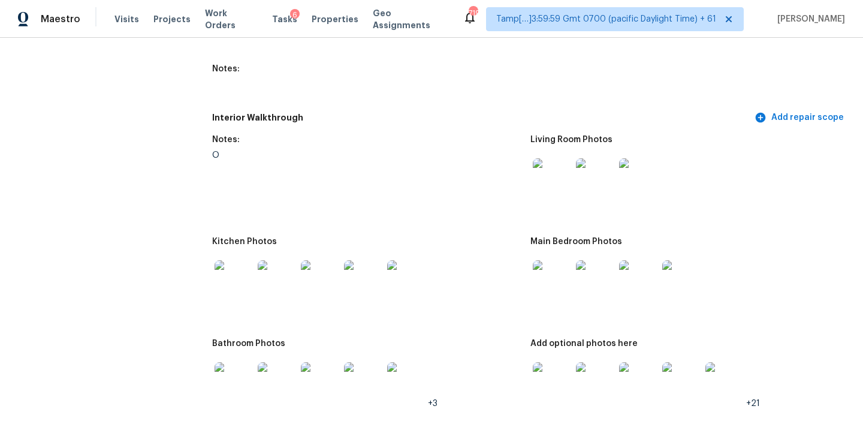
scroll to position [1753, 0]
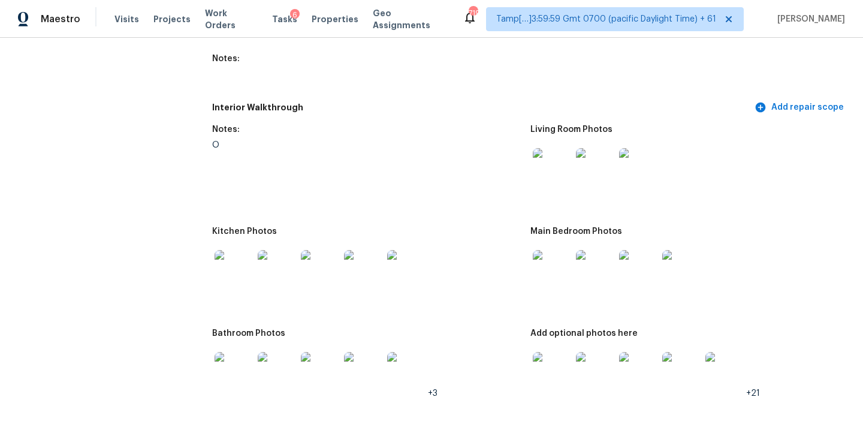
click at [549, 268] on img at bounding box center [552, 269] width 38 height 38
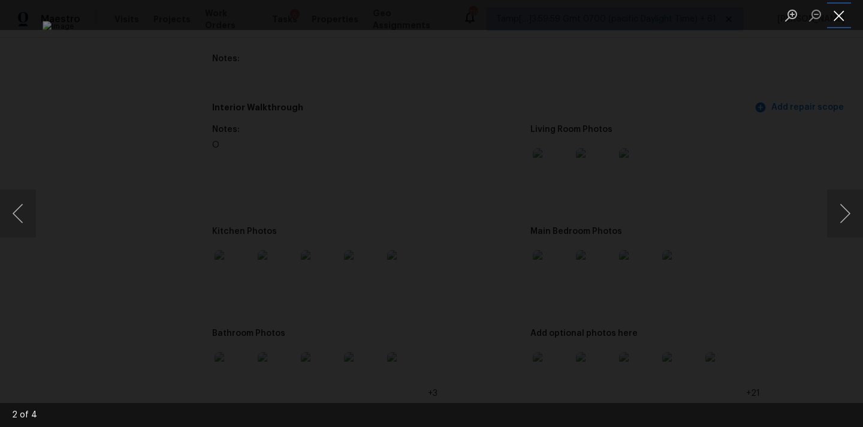
click at [843, 16] on button "Close lightbox" at bounding box center [839, 15] width 24 height 21
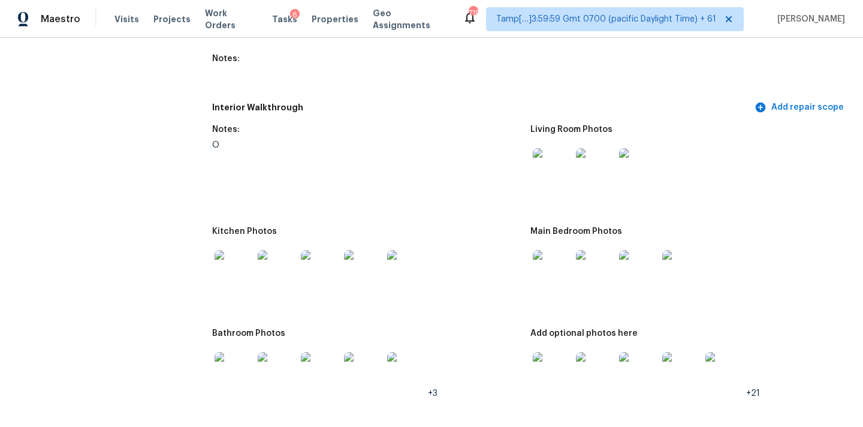
click at [233, 262] on img at bounding box center [234, 269] width 38 height 38
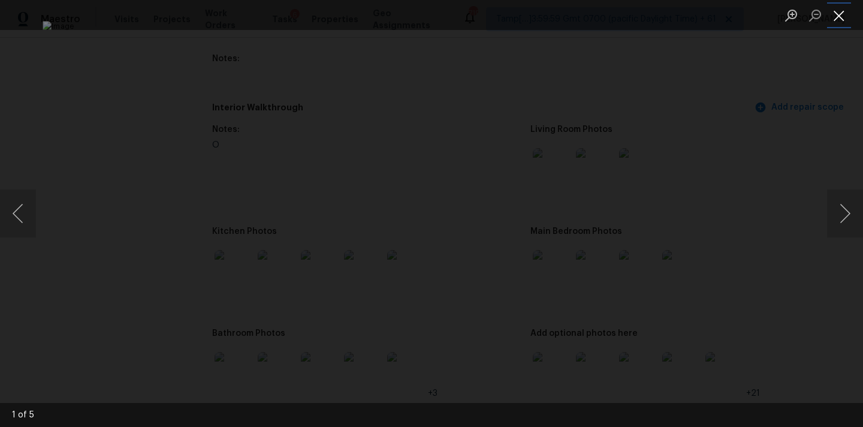
click at [834, 16] on button "Close lightbox" at bounding box center [839, 15] width 24 height 21
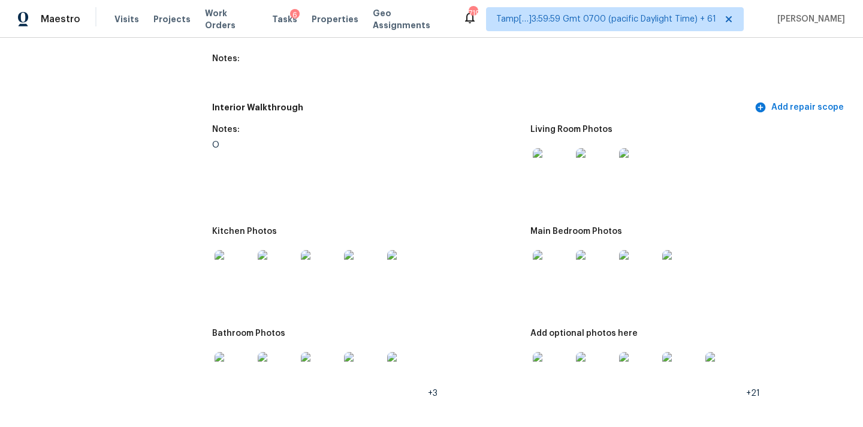
click at [549, 256] on img at bounding box center [552, 269] width 38 height 38
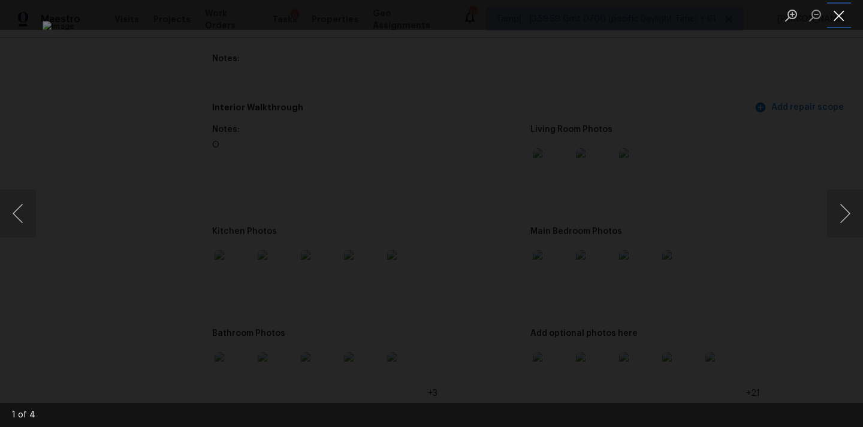
click at [841, 14] on button "Close lightbox" at bounding box center [839, 15] width 24 height 21
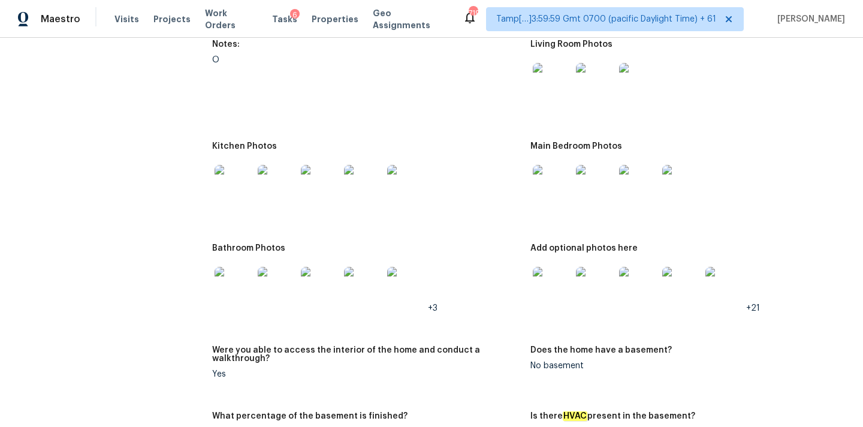
scroll to position [1846, 0]
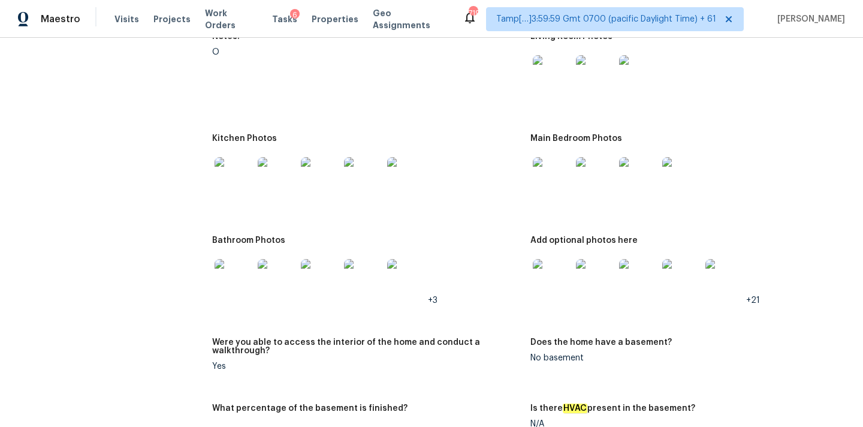
click at [231, 271] on img at bounding box center [234, 278] width 38 height 38
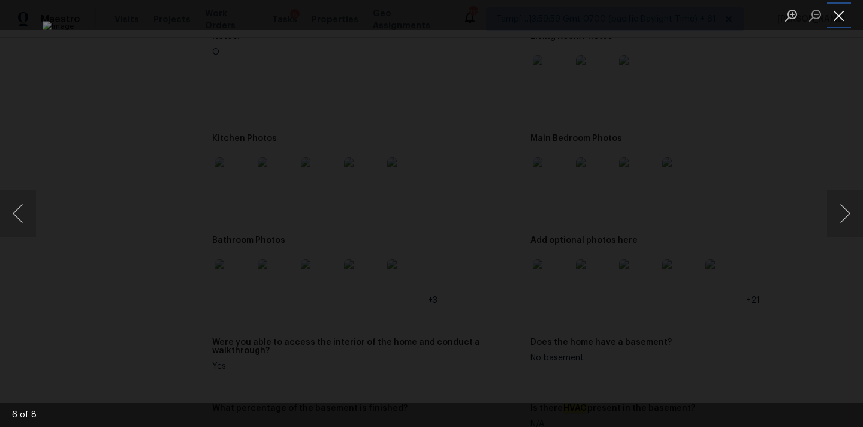
click at [836, 17] on button "Close lightbox" at bounding box center [839, 15] width 24 height 21
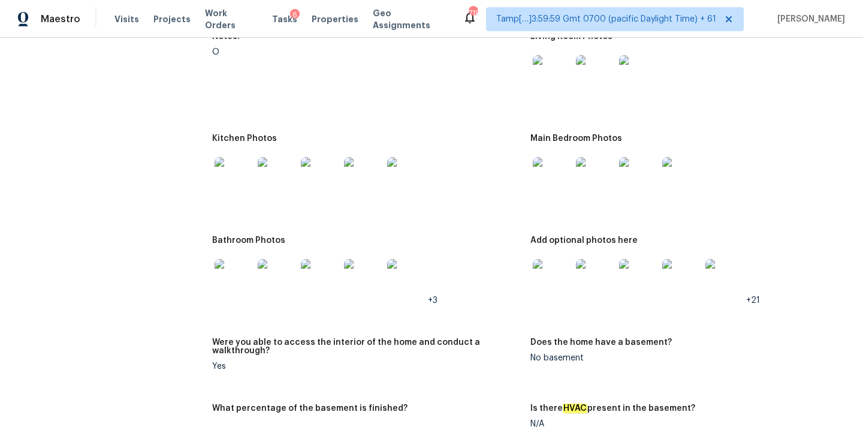
click at [556, 263] on img at bounding box center [552, 278] width 38 height 38
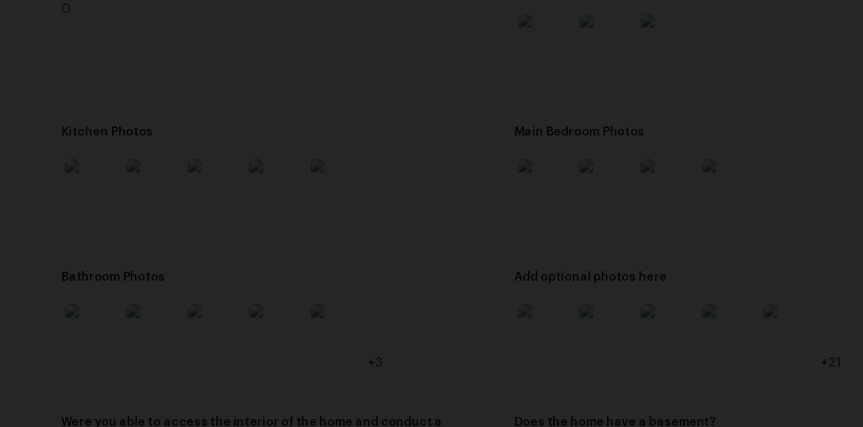
click at [537, 195] on img "Lightbox" at bounding box center [304, 300] width 1353 height 669
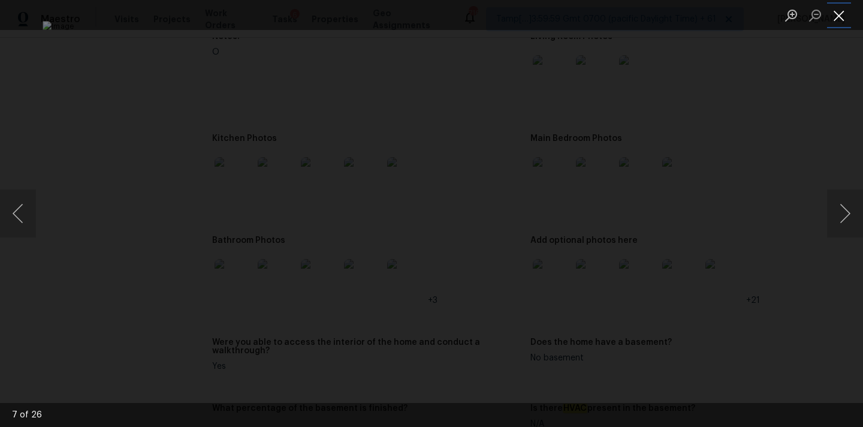
click at [838, 25] on button "Close lightbox" at bounding box center [839, 15] width 24 height 21
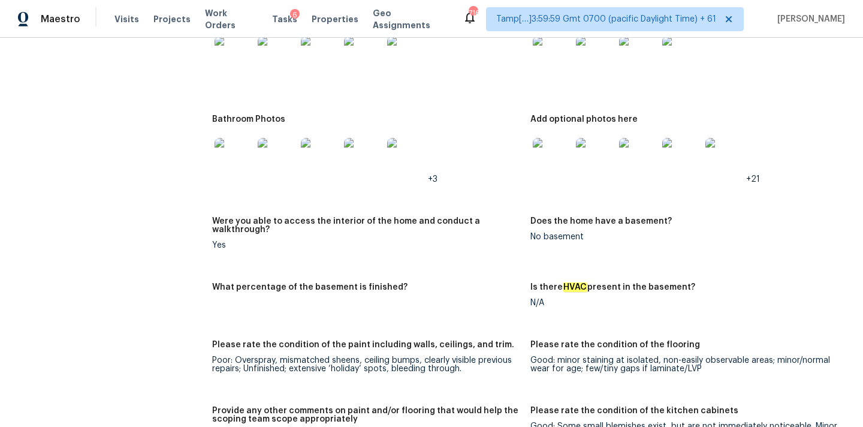
scroll to position [2114, 0]
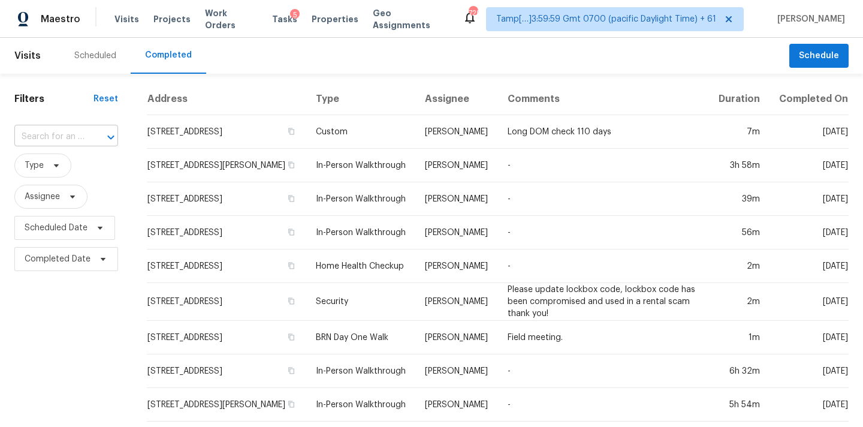
click at [38, 139] on input "text" at bounding box center [49, 137] width 70 height 19
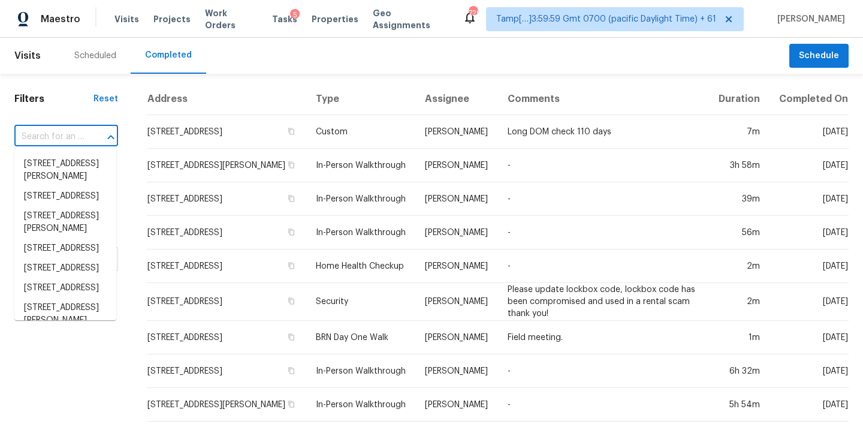
paste input "[STREET_ADDRESS][PERSON_NAME][PERSON_NAME]"
type input "[STREET_ADDRESS][PERSON_NAME][PERSON_NAME]"
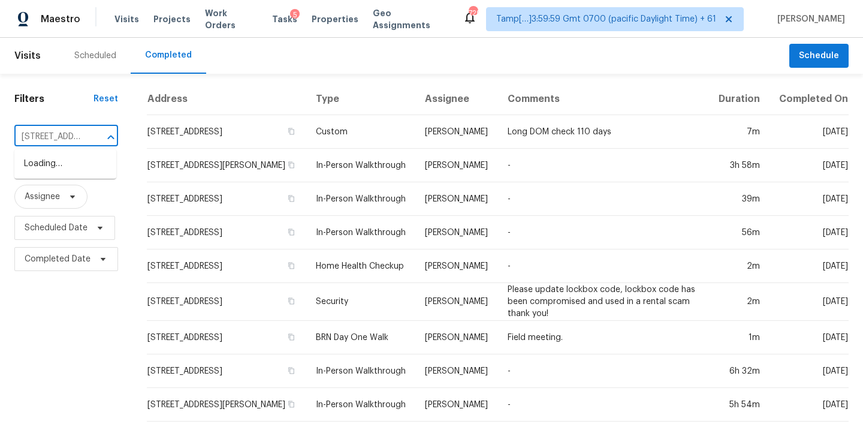
scroll to position [0, 110]
click at [55, 168] on li "[STREET_ADDRESS][PERSON_NAME][PERSON_NAME]" at bounding box center [65, 176] width 102 height 45
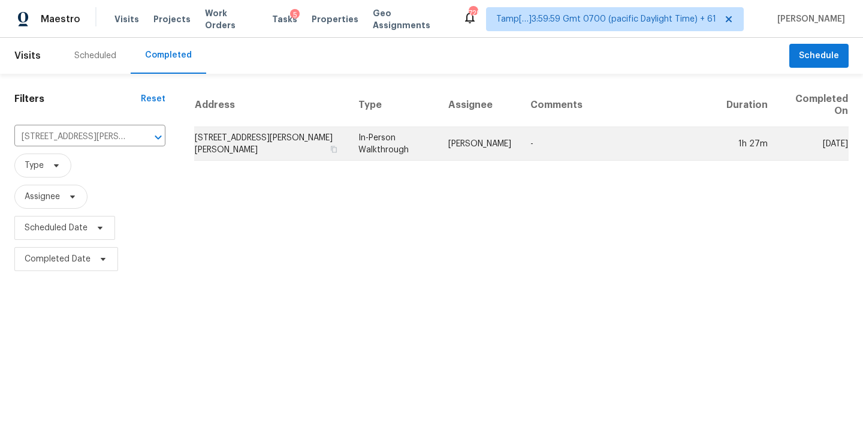
click at [451, 145] on td "[PERSON_NAME]" at bounding box center [480, 144] width 82 height 34
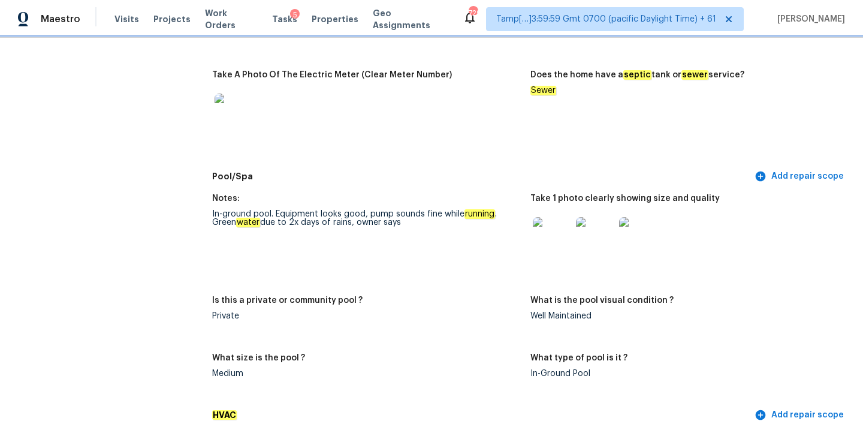
scroll to position [1038, 0]
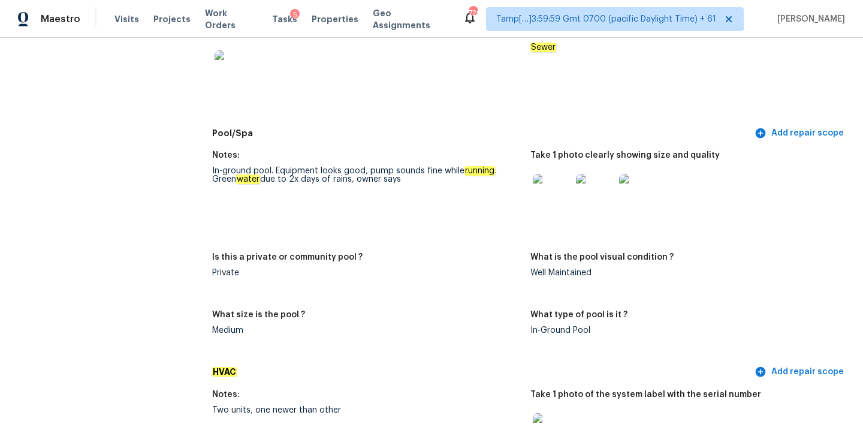
click at [547, 185] on img at bounding box center [552, 193] width 38 height 38
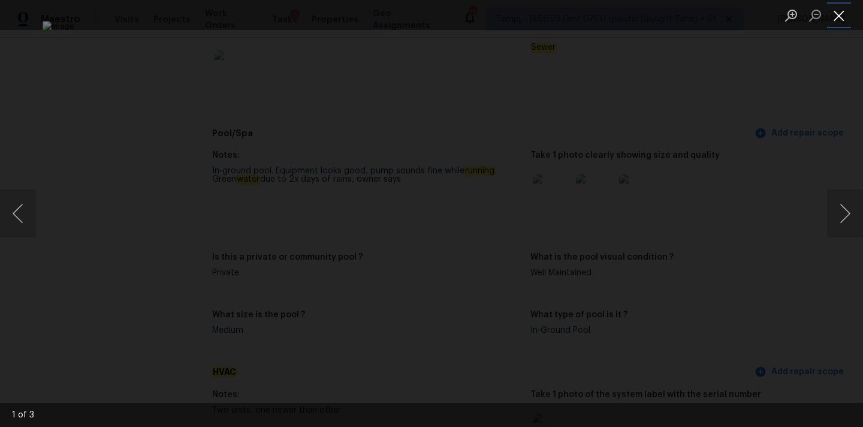
click at [835, 11] on button "Close lightbox" at bounding box center [839, 15] width 24 height 21
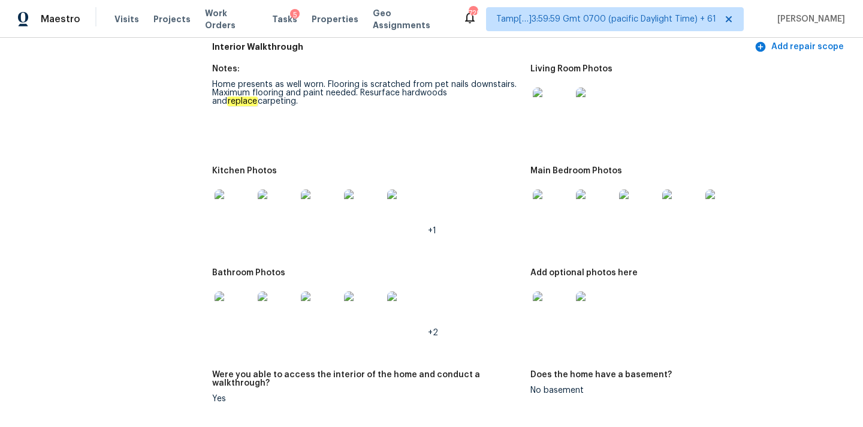
scroll to position [1918, 0]
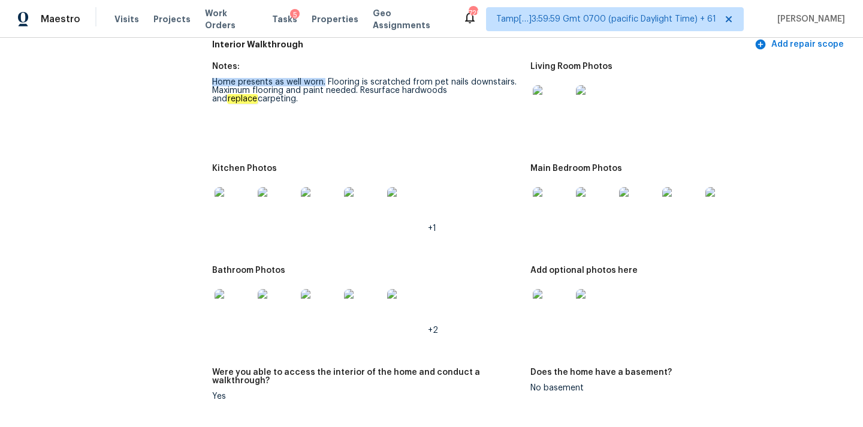
drag, startPoint x: 213, startPoint y: 74, endPoint x: 326, endPoint y: 74, distance: 112.7
click at [326, 78] on div "Home presents as well worn. Flooring is scratched from pet nails downstairs. Ma…" at bounding box center [366, 90] width 309 height 25
click at [364, 138] on figure "Notes: Home presents as well worn. Flooring is scratched from pet nails downsta…" at bounding box center [371, 106] width 318 height 88
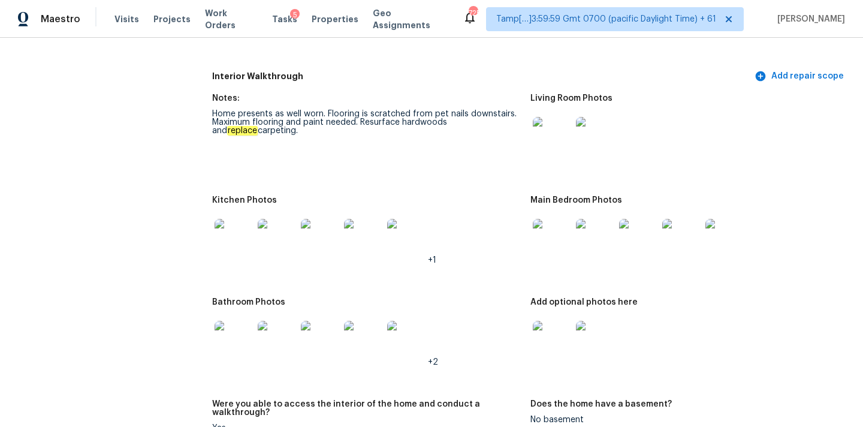
scroll to position [1882, 0]
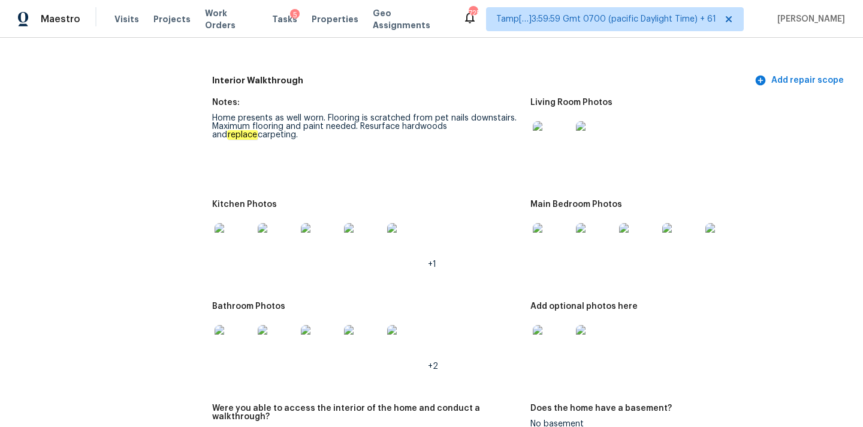
click at [553, 137] on img at bounding box center [552, 140] width 38 height 38
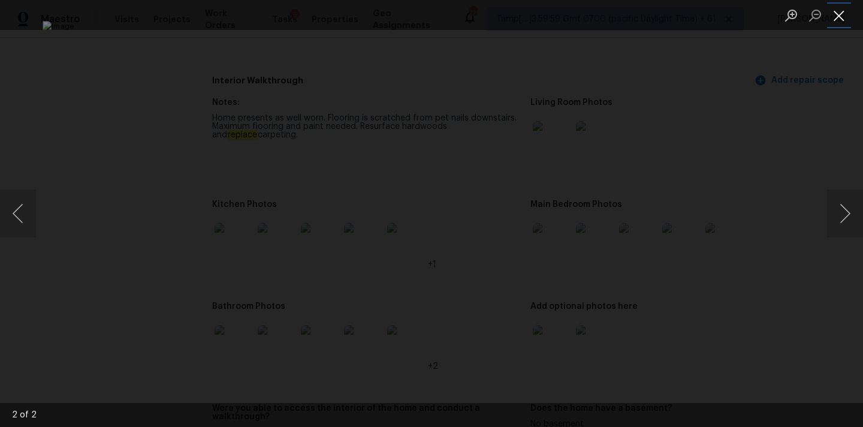
click at [841, 15] on button "Close lightbox" at bounding box center [839, 15] width 24 height 21
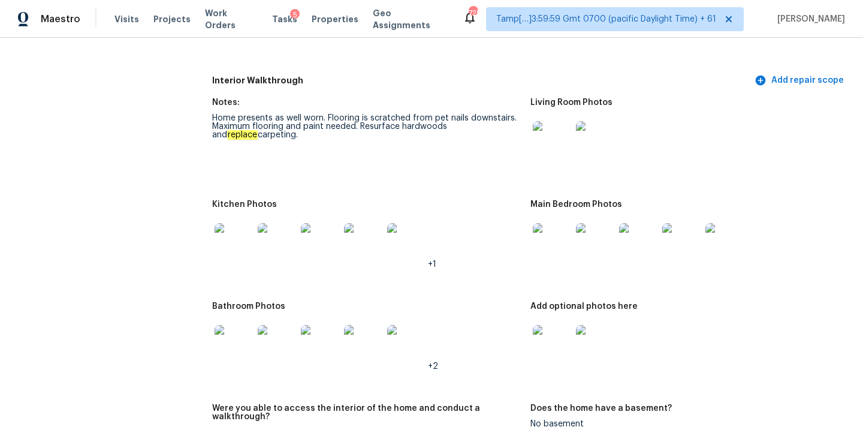
click at [550, 225] on img at bounding box center [552, 242] width 38 height 38
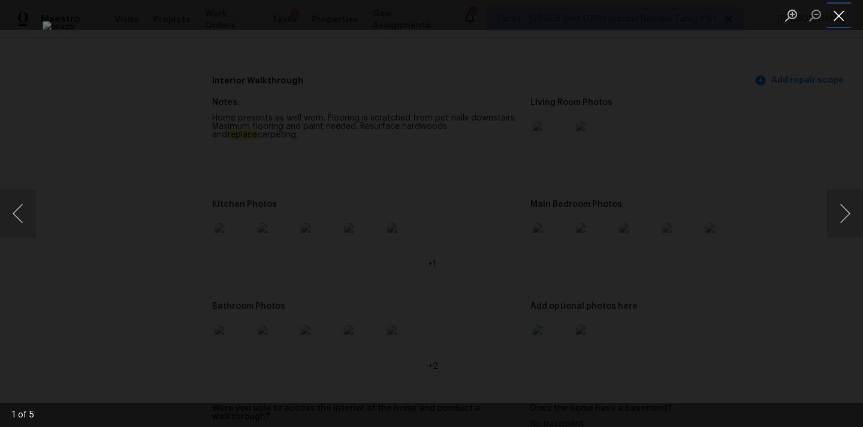
click at [838, 17] on button "Close lightbox" at bounding box center [839, 15] width 24 height 21
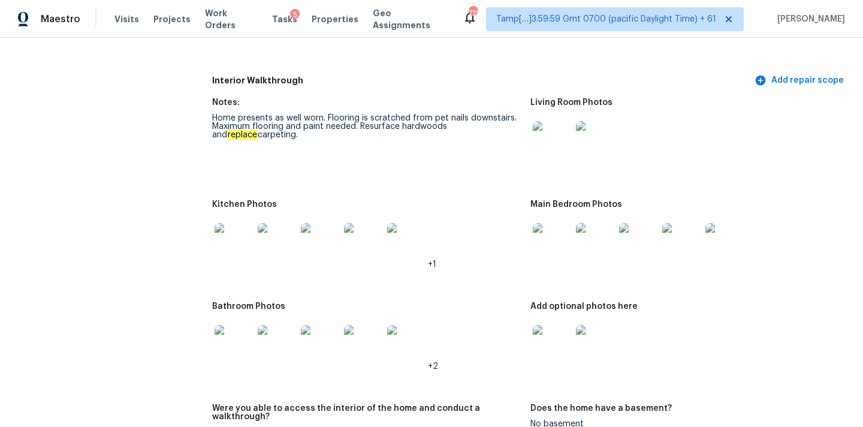
click at [552, 332] on img at bounding box center [552, 344] width 38 height 38
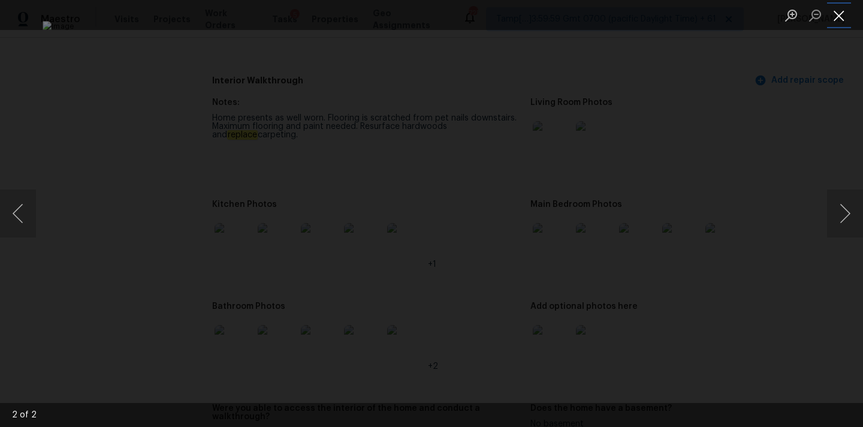
click at [838, 9] on button "Close lightbox" at bounding box center [839, 15] width 24 height 21
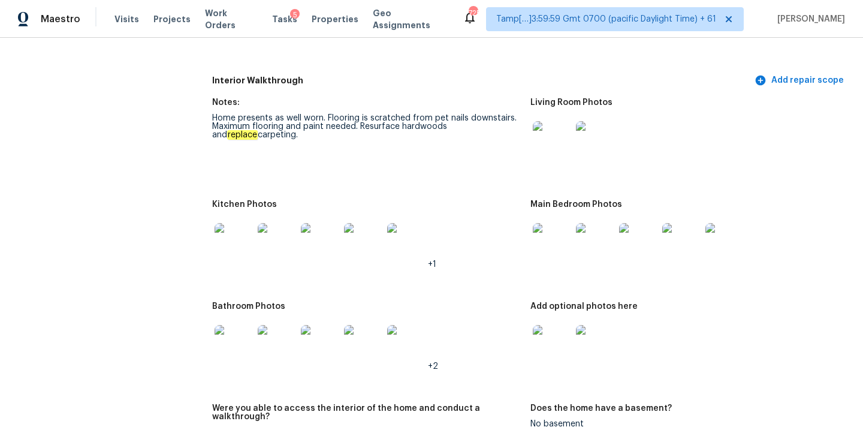
click at [236, 342] on img at bounding box center [234, 344] width 38 height 38
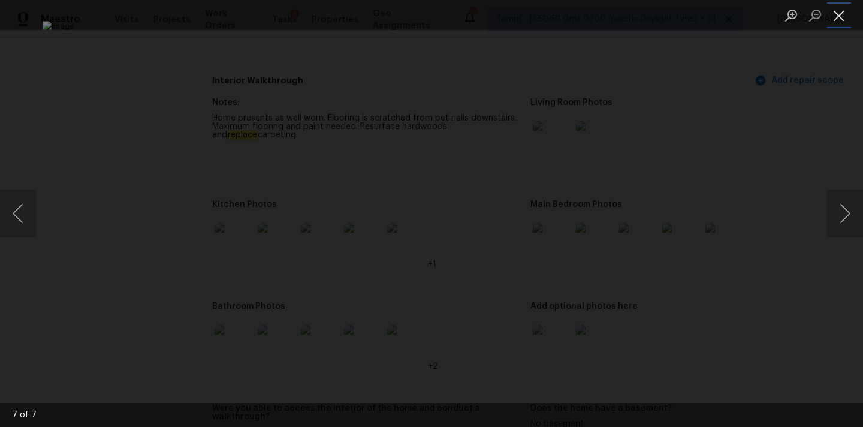
click at [840, 11] on button "Close lightbox" at bounding box center [839, 15] width 24 height 21
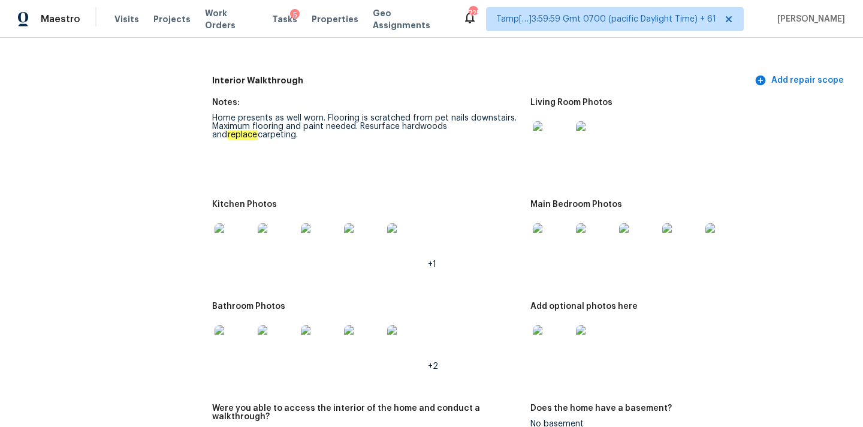
click at [233, 233] on img at bounding box center [234, 242] width 38 height 38
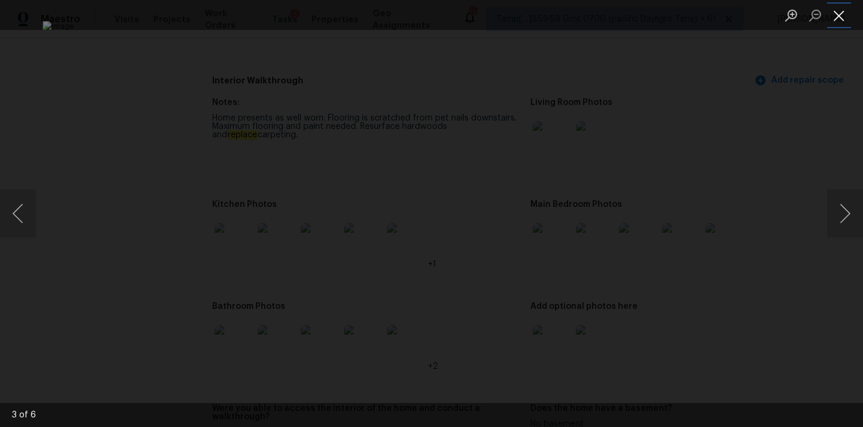
click at [837, 16] on button "Close lightbox" at bounding box center [839, 15] width 24 height 21
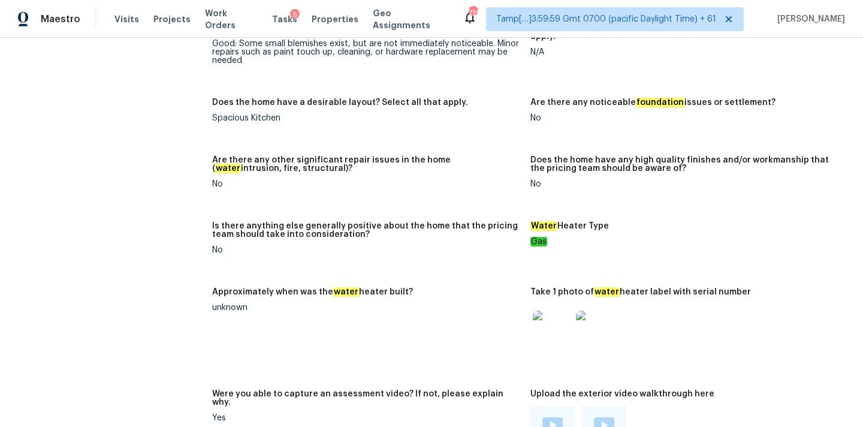
scroll to position [2653, 0]
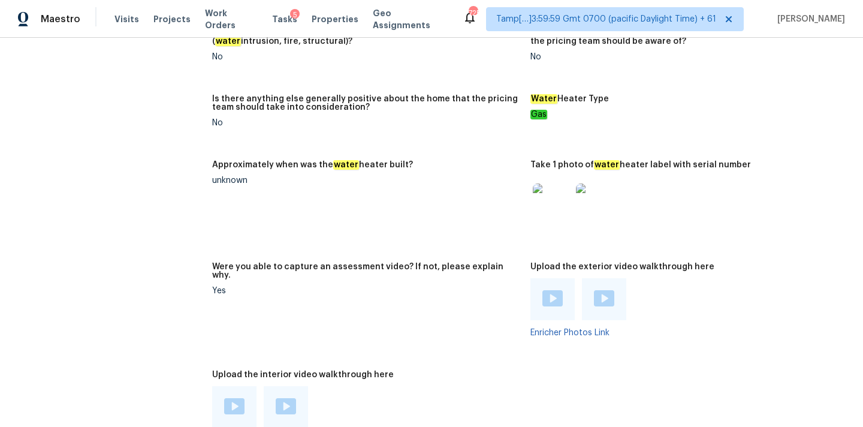
click at [235, 398] on img at bounding box center [234, 406] width 20 height 16
click at [283, 386] on div at bounding box center [286, 407] width 44 height 42
click at [288, 398] on img at bounding box center [286, 406] width 20 height 16
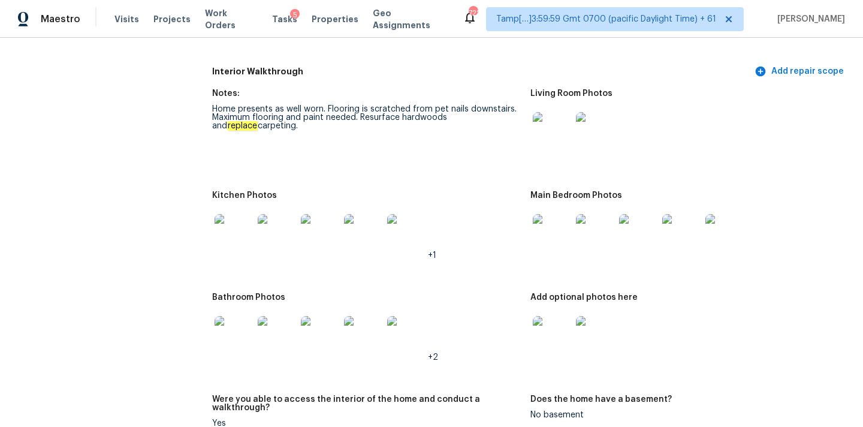
scroll to position [1879, 0]
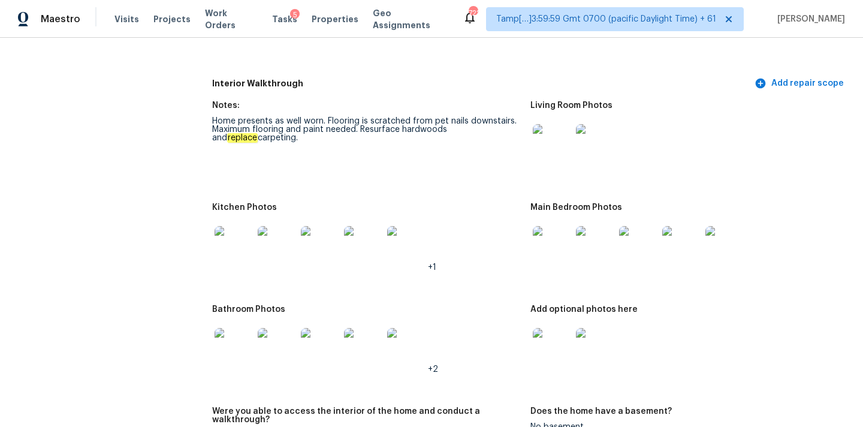
click at [221, 344] on img at bounding box center [234, 347] width 38 height 38
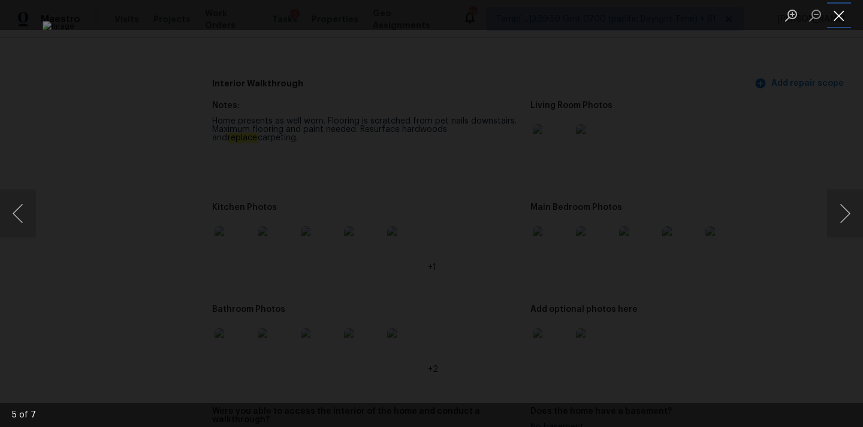
click at [844, 21] on button "Close lightbox" at bounding box center [839, 15] width 24 height 21
